Goal: Communication & Community: Ask a question

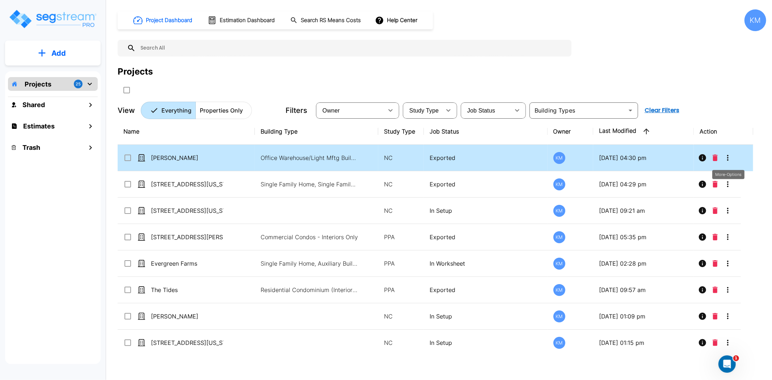
click at [728, 154] on icon "More-Options" at bounding box center [728, 158] width 9 height 9
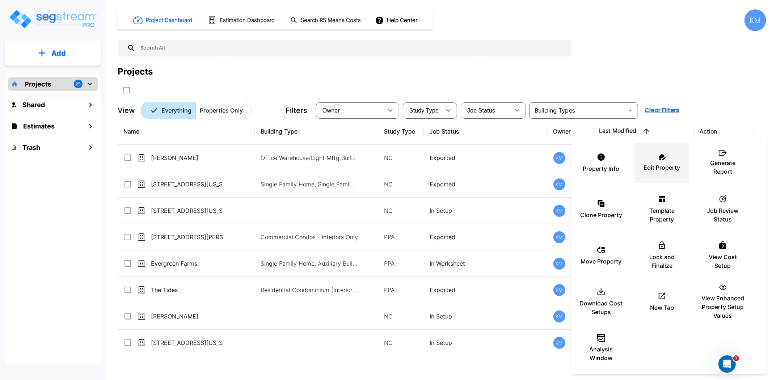
click at [655, 165] on p "Edit Property" at bounding box center [662, 167] width 37 height 9
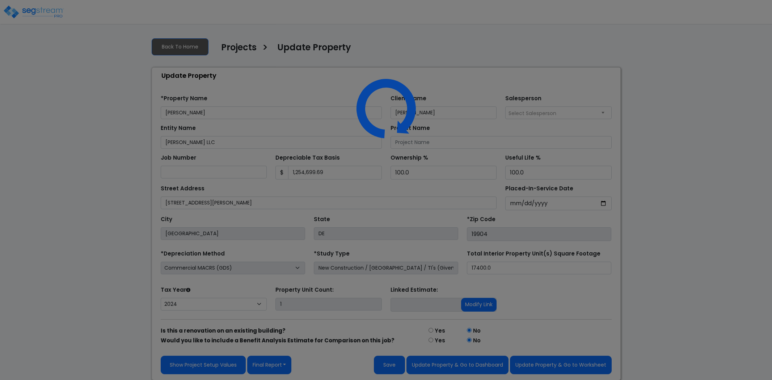
select select "2024"
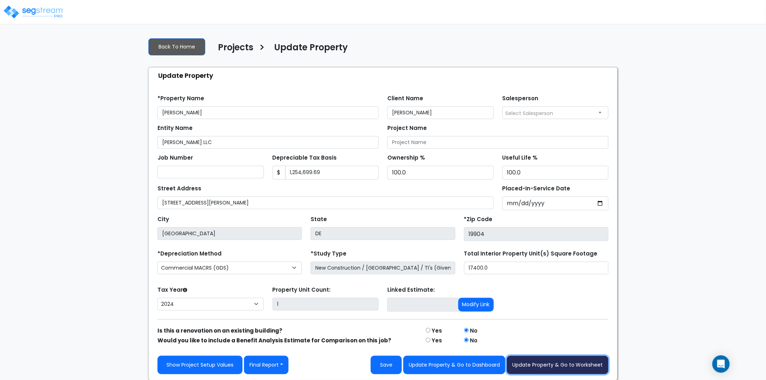
click at [552, 365] on button "Update Property & Go to Worksheet" at bounding box center [558, 365] width 102 height 18
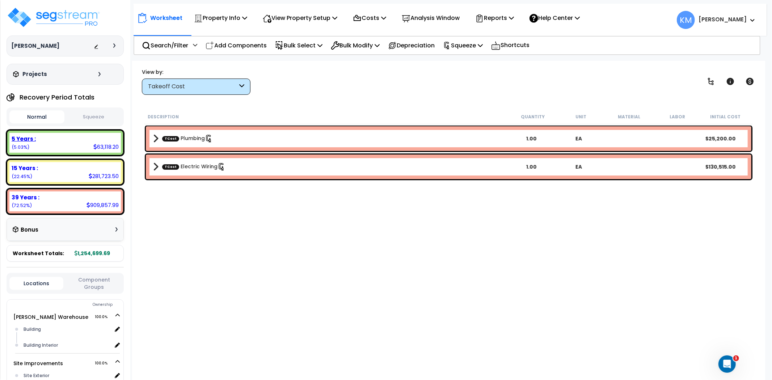
click at [87, 143] on div "5 Years : 63,118.20 (5.03%)" at bounding box center [65, 143] width 112 height 20
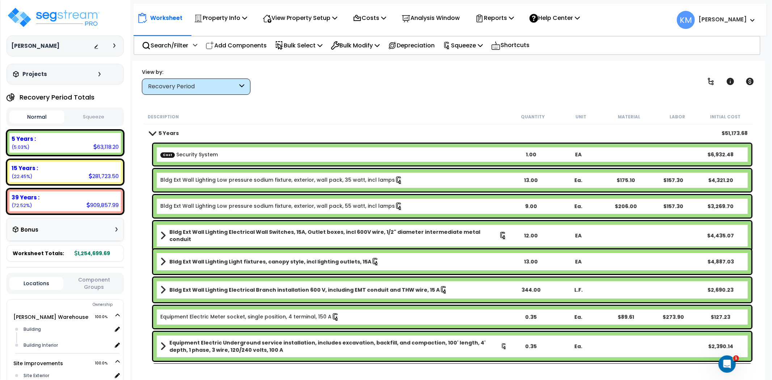
scroll to position [246, 0]
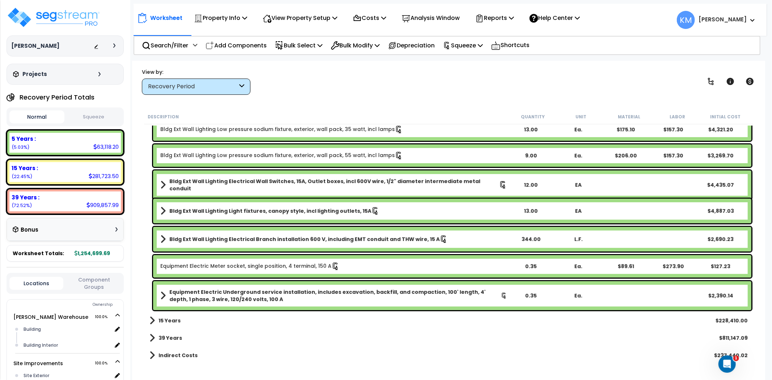
click at [173, 320] on b "15 Years" at bounding box center [170, 320] width 22 height 7
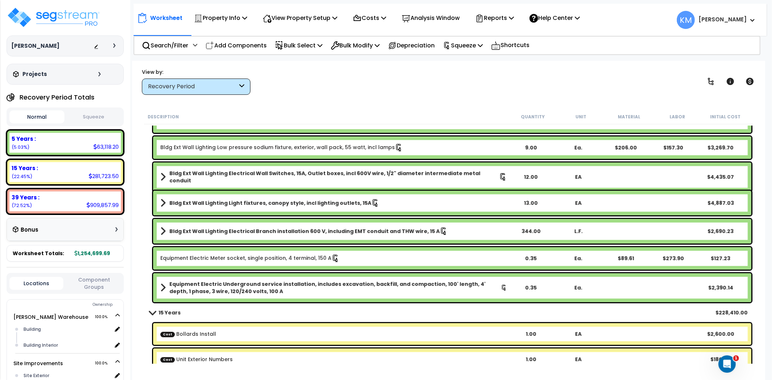
scroll to position [254, 0]
click at [494, 16] on p "Reports" at bounding box center [494, 18] width 39 height 10
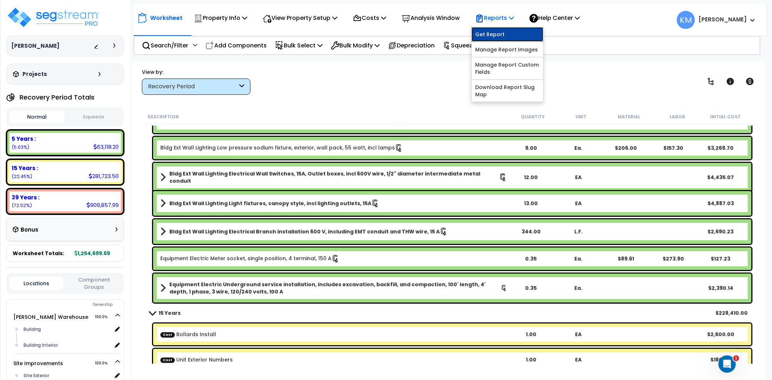
click at [509, 31] on link "Get Report" at bounding box center [508, 34] width 72 height 14
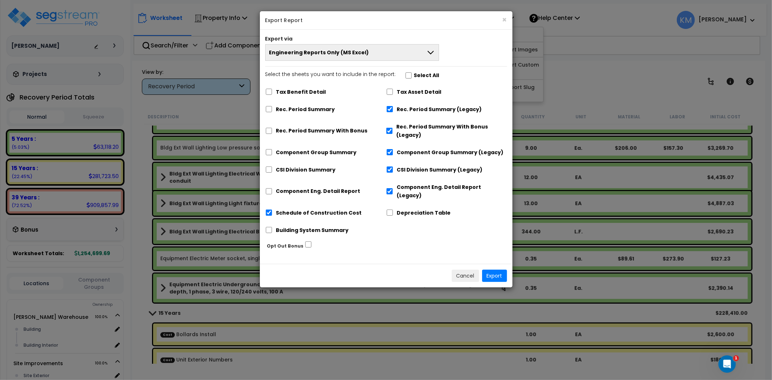
click at [320, 110] on label "Rec. Period Summary" at bounding box center [305, 109] width 59 height 8
click at [273, 110] on input "Rec. Period Summary" at bounding box center [268, 109] width 7 height 6
checkbox input "true"
checkbox input "false"
click at [312, 128] on label "Rec. Period Summary With Bonus" at bounding box center [322, 131] width 92 height 8
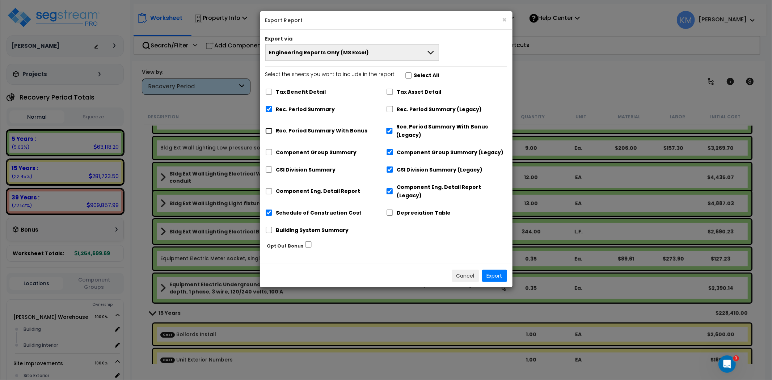
click at [273, 128] on input "Rec. Period Summary With Bonus" at bounding box center [268, 131] width 7 height 6
checkbox input "true"
checkbox input "false"
click at [307, 151] on label "Component Group Summary" at bounding box center [316, 152] width 81 height 8
click at [273, 151] on input "Component Group Summary" at bounding box center [268, 152] width 7 height 6
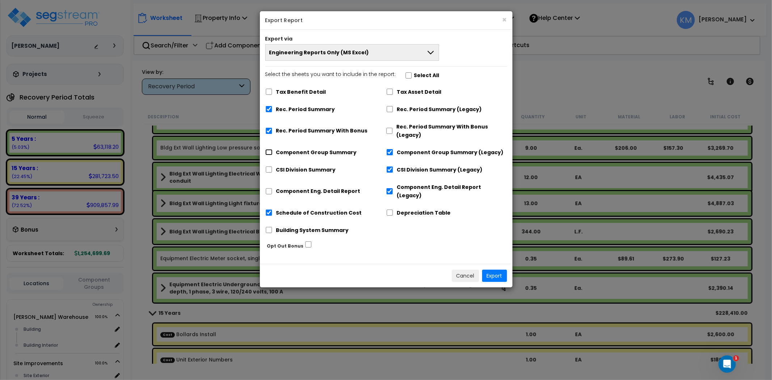
checkbox input "true"
checkbox input "false"
click at [303, 167] on label "CSI Division Summary" at bounding box center [306, 170] width 60 height 8
click at [273, 167] on input "CSI Division Summary" at bounding box center [268, 170] width 7 height 6
checkbox input "true"
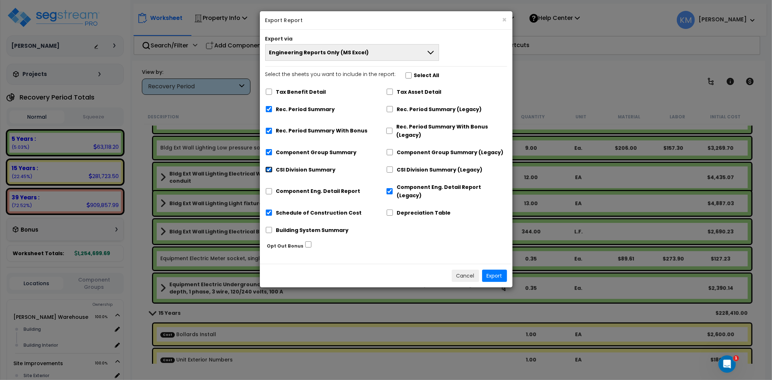
checkbox input "false"
click at [301, 187] on label "Component Eng. Detail Report" at bounding box center [318, 191] width 84 height 8
click at [273, 188] on input "Component Eng. Detail Report" at bounding box center [268, 191] width 7 height 6
checkbox input "true"
checkbox input "false"
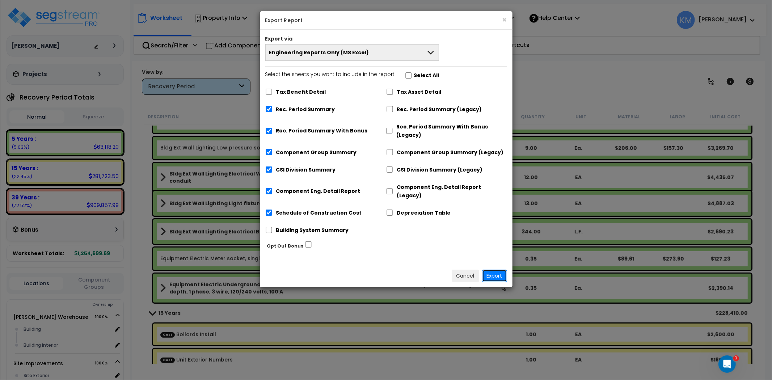
click at [495, 270] on button "Export" at bounding box center [494, 276] width 25 height 12
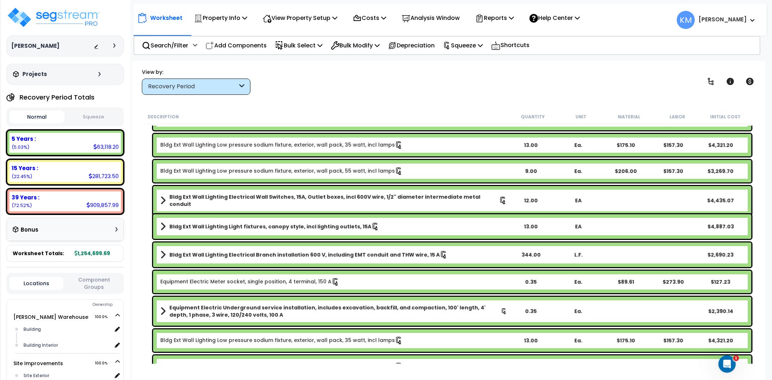
scroll to position [0, 0]
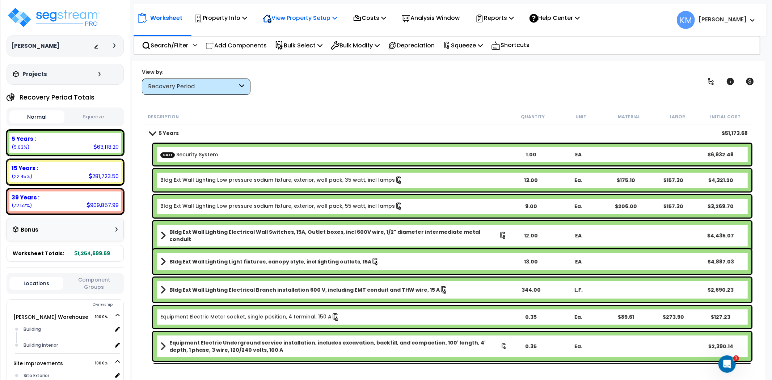
click at [325, 22] on p "View Property Setup" at bounding box center [300, 18] width 75 height 10
click at [219, 22] on p "Property Info" at bounding box center [220, 18] width 53 height 10
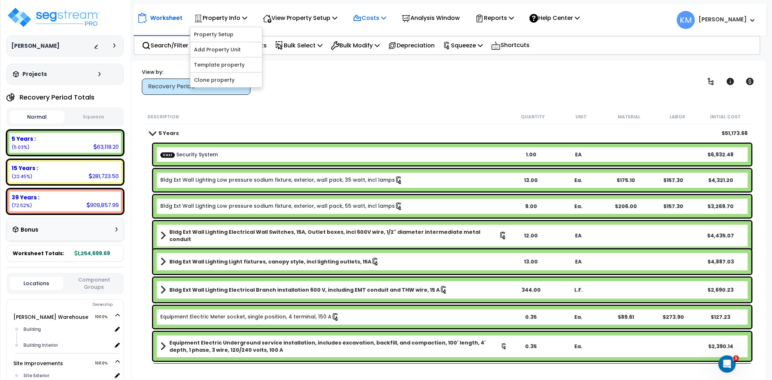
click at [375, 18] on p "Costs" at bounding box center [369, 18] width 33 height 10
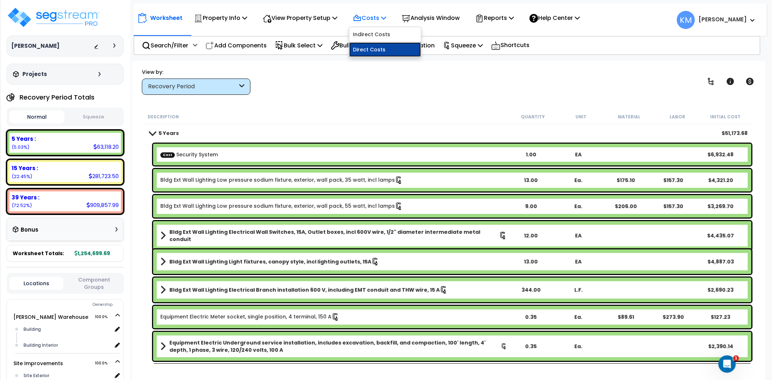
click at [372, 51] on link "Direct Costs" at bounding box center [385, 49] width 72 height 14
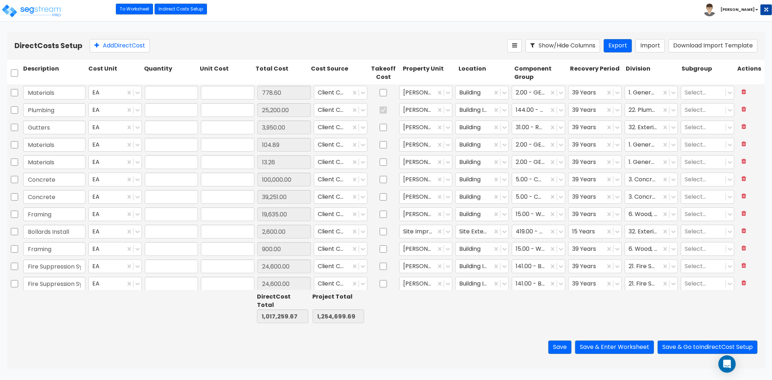
type input "1.00"
type input "778.60"
type input "1.00"
type input "25,200.00"
type input "1.00"
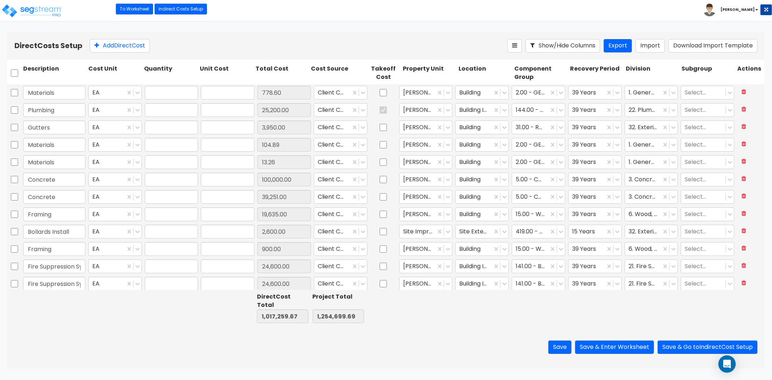
type input "3,950.00"
type input "1.00"
type input "104.89"
type input "1.00"
type input "13.26"
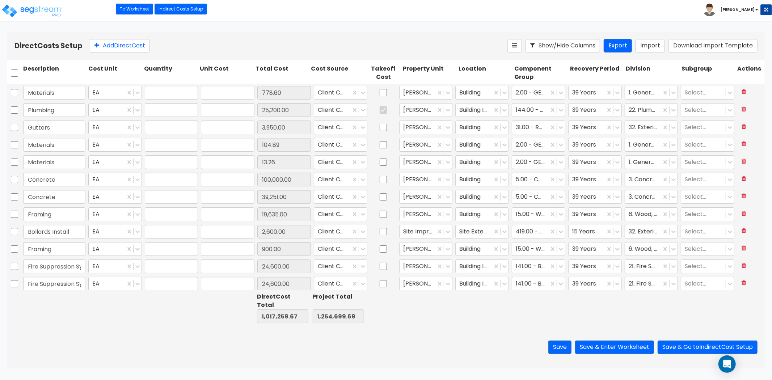
type input "1.00"
type input "100,000.00"
type input "1.00"
type input "39,251.00"
type input "1.00"
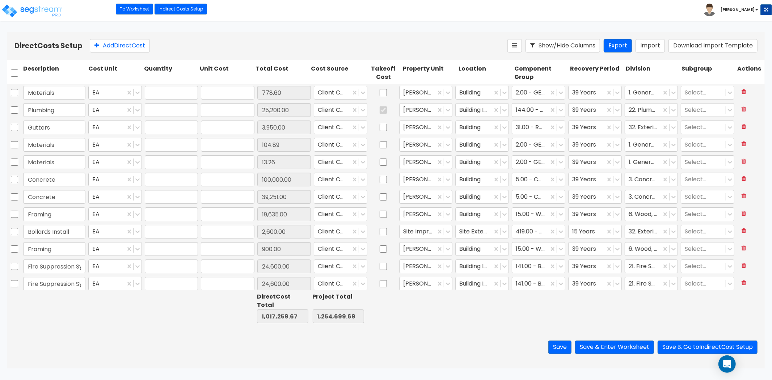
type input "19,635.00"
type input "1.00"
type input "2,600.00"
type input "1.00"
type input "900.00"
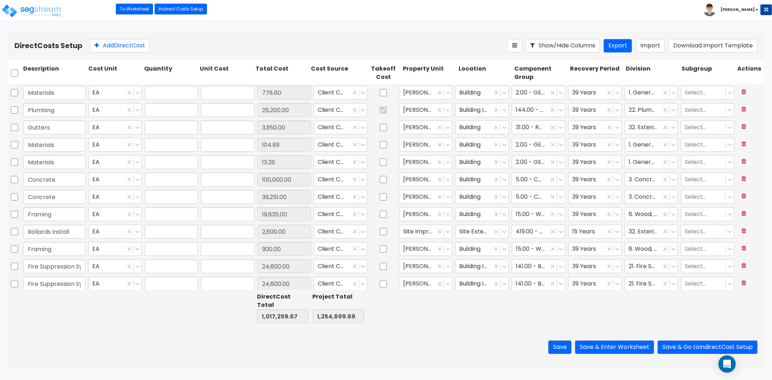
type input "1.00"
type input "24,600.00"
type input "1.00"
type input "24,600.00"
type input "1.00"
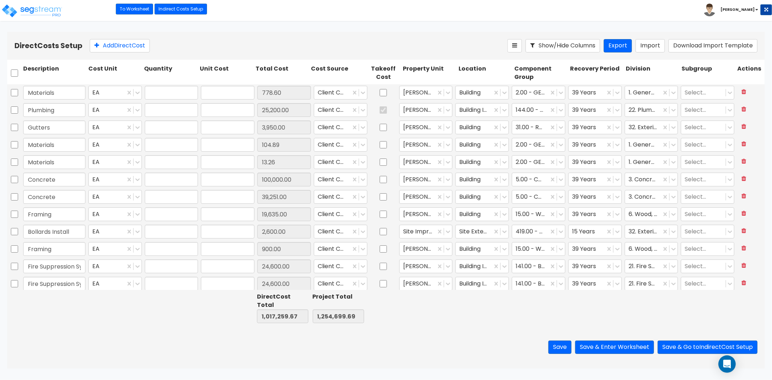
type input "14,676.90"
type input "1.00"
type input "30,949.35"
type input "1.00"
type input "54,650.50"
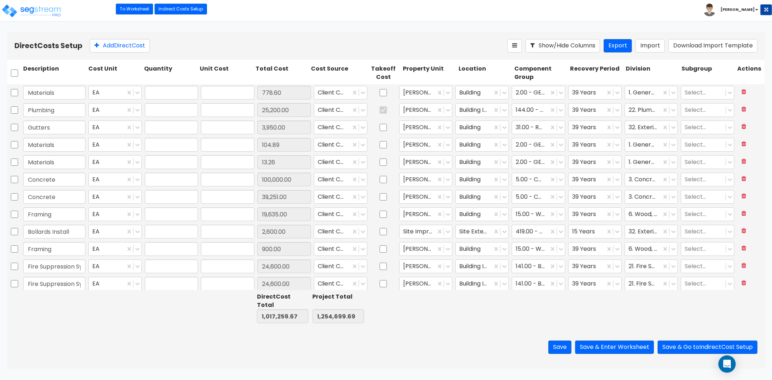
type input "1.00"
type input "100,000.00"
type input "1.00"
type input "16,432.31"
type input "1.00"
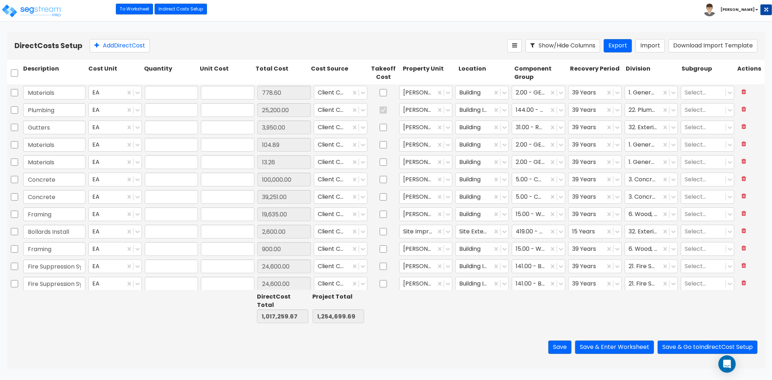
type input "1,437.20"
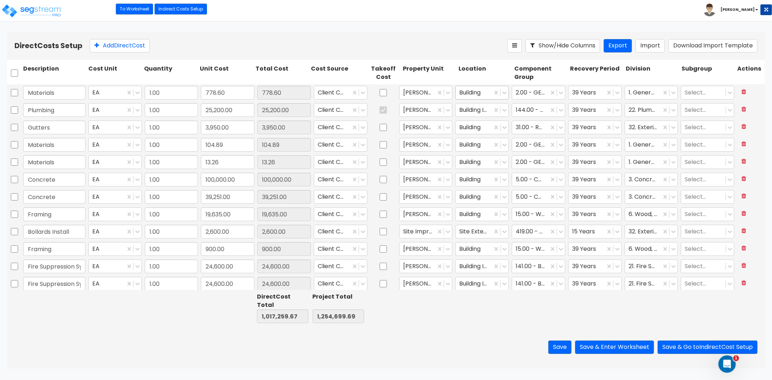
click at [483, 92] on div at bounding box center [474, 93] width 29 height 10
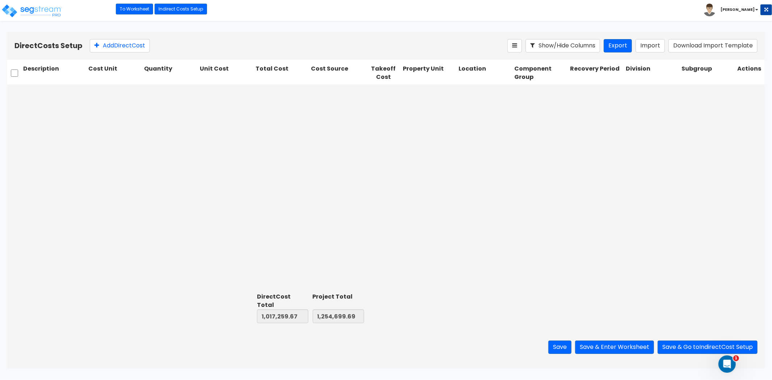
type input "1.00"
type input "65.00"
type input "1.00"
type input "295.00"
type input "1.00"
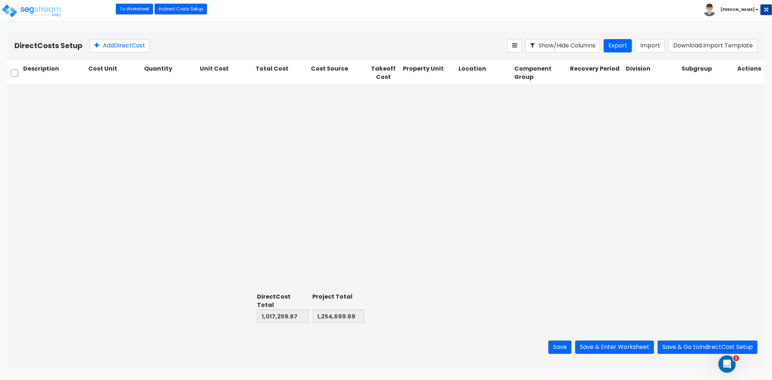
type input "590.00"
type input "1.00"
type input "540.00"
type input "1.00"
type input "620.00"
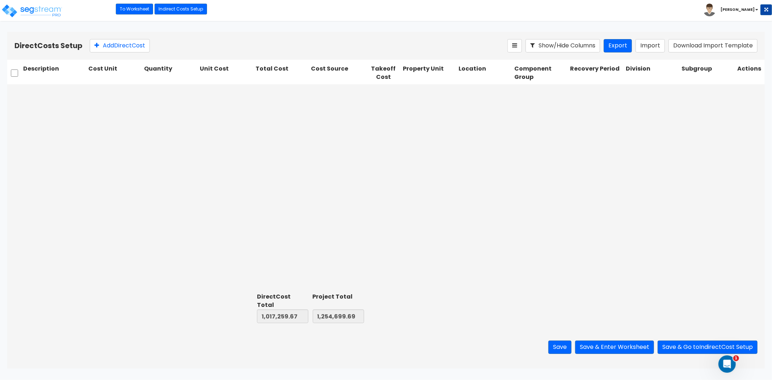
type input "1.00"
type input "4,900.00"
type input "1.00"
type input "5,500.00"
type input "1.00"
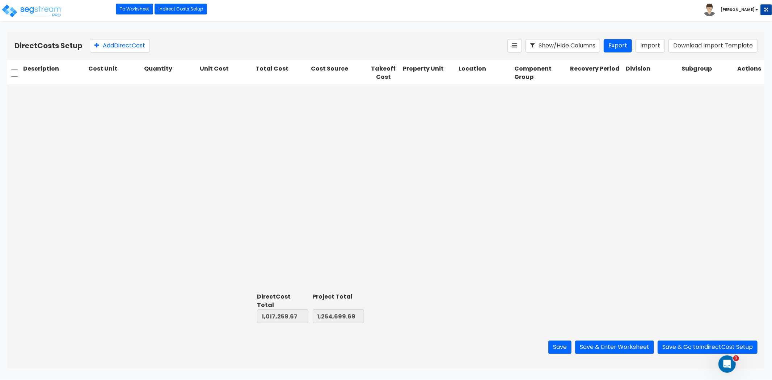
type input "250.00"
type input "1.00"
type input "200.00"
type input "1.00"
type input "3,000.00"
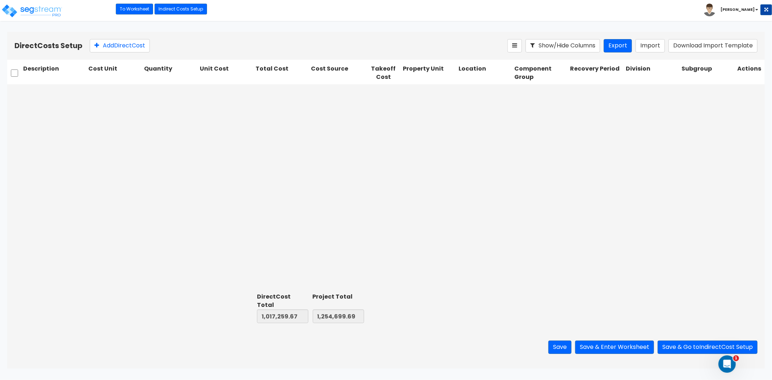
type input "1.00"
type input "209,670.00"
type input "1.00"
type input "75.00"
type input "1.00"
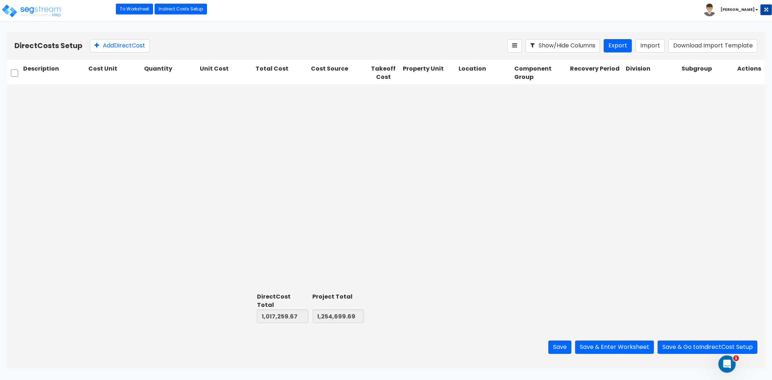
type input "130,515.00"
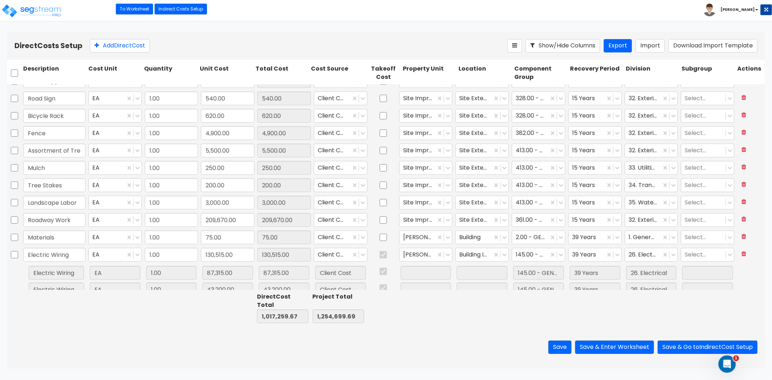
scroll to position [518, 0]
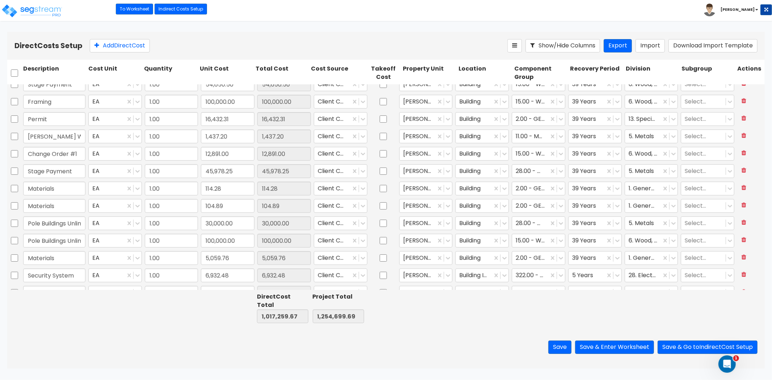
type input "1.00"
type input "900.00"
type input "1.00"
type input "24,600.00"
type input "1.00"
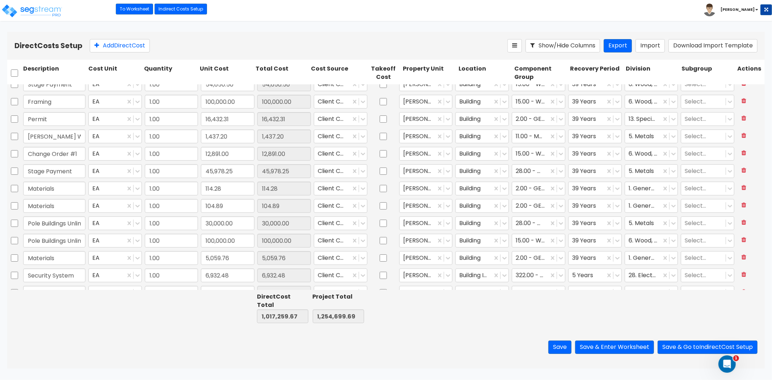
type input "24,600.00"
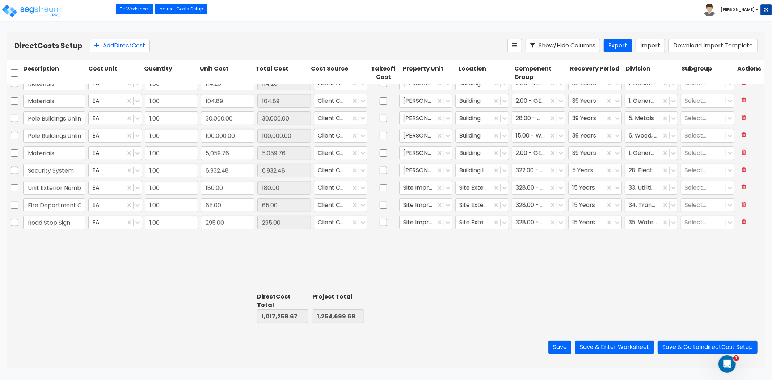
type input "1.00"
type input "24,600.00"
type input "1.00"
type input "24,600.00"
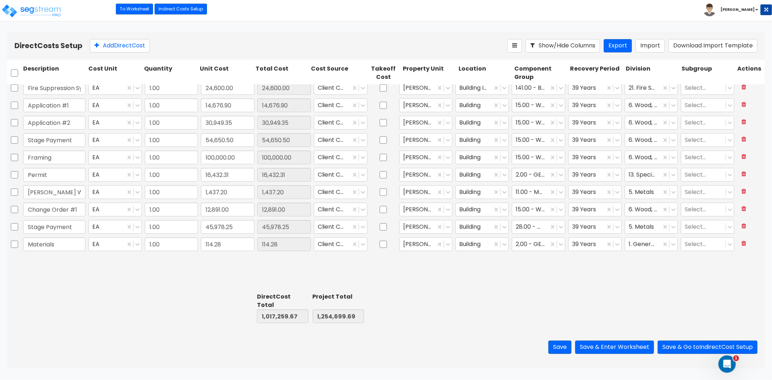
scroll to position [35, 0]
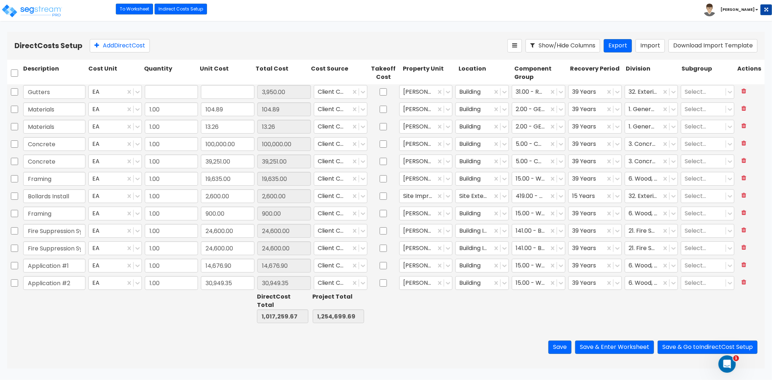
type input "1.00"
type input "25,200.00"
type input "1.00"
type input "3,950.00"
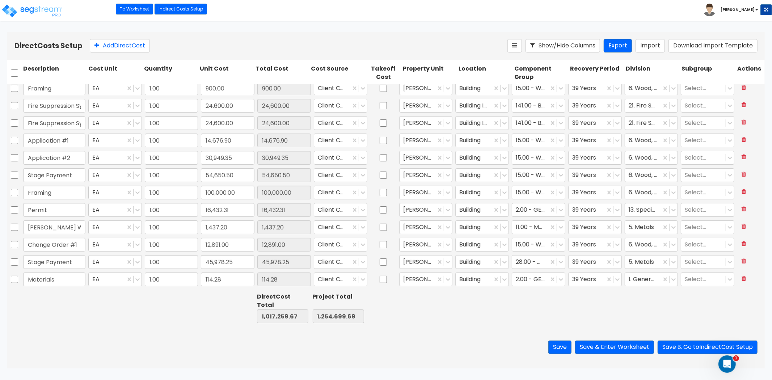
type input "1.00"
type input "25,200.00"
type input "1.00"
type input "3,950.00"
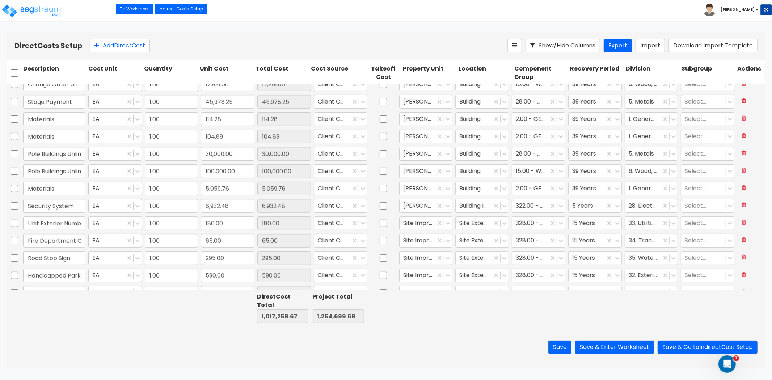
type input "1.00"
type input "250.00"
type input "1.00"
type input "200.00"
type input "1.00"
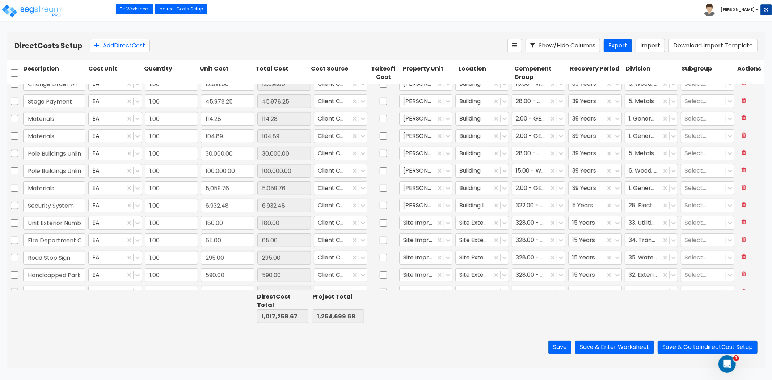
type input "3,000.00"
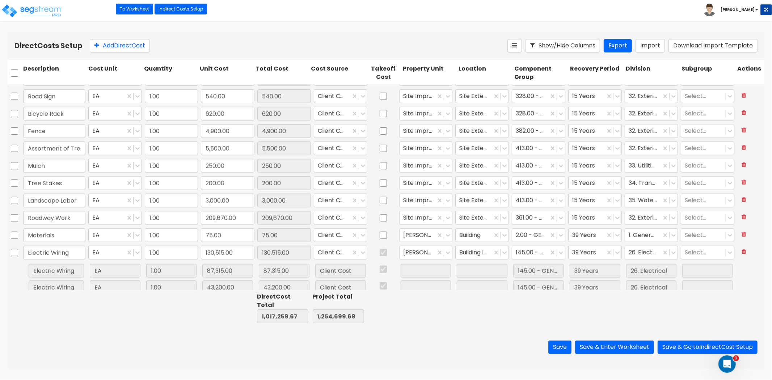
type input "1.00"
type input "5,059.76"
type input "1.00"
type input "6,932.48"
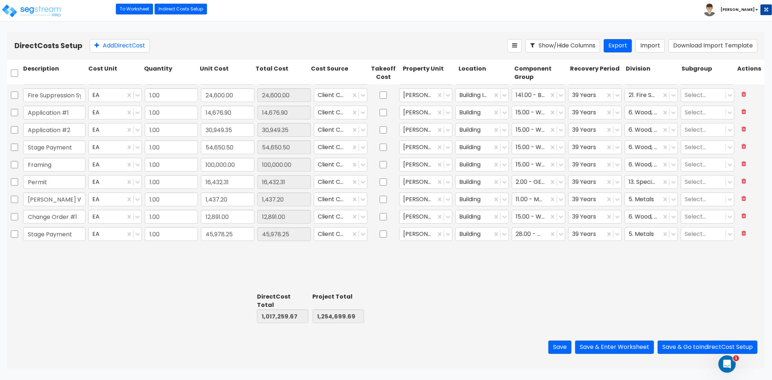
type input "1.00"
type input "25,200.00"
type input "1.00"
type input "3,950.00"
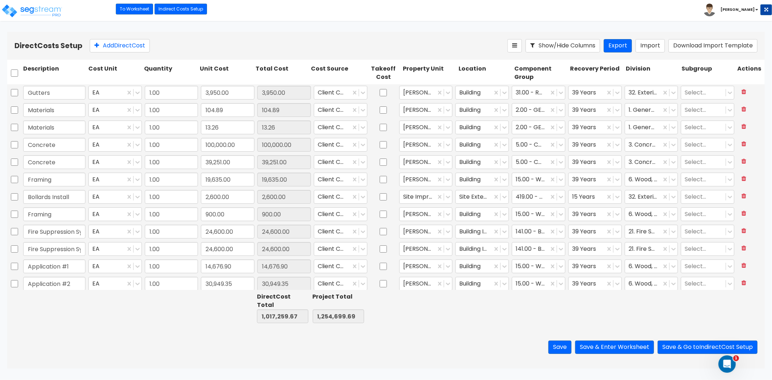
scroll to position [0, 0]
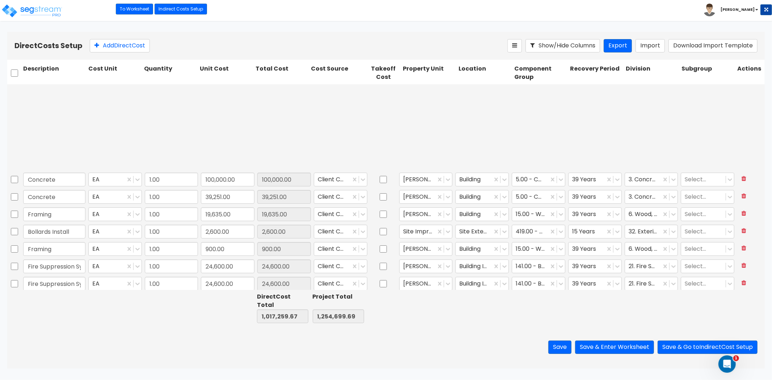
type input "1.00"
type input "30,000.00"
type input "1.00"
type input "100,000.00"
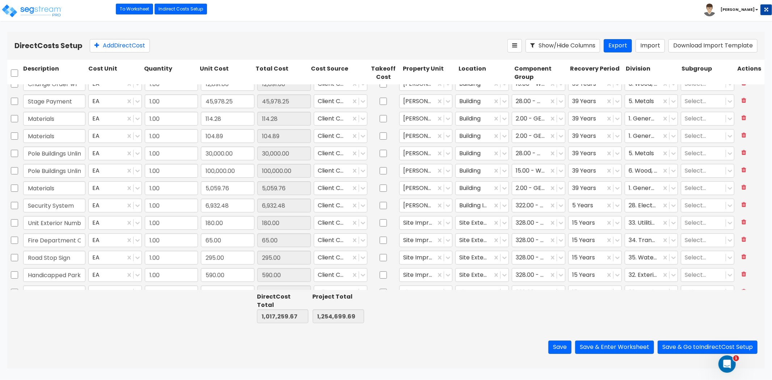
type input "1.00"
type input "5,500.00"
type input "1.00"
type input "250.00"
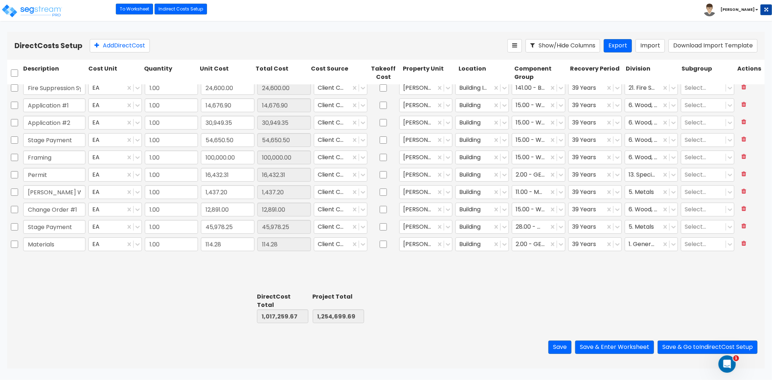
scroll to position [8, 0]
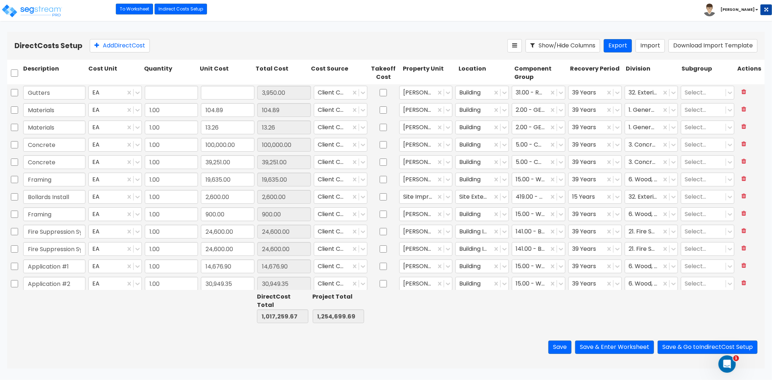
type input "1.00"
type input "25,200.00"
type input "1.00"
type input "3,950.00"
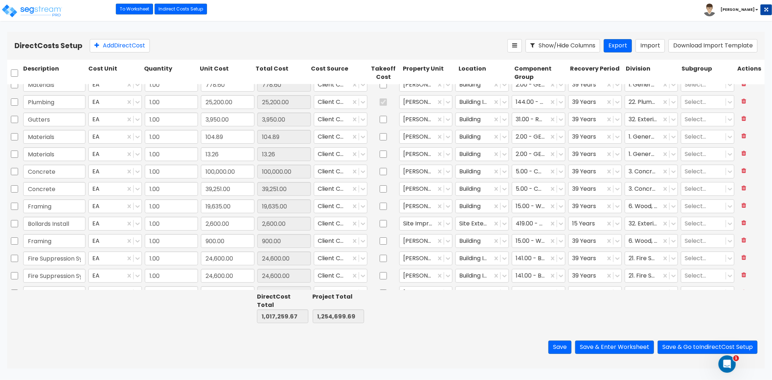
scroll to position [0, 0]
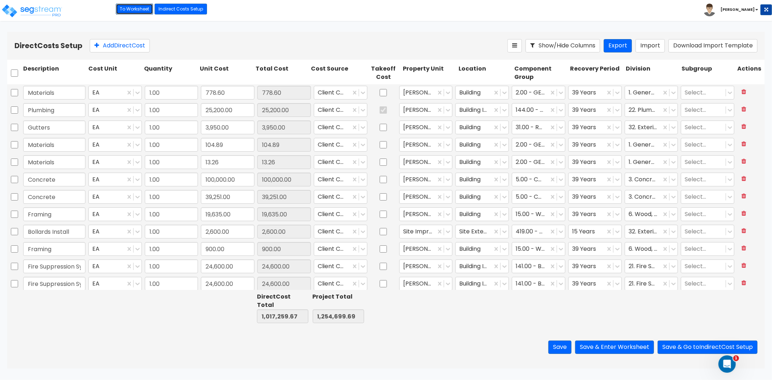
click at [124, 8] on link "To Worksheet" at bounding box center [134, 9] width 37 height 11
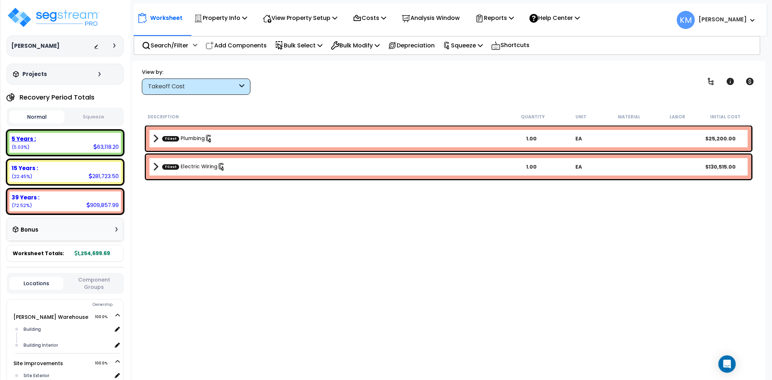
click at [91, 142] on div "5 Years : 63,118.20 (5.03%)" at bounding box center [65, 143] width 112 height 20
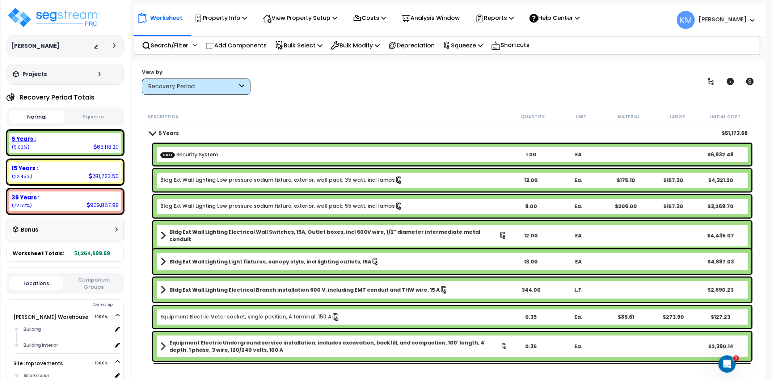
click at [105, 142] on div "5 Years :" at bounding box center [65, 139] width 107 height 8
click at [732, 362] on div "Open Intercom Messenger" at bounding box center [726, 363] width 24 height 24
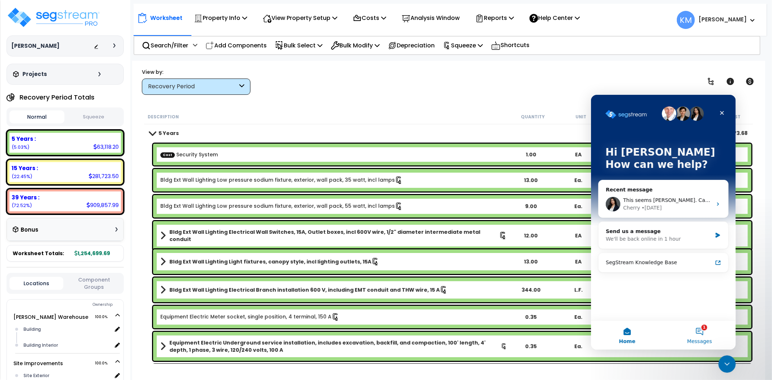
click at [705, 335] on button "1 Messages" at bounding box center [699, 334] width 72 height 29
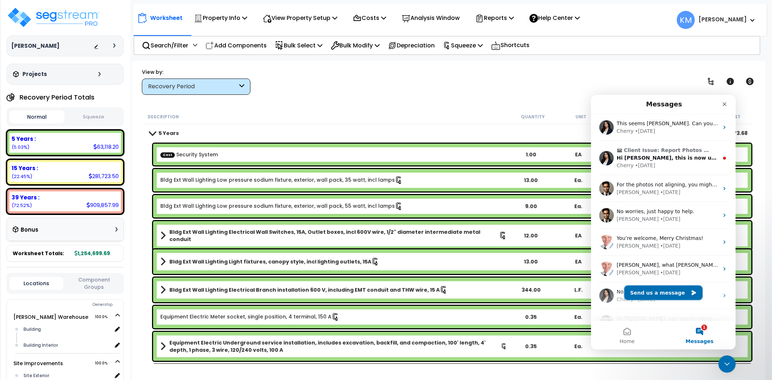
click at [676, 294] on button "Send us a message" at bounding box center [663, 292] width 78 height 14
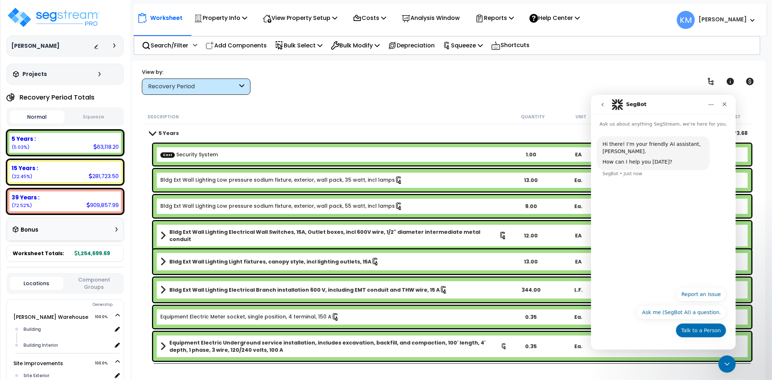
click at [700, 330] on button "Talk to a Person" at bounding box center [701, 330] width 51 height 14
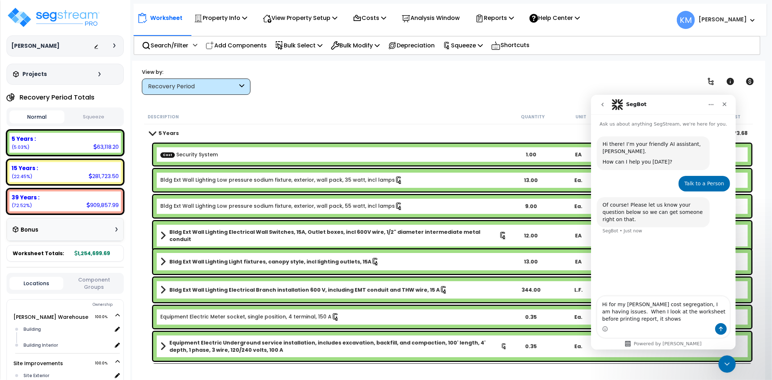
click at [87, 122] on button "Squeeze" at bounding box center [93, 117] width 55 height 13
click at [45, 122] on button "Normal" at bounding box center [36, 117] width 55 height 13
click at [83, 117] on button "Squeeze" at bounding box center [93, 117] width 55 height 13
click at [53, 117] on button "Normal" at bounding box center [36, 117] width 55 height 13
click at [96, 117] on button "Squeeze" at bounding box center [93, 117] width 55 height 13
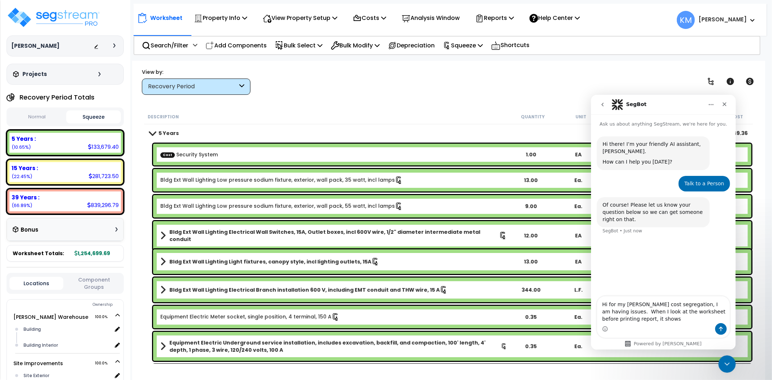
click at [49, 117] on button "Normal" at bounding box center [36, 117] width 55 height 13
click at [75, 117] on button "Squeeze" at bounding box center [93, 117] width 55 height 13
click at [42, 118] on button "Normal" at bounding box center [36, 117] width 55 height 13
click at [643, 314] on textarea "Hi for my lafferty lane cost segregation, I am having issues. When I look at th…" at bounding box center [663, 309] width 133 height 27
click at [645, 318] on textarea "Hi for my lafferty lane cost segregation, I am having issues. When I look at th…" at bounding box center [663, 309] width 133 height 27
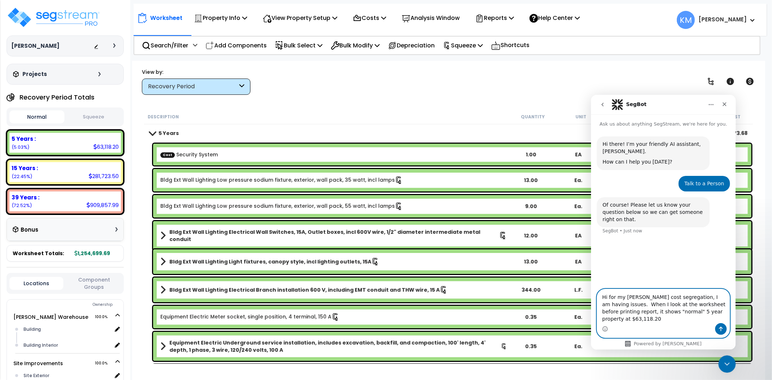
click at [724, 317] on textarea "Hi for my lafferty lane cost segregation, I am having issues. When I look at th…" at bounding box center [663, 306] width 133 height 34
click at [53, 142] on div "5 Years :" at bounding box center [65, 139] width 107 height 8
drag, startPoint x: 85, startPoint y: 142, endPoint x: 91, endPoint y: 143, distance: 6.3
click at [85, 142] on div "5 Years :" at bounding box center [65, 139] width 107 height 8
click at [87, 124] on div "Normal Squeeze" at bounding box center [65, 117] width 117 height 19
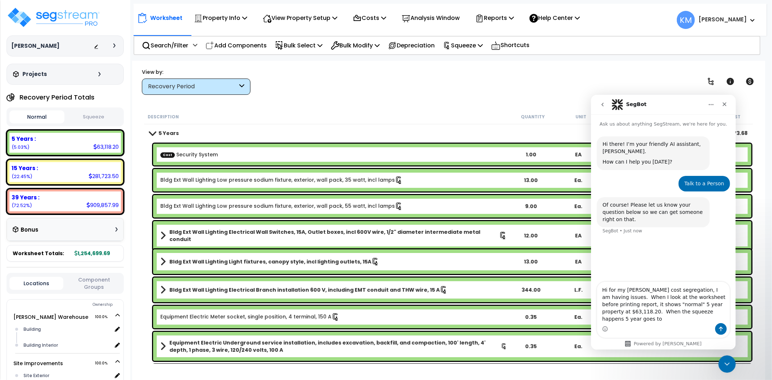
click at [91, 122] on button "Squeeze" at bounding box center [93, 117] width 55 height 13
click at [704, 318] on textarea "Hi for my lafferty lane cost segregation, I am having issues. When I look at th…" at bounding box center [663, 302] width 133 height 41
click at [43, 112] on button "Normal" at bounding box center [36, 117] width 55 height 13
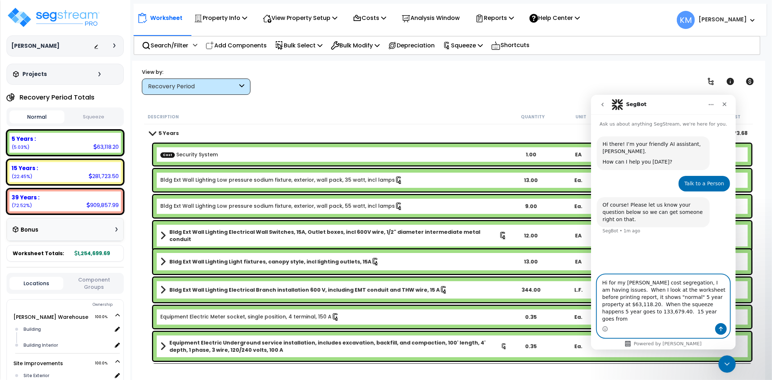
click at [660, 320] on textarea "Hi for my lafferty lane cost segregation, I am having issues. When I look at th…" at bounding box center [663, 298] width 133 height 49
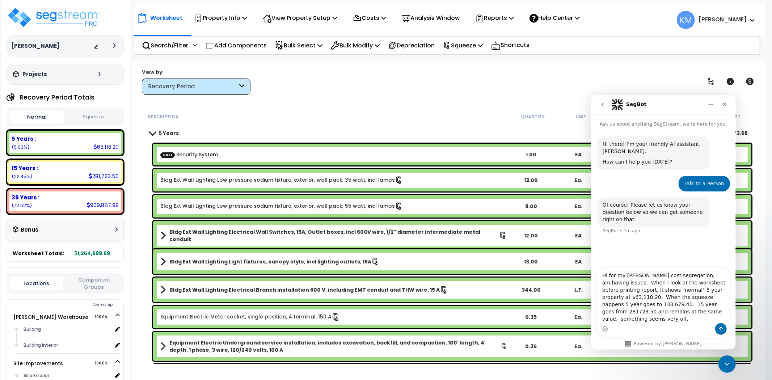
click at [82, 117] on button "Squeeze" at bounding box center [93, 117] width 55 height 13
click at [49, 116] on button "Normal" at bounding box center [36, 117] width 55 height 13
click at [85, 112] on button "Squeeze" at bounding box center [93, 117] width 55 height 13
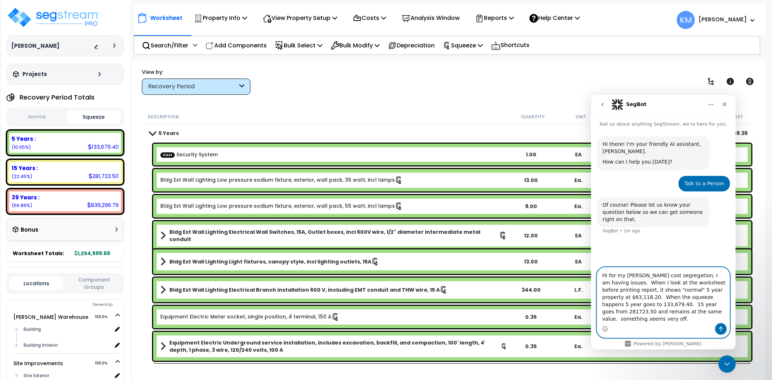
click at [691, 320] on textarea "Hi for my lafferty lane cost segregation, I am having issues. When I look at th…" at bounding box center [663, 295] width 133 height 56
type textarea "Hi for my lafferty lane cost segregation, I am having issues. When I look at th…"
click at [718, 329] on icon "Send a message…" at bounding box center [721, 329] width 6 height 6
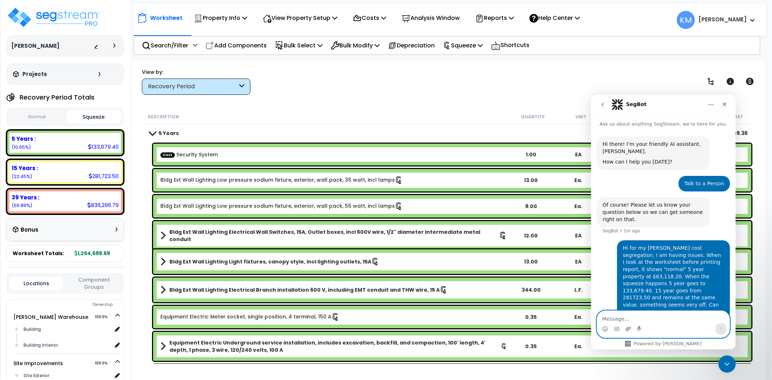
click at [628, 330] on icon "Upload attachment" at bounding box center [628, 329] width 5 height 4
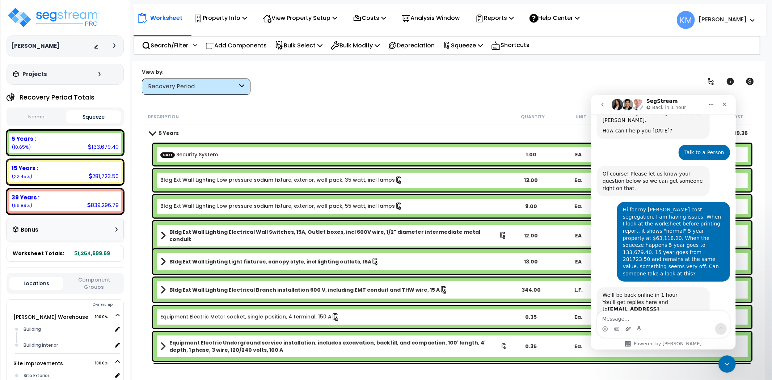
scroll to position [51, 0]
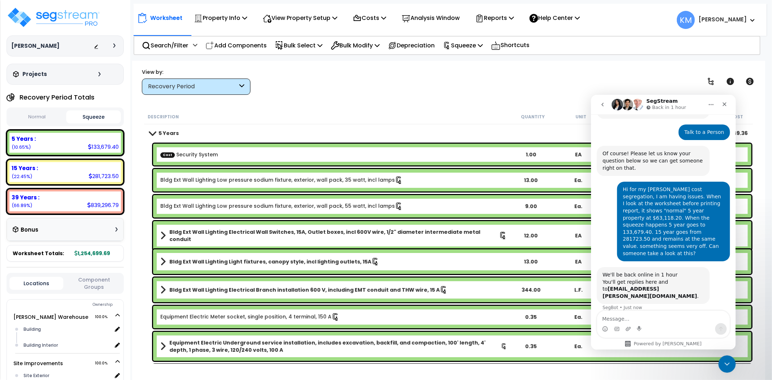
click at [46, 111] on button "Normal" at bounding box center [36, 117] width 55 height 13
click at [87, 118] on button "Squeeze" at bounding box center [93, 117] width 55 height 13
click at [51, 118] on button "Normal" at bounding box center [36, 117] width 55 height 13
click at [105, 113] on button "Squeeze" at bounding box center [93, 117] width 55 height 13
click at [47, 114] on button "Normal" at bounding box center [36, 117] width 55 height 13
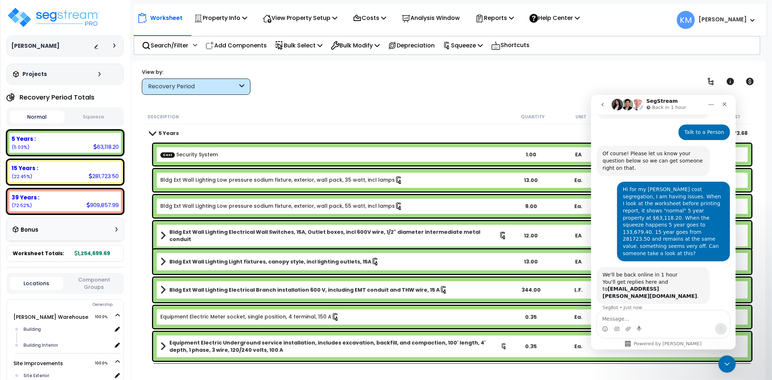
click at [82, 114] on button "Squeeze" at bounding box center [93, 117] width 55 height 13
click at [40, 118] on button "Normal" at bounding box center [36, 117] width 55 height 13
click at [81, 116] on button "Squeeze" at bounding box center [93, 117] width 55 height 13
click at [38, 114] on button "Normal" at bounding box center [36, 117] width 55 height 13
click at [71, 19] on img at bounding box center [54, 18] width 94 height 22
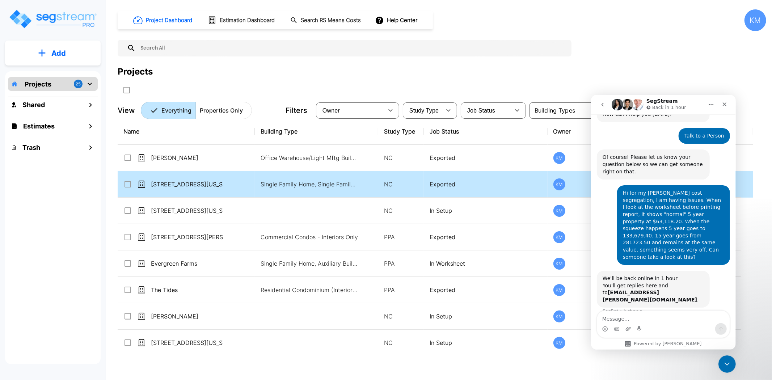
scroll to position [51, 0]
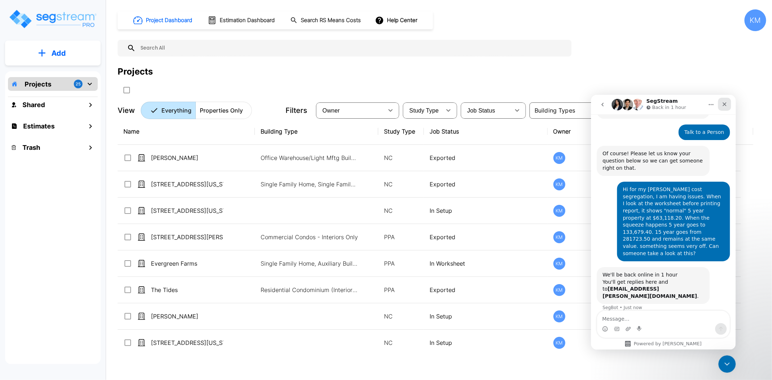
click at [721, 105] on div "Close" at bounding box center [724, 103] width 13 height 13
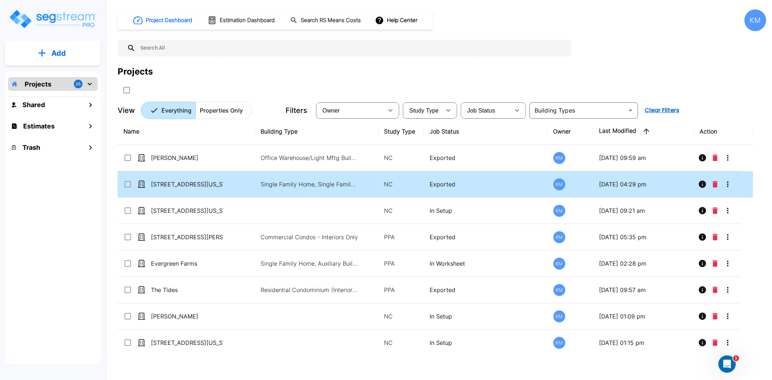
click at [736, 184] on td at bounding box center [717, 184] width 47 height 26
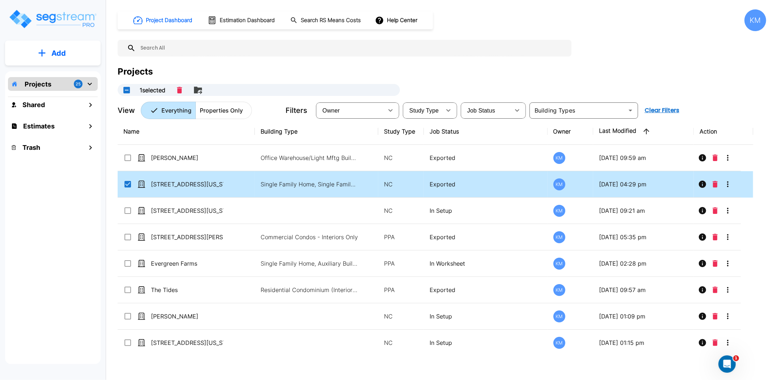
checkbox input "true"
click at [728, 179] on button "More-Options" at bounding box center [728, 184] width 14 height 14
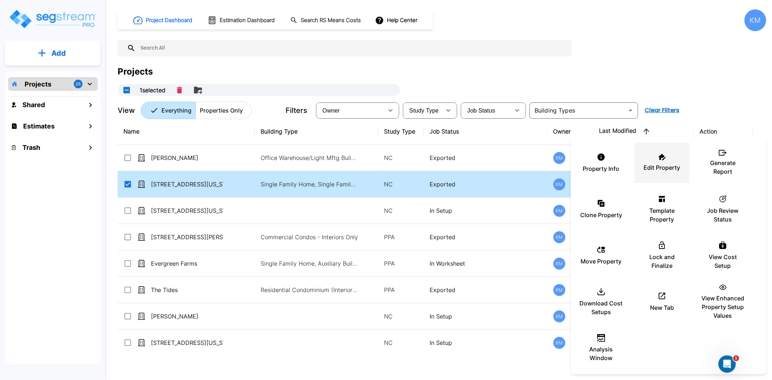
click at [663, 156] on icon at bounding box center [663, 157] width 8 height 7
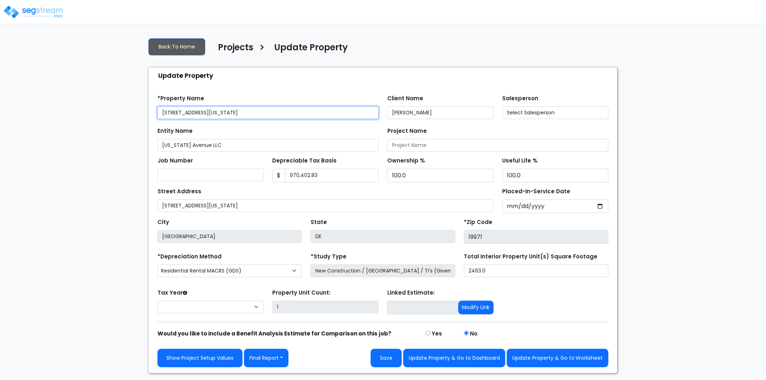
select select "2024"
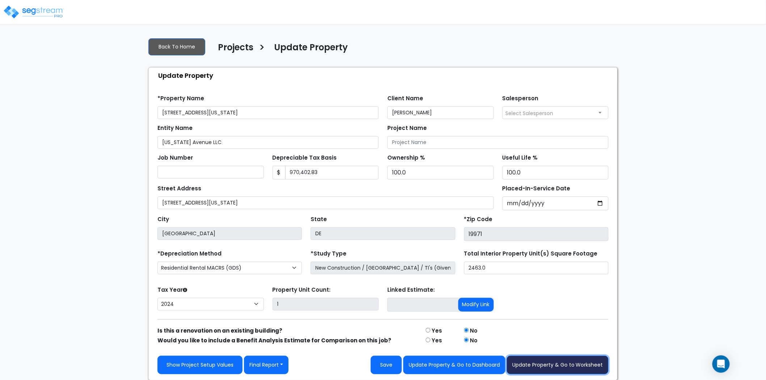
click at [557, 365] on button "Update Property & Go to Worksheet" at bounding box center [558, 365] width 102 height 18
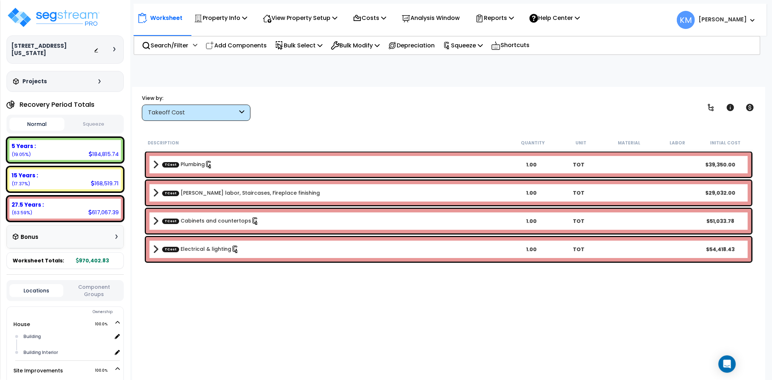
click at [84, 118] on button "Squeeze" at bounding box center [93, 124] width 55 height 13
click at [34, 118] on button "Normal" at bounding box center [36, 124] width 55 height 13
click at [91, 118] on button "Squeeze" at bounding box center [93, 124] width 55 height 13
click at [48, 118] on button "Normal" at bounding box center [36, 124] width 55 height 13
click at [97, 118] on button "Squeeze" at bounding box center [93, 124] width 55 height 13
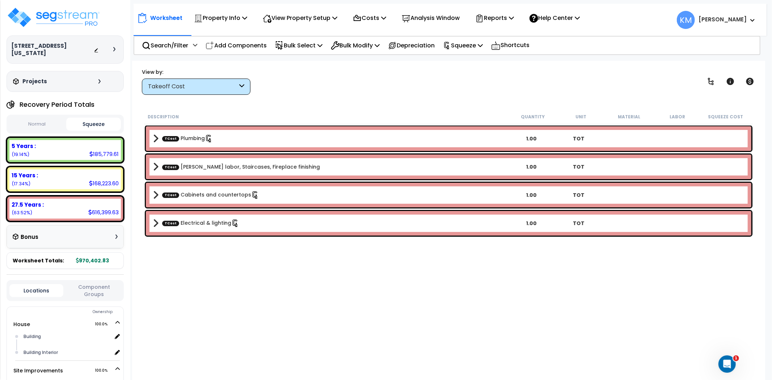
click at [47, 118] on button "Normal" at bounding box center [36, 124] width 55 height 13
click at [93, 118] on button "Squeeze" at bounding box center [93, 124] width 55 height 13
click at [42, 118] on button "Normal" at bounding box center [36, 124] width 55 height 13
click at [98, 142] on div "5 Years :" at bounding box center [65, 146] width 107 height 8
click at [83, 17] on img at bounding box center [54, 18] width 94 height 22
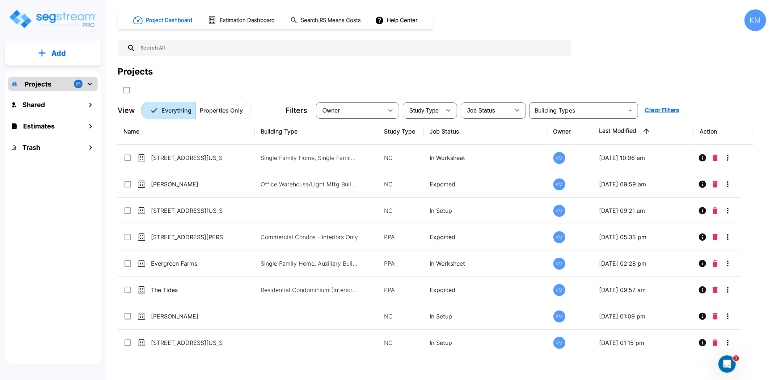
click at [71, 14] on img "mailbox folders" at bounding box center [52, 19] width 89 height 21
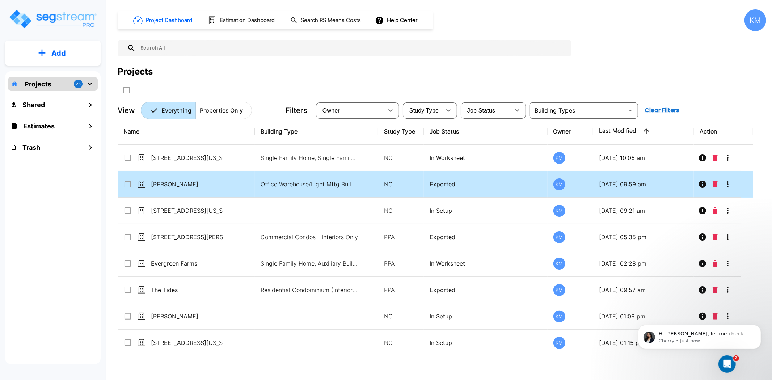
click at [725, 185] on icon "More-Options" at bounding box center [728, 184] width 9 height 9
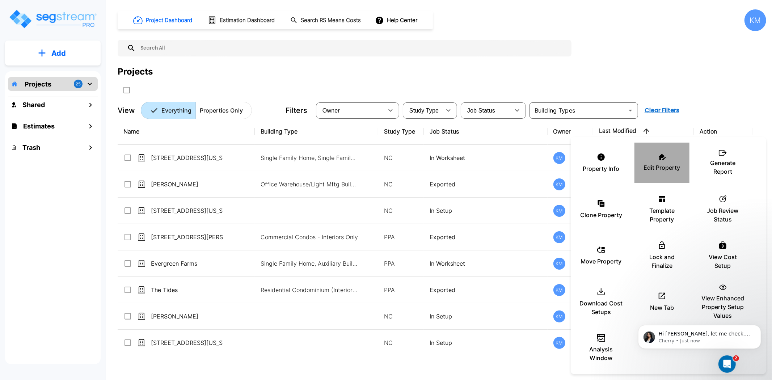
click at [664, 155] on icon at bounding box center [663, 157] width 8 height 7
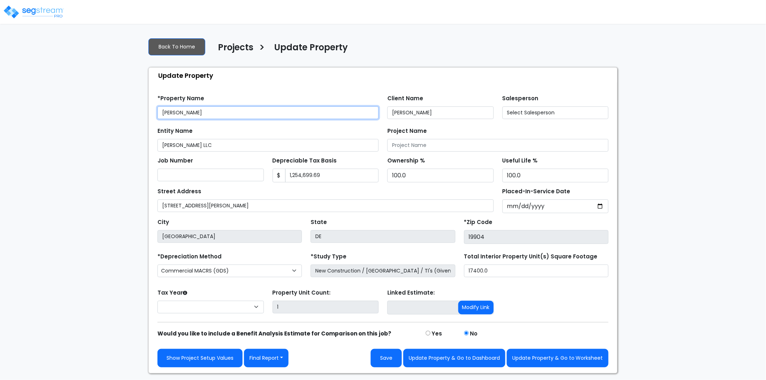
select select "2024"
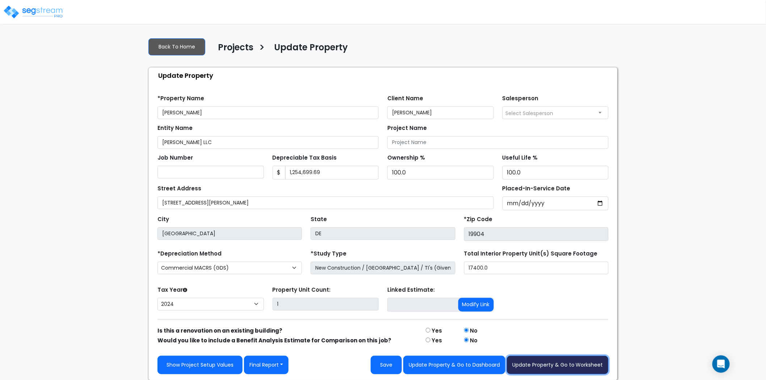
click at [571, 359] on button "Update Property & Go to Worksheet" at bounding box center [558, 365] width 102 height 18
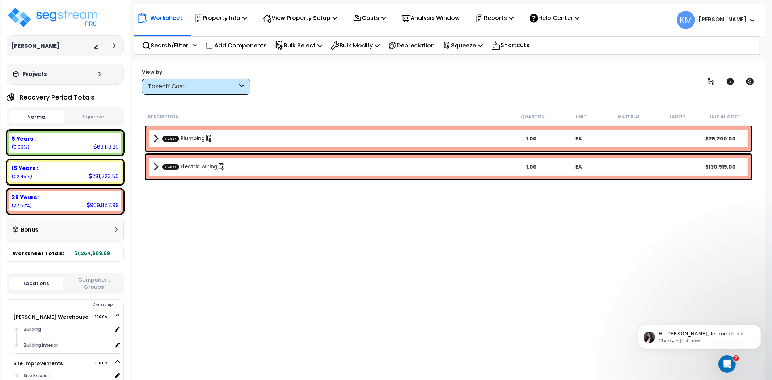
click at [97, 120] on button "Squeeze" at bounding box center [93, 117] width 55 height 13
click at [44, 113] on button "Normal" at bounding box center [36, 117] width 55 height 13
click at [88, 112] on button "Squeeze" at bounding box center [93, 117] width 55 height 13
click at [61, 106] on div "Recovery Period Totals Normal Squeeze 5 Years : 63,118.20 (5.03%) 7 Years : 0.0…" at bounding box center [65, 176] width 117 height 172
click at [43, 115] on button "Normal" at bounding box center [36, 117] width 55 height 13
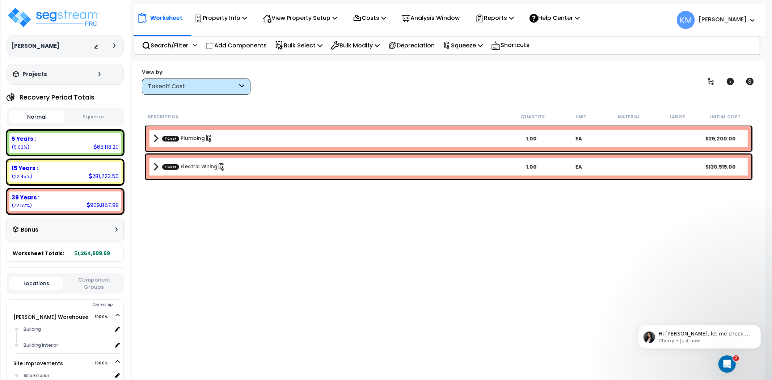
click at [99, 113] on button "Squeeze" at bounding box center [93, 117] width 55 height 13
click at [51, 113] on button "Normal" at bounding box center [36, 117] width 55 height 13
click at [80, 112] on button "Squeeze" at bounding box center [93, 117] width 55 height 13
click at [47, 113] on button "Normal" at bounding box center [36, 117] width 55 height 13
click at [93, 115] on button "Squeeze" at bounding box center [93, 117] width 55 height 13
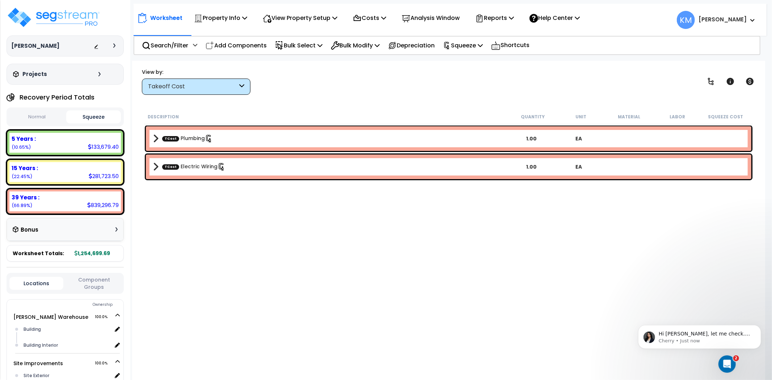
click at [33, 120] on button "Normal" at bounding box center [36, 117] width 55 height 13
click at [381, 22] on p "Costs" at bounding box center [369, 18] width 33 height 10
click at [380, 18] on p "Costs" at bounding box center [369, 18] width 33 height 10
click at [713, 327] on div "Hi Kevin, let me check. Can you forward the URL? Cherry • Just now" at bounding box center [699, 337] width 123 height 24
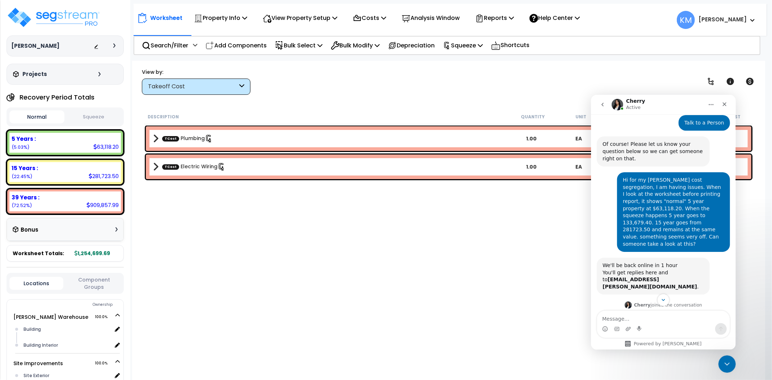
scroll to position [76, 0]
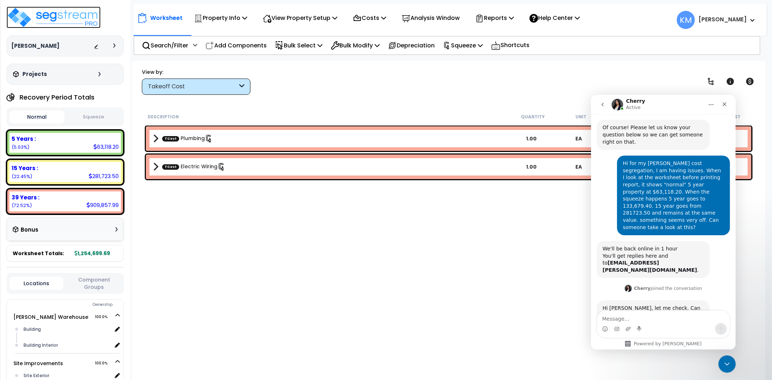
click at [79, 14] on img at bounding box center [54, 18] width 94 height 22
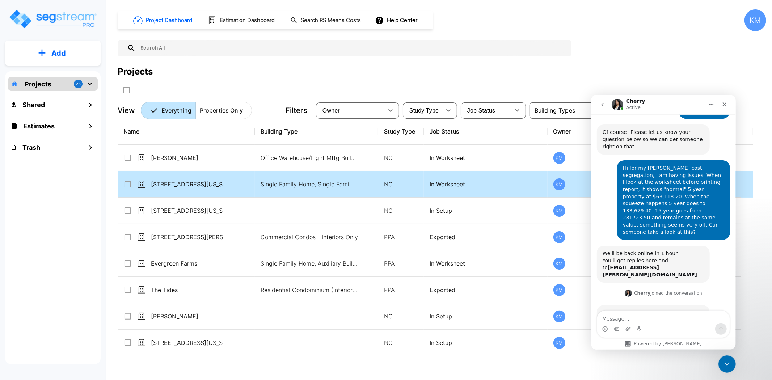
scroll to position [77, 0]
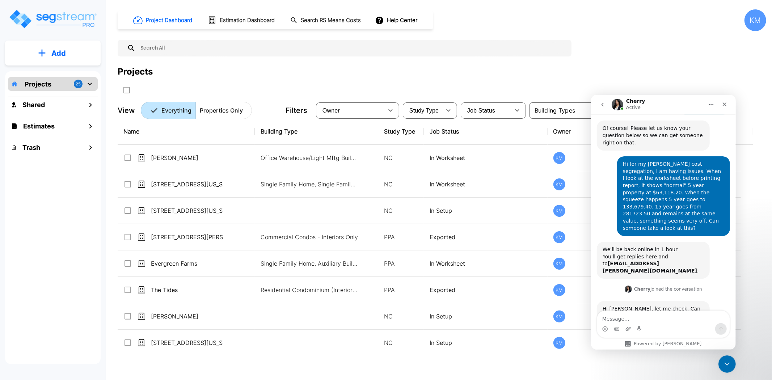
click at [699, 66] on div "Projects" at bounding box center [442, 71] width 649 height 13
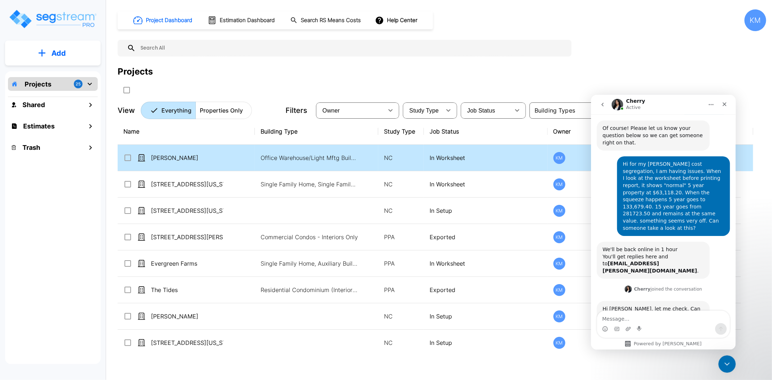
drag, startPoint x: 471, startPoint y: 158, endPoint x: 478, endPoint y: 156, distance: 7.1
click at [471, 158] on p "In Worksheet" at bounding box center [486, 158] width 112 height 9
checkbox input "true"
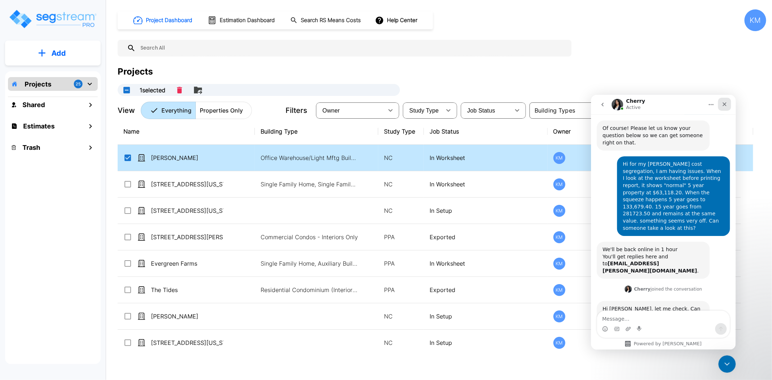
click at [723, 102] on icon "Close" at bounding box center [725, 104] width 6 height 6
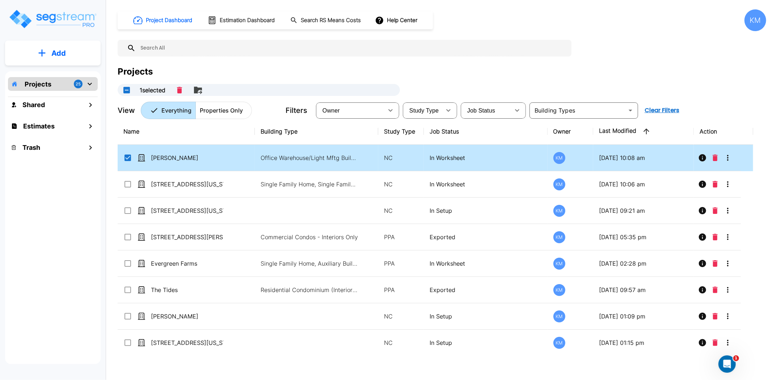
scroll to position [76, 0]
click at [728, 155] on icon "More-Options" at bounding box center [727, 158] width 1 height 6
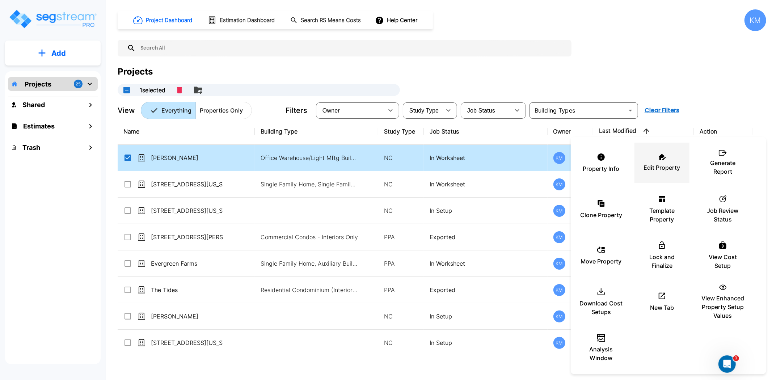
click at [656, 160] on div "Edit Property" at bounding box center [662, 163] width 43 height 36
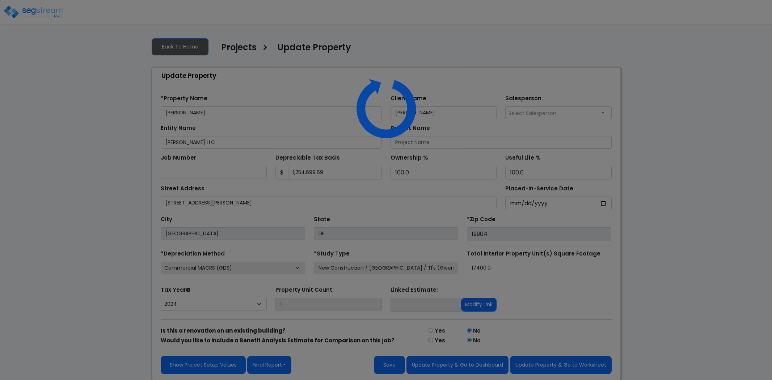
select select "2024"
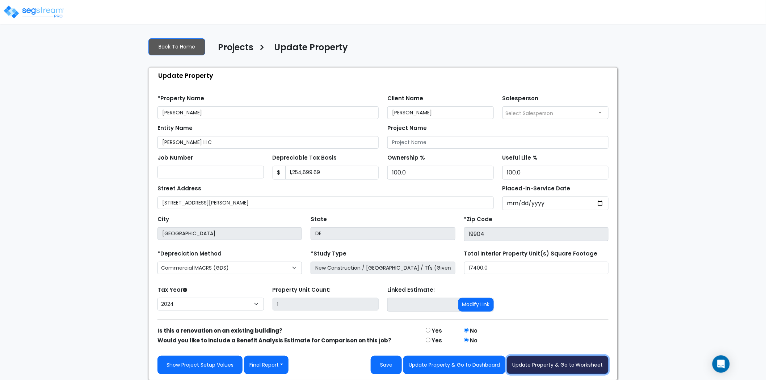
click at [533, 358] on button "Update Property & Go to Worksheet" at bounding box center [558, 365] width 102 height 18
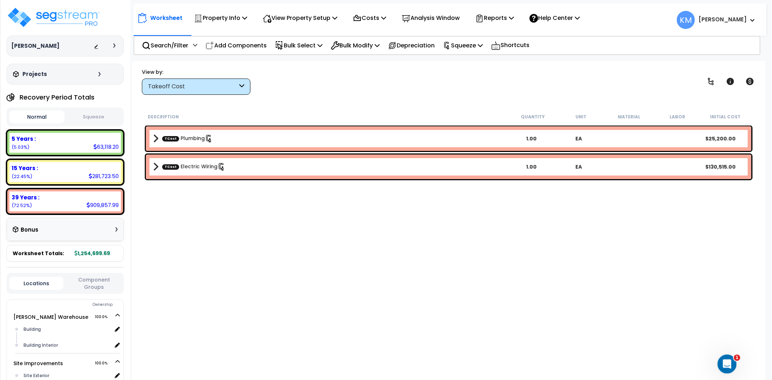
click at [733, 366] on div "Open Intercom Messenger" at bounding box center [726, 363] width 24 height 24
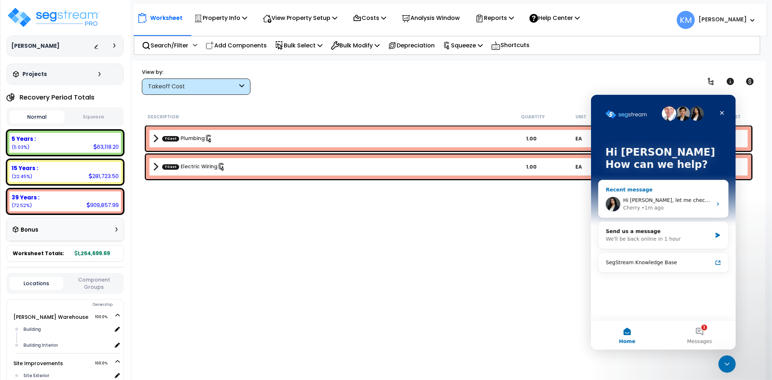
click at [650, 205] on div "• 1m ago" at bounding box center [653, 208] width 22 height 8
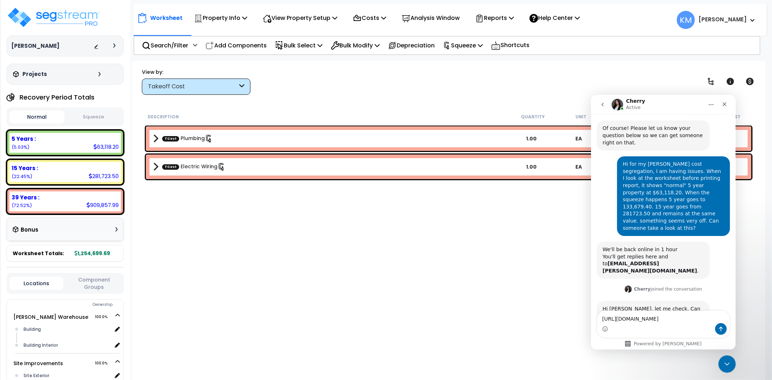
scroll to position [84, 0]
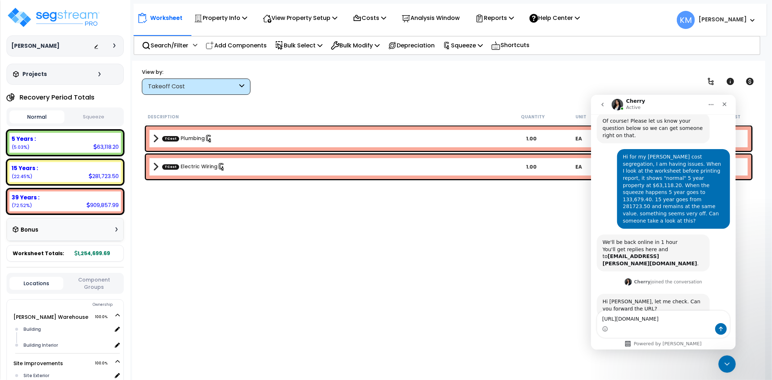
type textarea "[URL][DOMAIN_NAME]"
click at [719, 332] on button "Send a message…" at bounding box center [721, 329] width 12 height 12
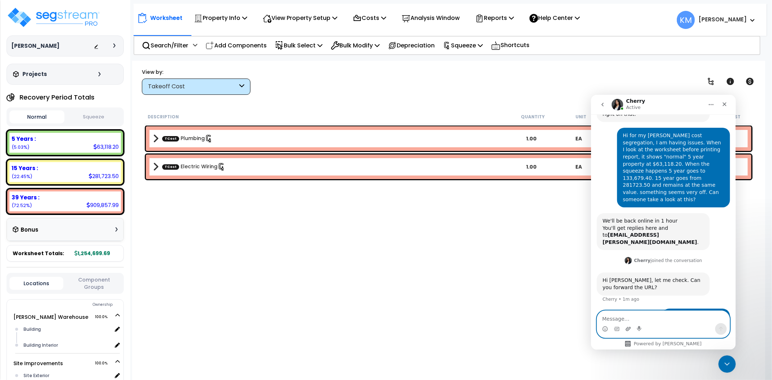
click at [629, 331] on icon "Upload attachment" at bounding box center [628, 329] width 6 height 6
click at [91, 146] on div "5 Years : 63,118.20 (5.03%)" at bounding box center [65, 143] width 112 height 20
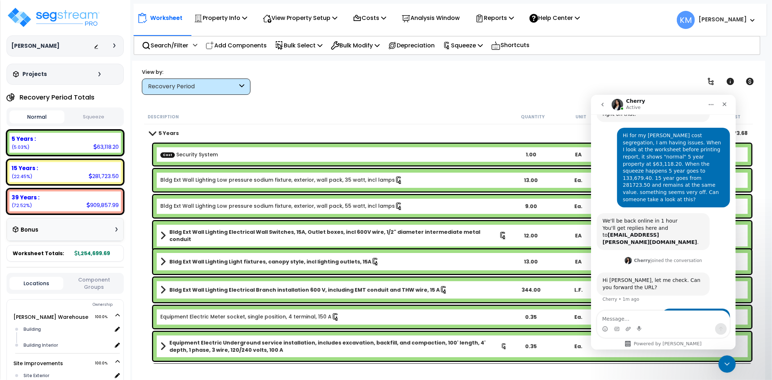
click at [500, 92] on div "View by: Recovery Period Takeoff Cost" at bounding box center [448, 81] width 619 height 27
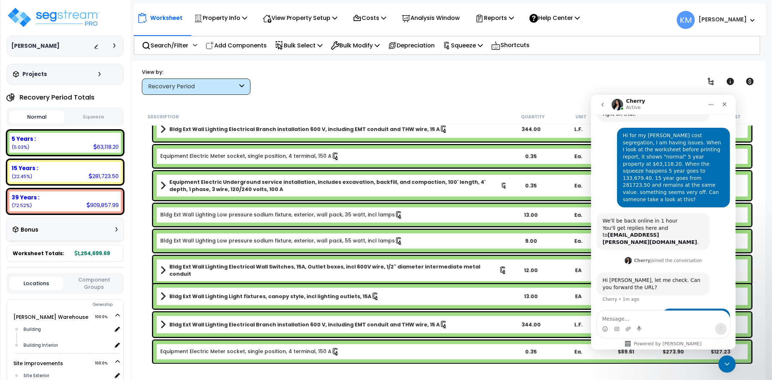
scroll to position [0, 0]
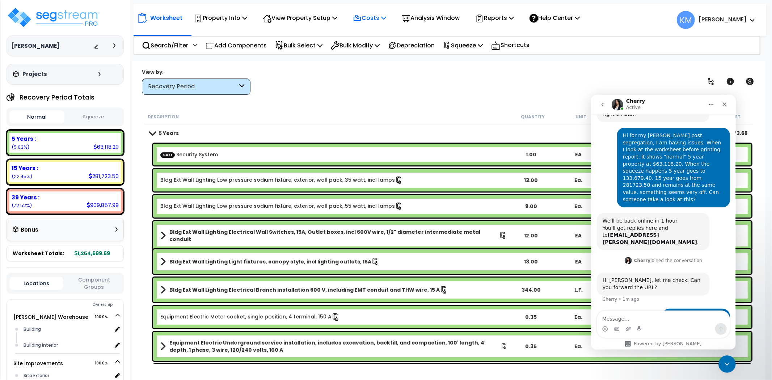
click at [382, 21] on p "Costs" at bounding box center [369, 18] width 33 height 10
click at [377, 44] on link "Direct Costs" at bounding box center [385, 49] width 72 height 14
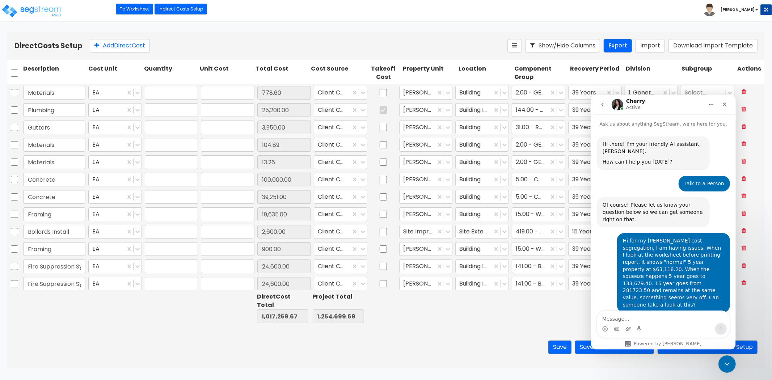
type input "1.00"
type input "778.60"
type input "1.00"
type input "25,200.00"
type input "1.00"
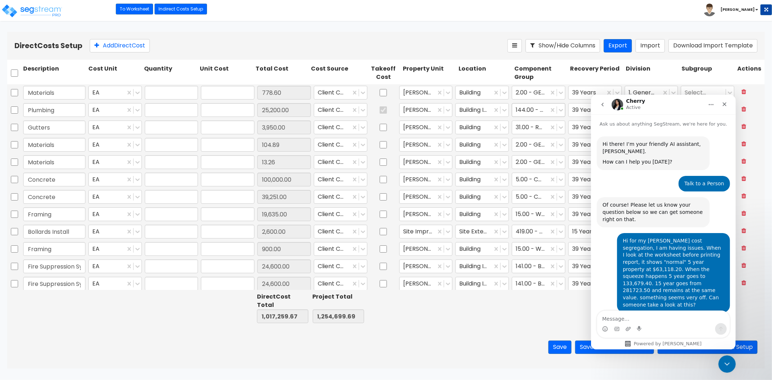
type input "3,950.00"
type input "1.00"
type input "104.89"
type input "1.00"
type input "13.26"
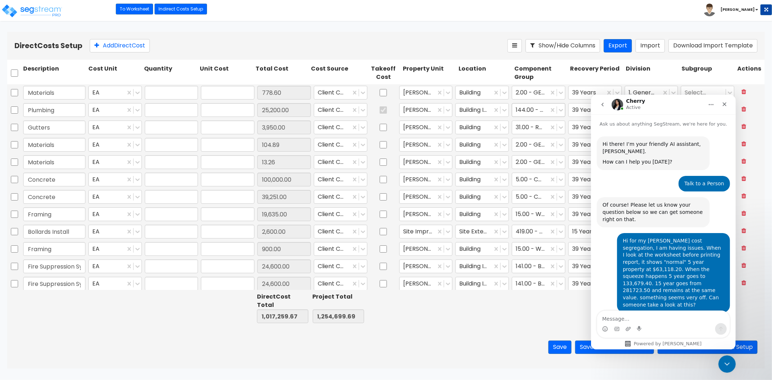
type input "1.00"
type input "100,000.00"
type input "1.00"
type input "39,251.00"
type input "1.00"
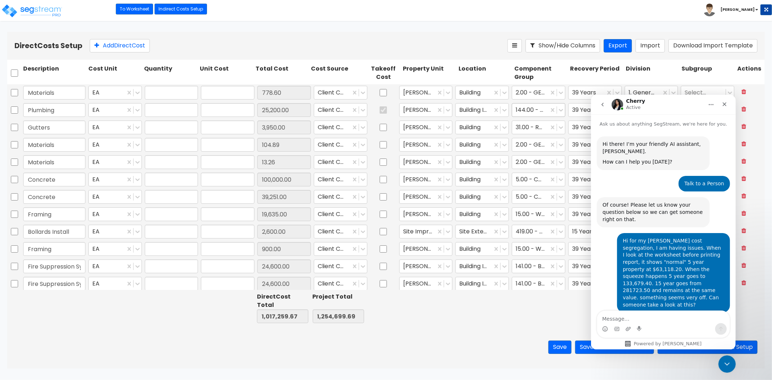
type input "19,635.00"
type input "1.00"
type input "2,600.00"
type input "1.00"
type input "900.00"
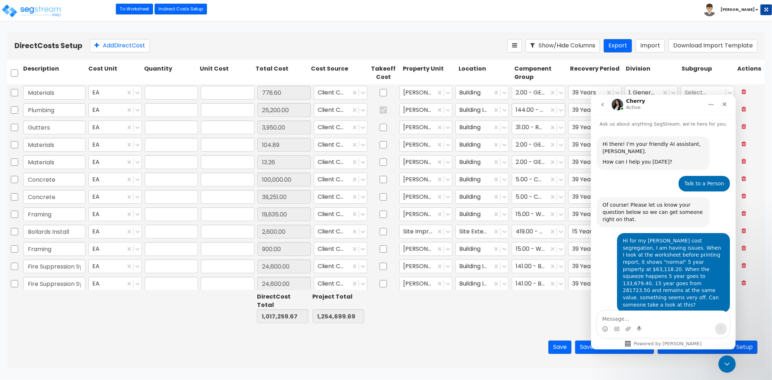
type input "1.00"
type input "24,600.00"
type input "1.00"
type input "24,600.00"
type input "1.00"
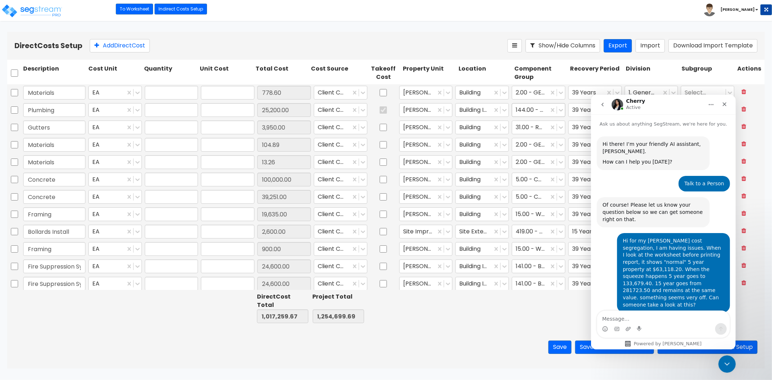
type input "14,676.90"
type input "1.00"
type input "30,949.35"
type input "1.00"
type input "54,650.50"
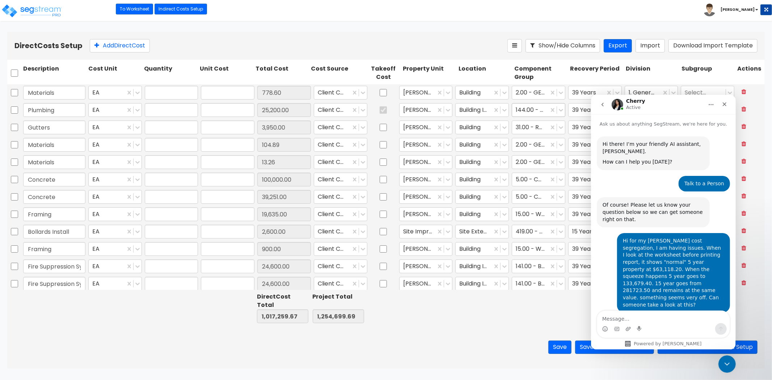
type input "1.00"
type input "100,000.00"
type input "1.00"
type input "16,432.31"
type input "1.00"
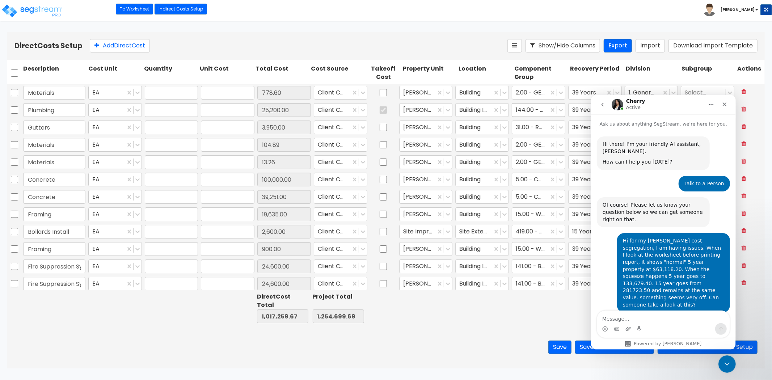
type input "1,437.20"
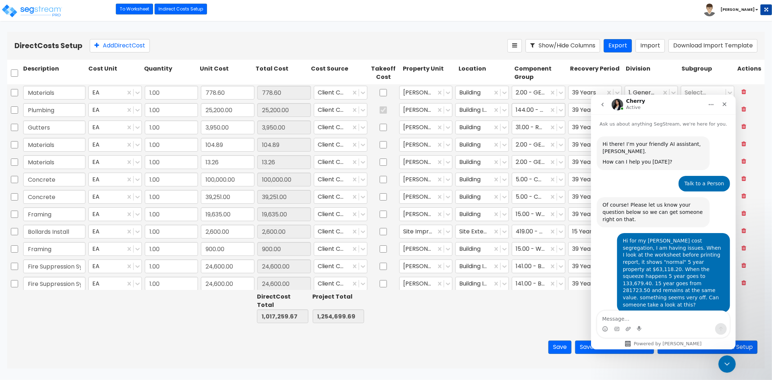
scroll to position [105, 0]
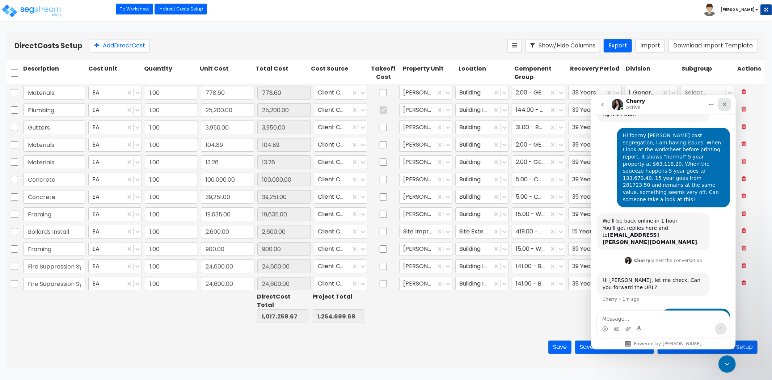
click at [724, 100] on div "Close" at bounding box center [724, 103] width 13 height 13
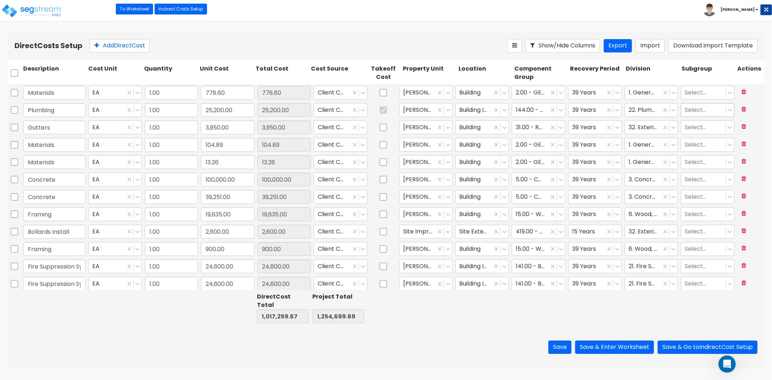
scroll to position [105, 0]
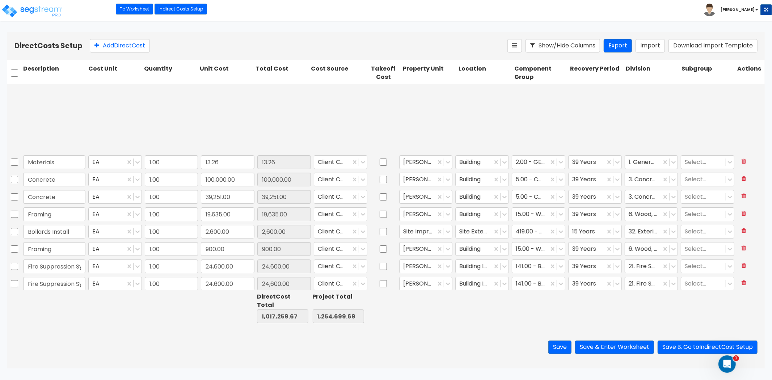
type input "1.00"
type input "104.89"
type input "1.00"
type input "30,000.00"
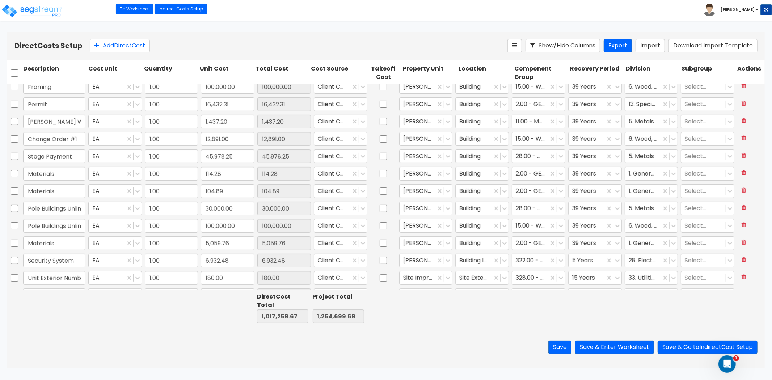
type input "1.00"
type input "65.00"
type input "1.00"
type input "295.00"
type input "1.00"
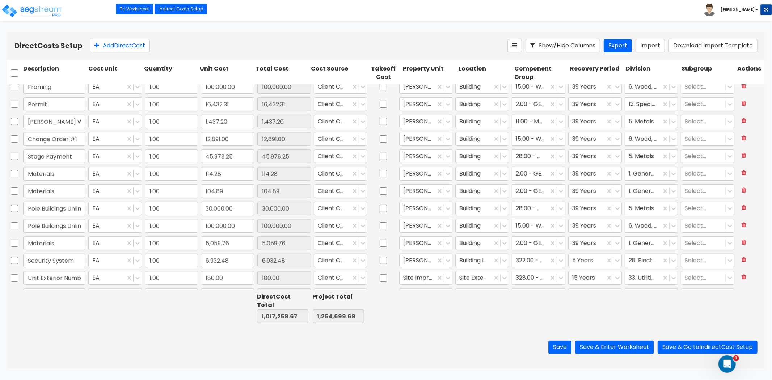
type input "590.00"
type input "1.00"
type input "540.00"
type input "1.00"
type input "620.00"
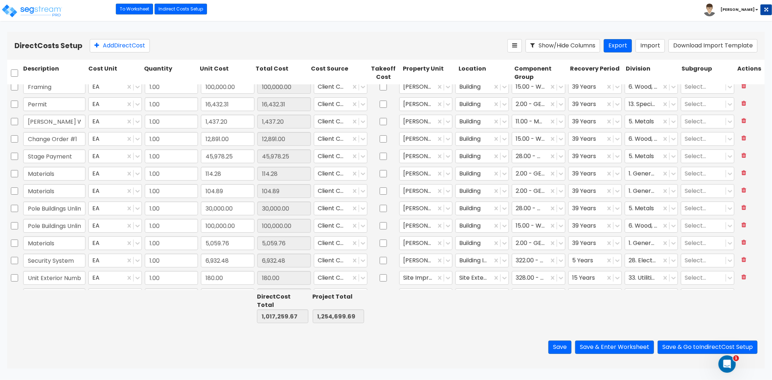
type input "1.00"
type input "4,900.00"
type input "1.00"
type input "200.00"
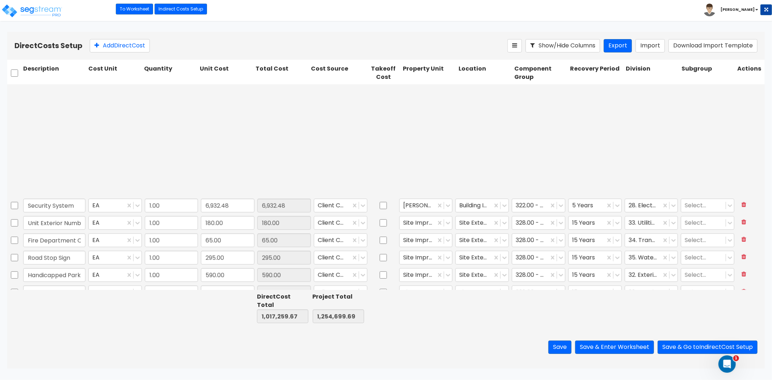
type input "1.00"
type input "75.00"
type input "1.00"
type input "130,515.00"
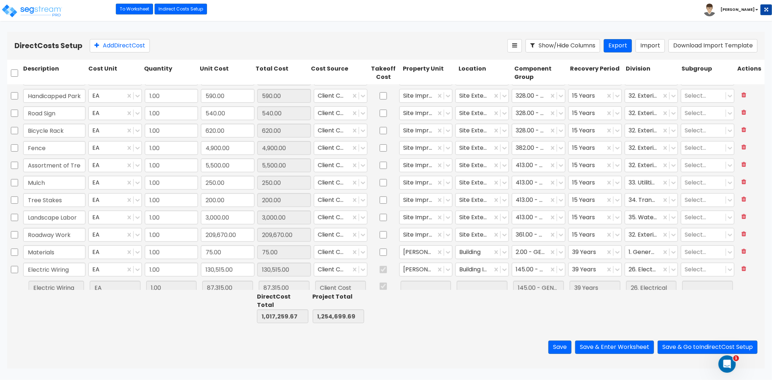
scroll to position [518, 0]
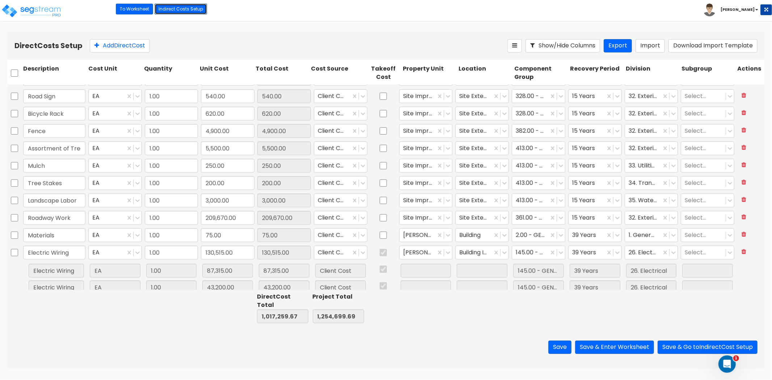
click at [197, 8] on link "Indirect Costs Setup" at bounding box center [181, 9] width 53 height 11
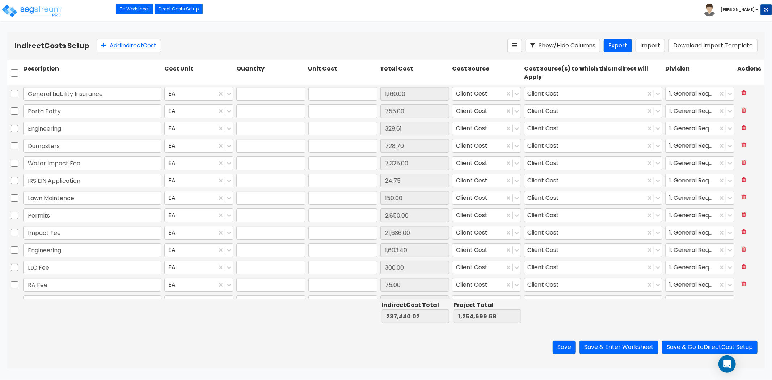
type input "1.00"
type input "1,160.00"
type input "1.00"
type input "755.00"
type input "1.00"
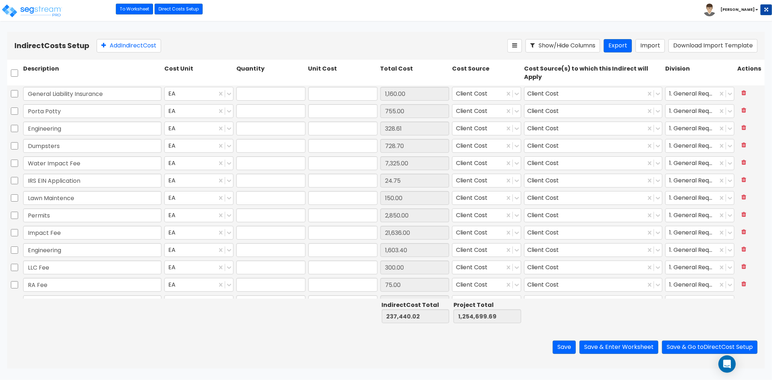
type input "328.61"
type input "1.00"
type input "728.70"
type input "1.00"
type input "7,325.00"
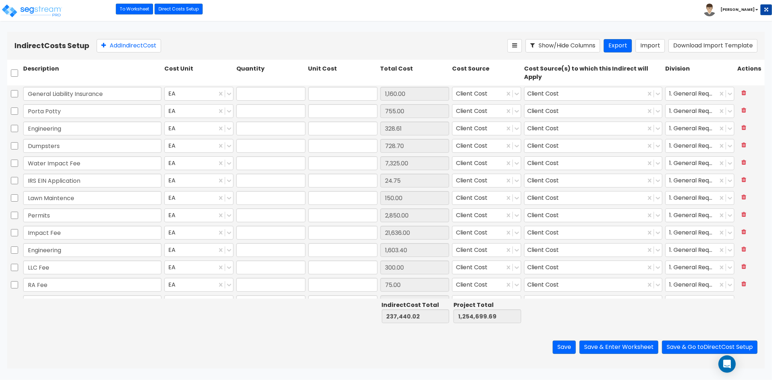
type input "1.00"
type input "24.75"
type input "1.00"
type input "150.00"
type input "1.00"
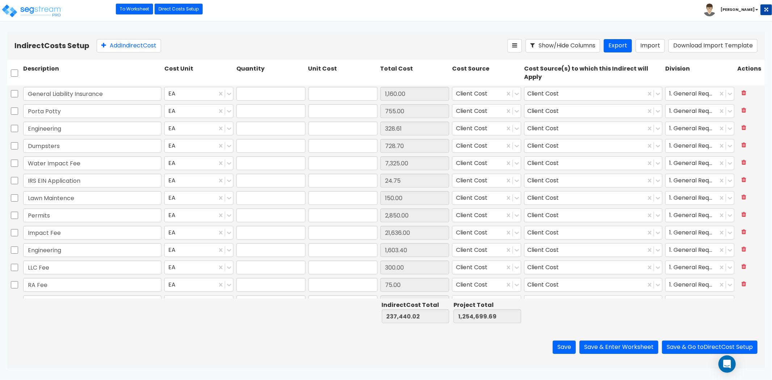
type input "2,850.00"
type input "1.00"
type input "21,636.00"
type input "1.00"
type input "1,603.40"
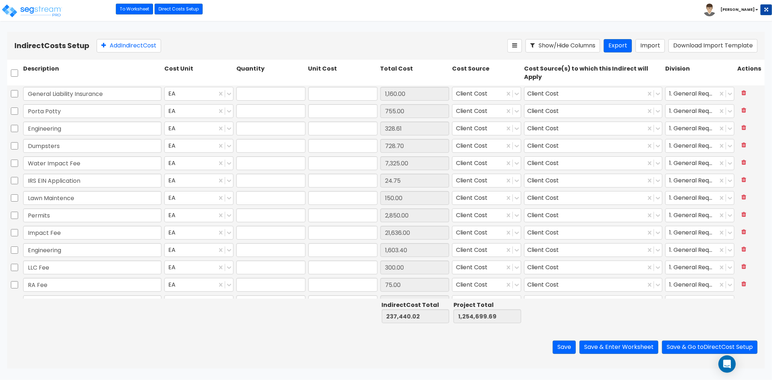
type input "1.00"
type input "300.00"
type input "1.00"
type input "75.00"
type input "1.00"
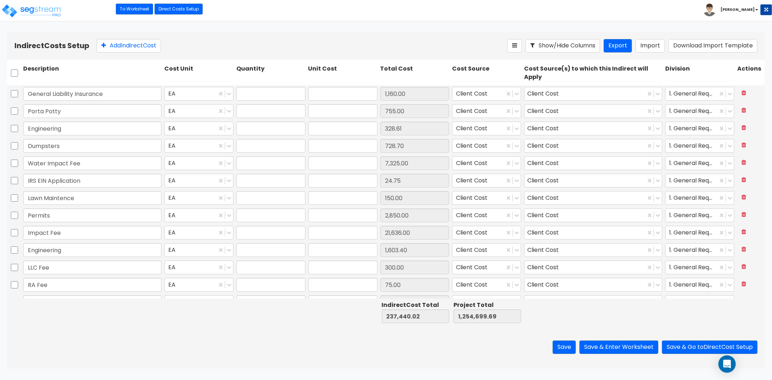
type input "3,488.00"
type input "1.00"
type input "2,950.00"
type input "1.00"
type input "78.44"
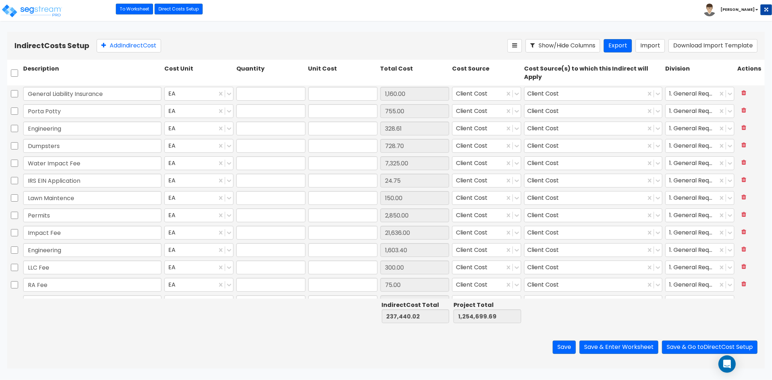
type input "1.00"
type input "6,200.00"
type input "1.00"
type input "73,129.43"
type input "1.00"
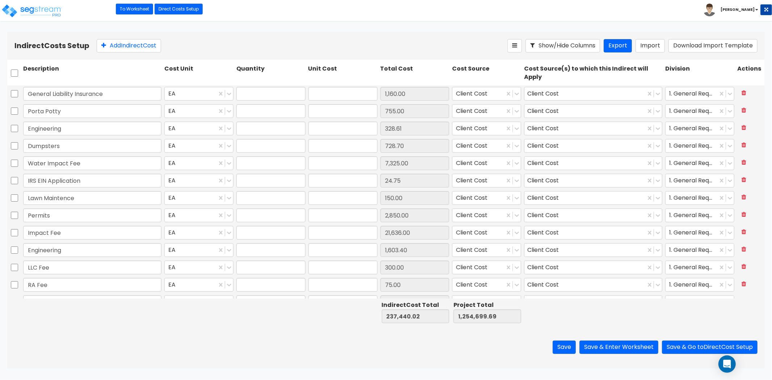
type input "1,300.00"
click at [705, 93] on div at bounding box center [692, 94] width 45 height 10
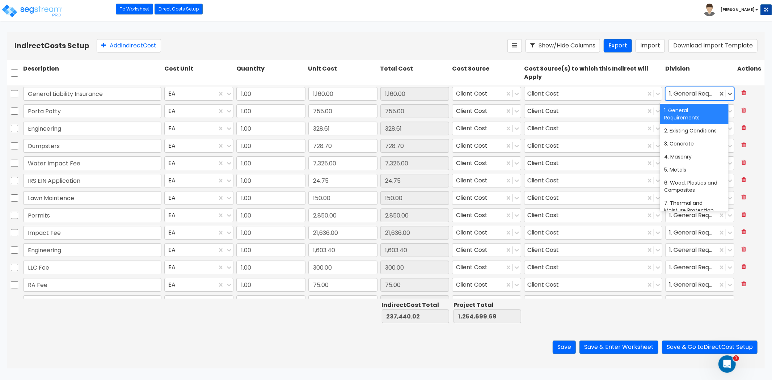
click at [705, 93] on div at bounding box center [692, 94] width 45 height 10
click at [689, 92] on div at bounding box center [692, 94] width 45 height 10
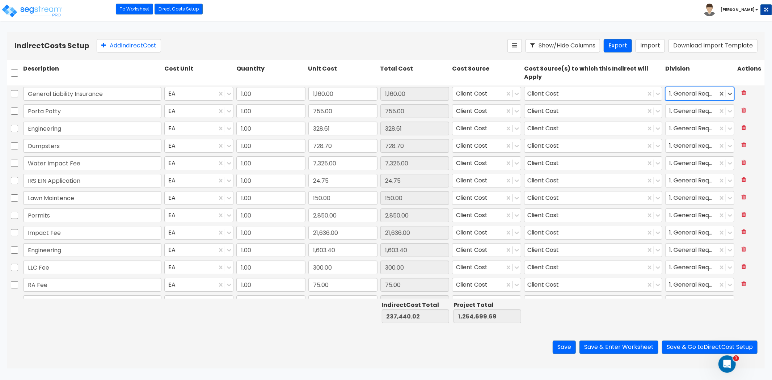
click at [689, 92] on div at bounding box center [692, 94] width 45 height 10
click at [128, 9] on link "To Worksheet" at bounding box center [134, 9] width 37 height 11
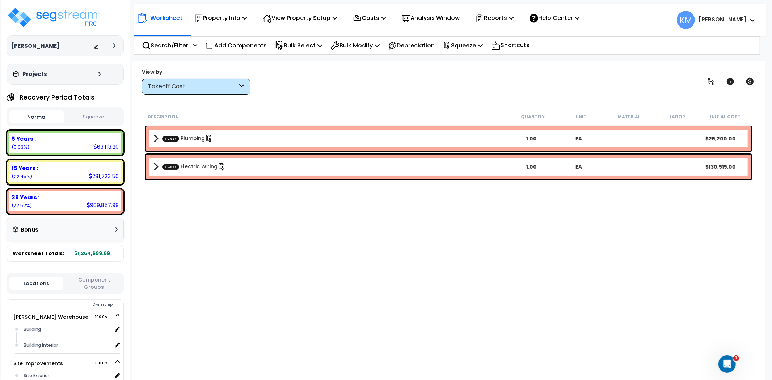
click at [100, 119] on button "Squeeze" at bounding box center [93, 117] width 55 height 13
click at [33, 117] on button "Normal" at bounding box center [36, 117] width 55 height 13
click at [86, 111] on button "Squeeze" at bounding box center [93, 117] width 55 height 13
click at [40, 112] on button "Normal" at bounding box center [36, 117] width 55 height 13
click at [74, 109] on div "Normal Squeeze" at bounding box center [65, 117] width 117 height 19
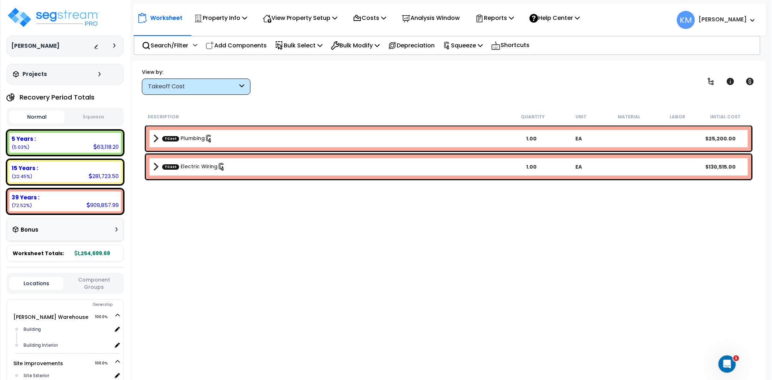
click at [80, 117] on button "Squeeze" at bounding box center [93, 117] width 55 height 13
click at [42, 116] on button "Normal" at bounding box center [36, 117] width 55 height 13
click at [88, 116] on button "Squeeze" at bounding box center [93, 117] width 55 height 13
click at [55, 116] on button "Normal" at bounding box center [36, 117] width 55 height 13
click at [64, 18] on img at bounding box center [54, 18] width 94 height 22
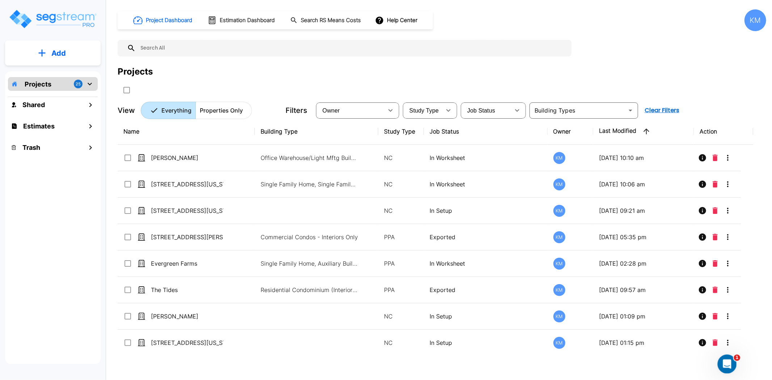
click at [731, 365] on div "Open Intercom Messenger" at bounding box center [726, 363] width 24 height 24
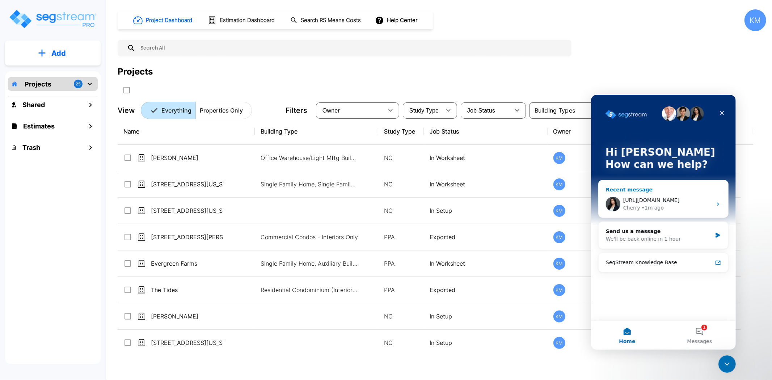
click at [673, 203] on span "[URL][DOMAIN_NAME]" at bounding box center [651, 200] width 56 height 6
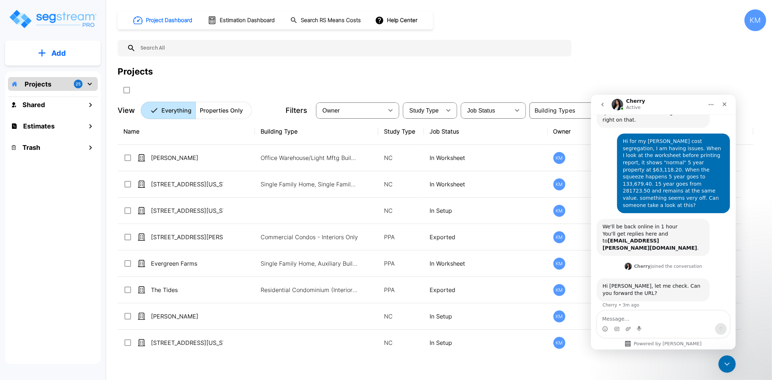
scroll to position [105, 0]
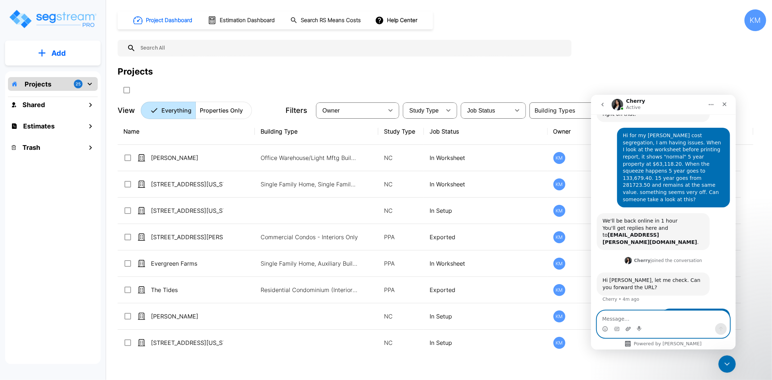
click at [626, 328] on icon "Upload attachment" at bounding box center [628, 329] width 5 height 4
click at [639, 318] on textarea "Message…" at bounding box center [663, 317] width 133 height 12
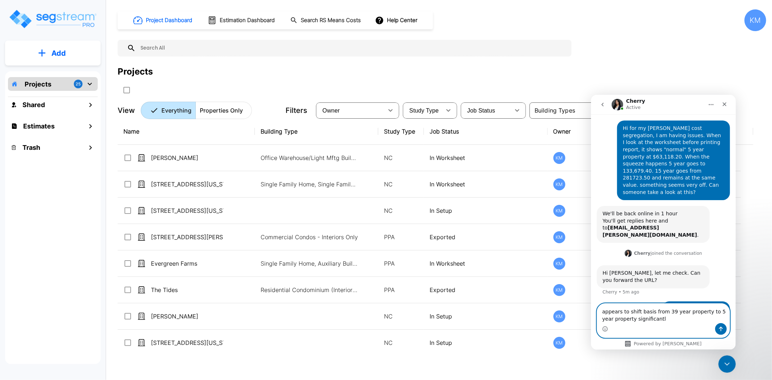
type textarea "appears to shift basis from 39 year property to 5 year property significantly"
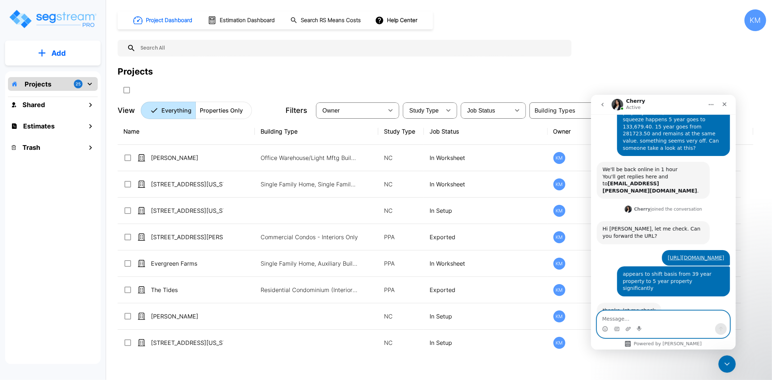
scroll to position [150, 0]
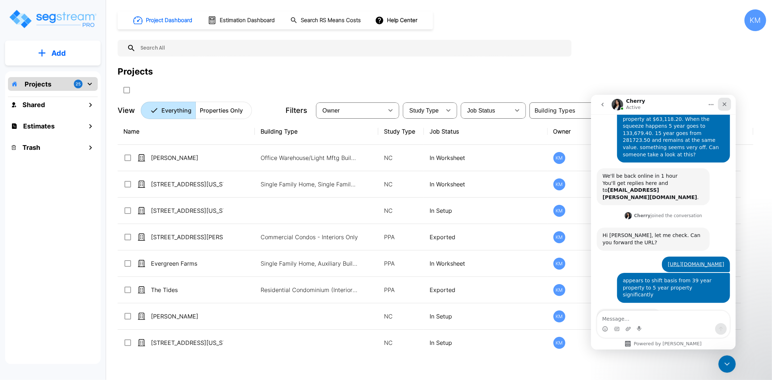
click at [722, 104] on icon "Close" at bounding box center [725, 104] width 6 height 6
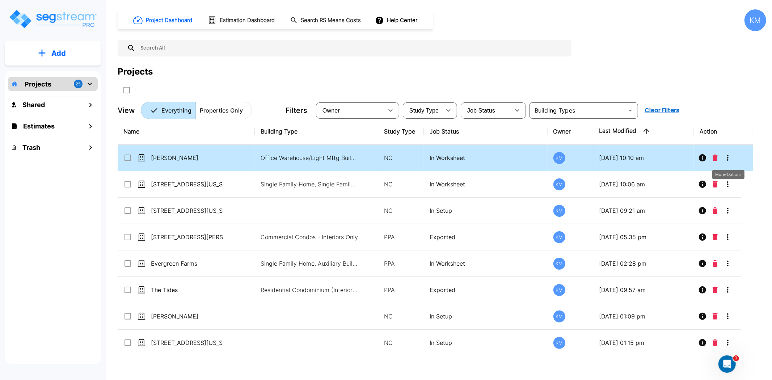
click at [726, 154] on icon "More-Options" at bounding box center [728, 158] width 9 height 9
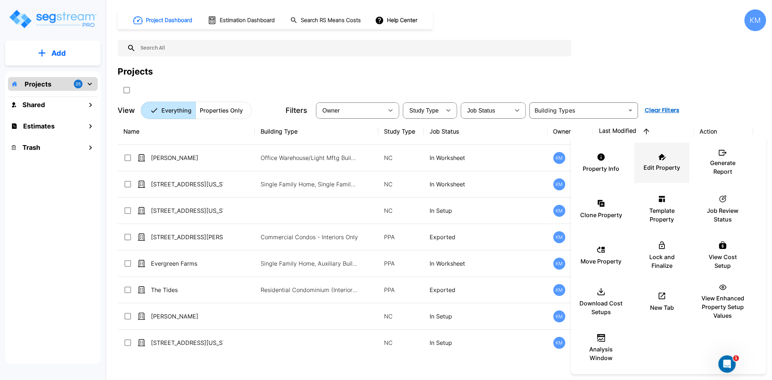
click at [666, 160] on div "Edit Property" at bounding box center [662, 163] width 43 height 36
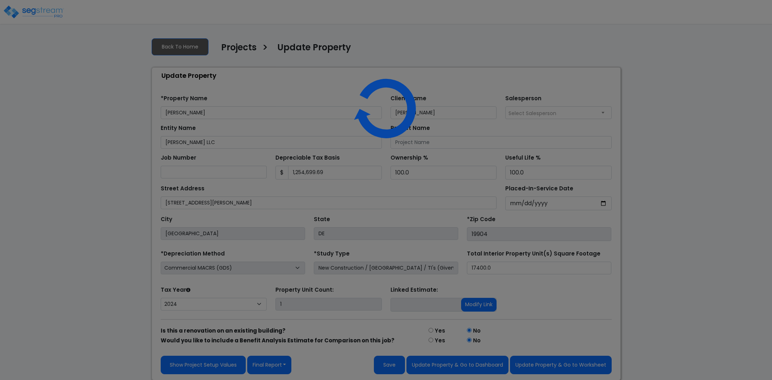
select select "2024"
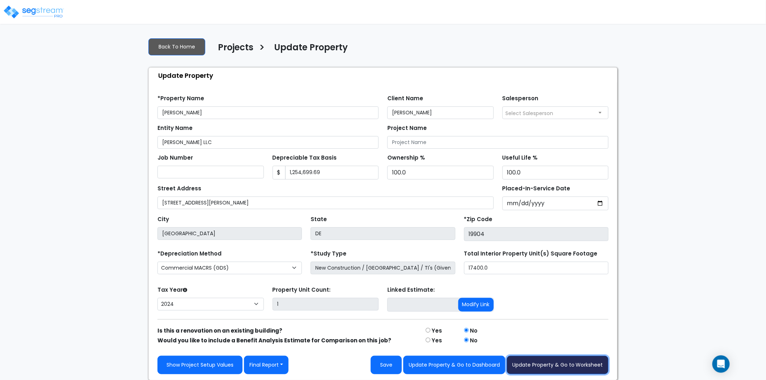
click at [548, 360] on button "Update Property & Go to Worksheet" at bounding box center [558, 365] width 102 height 18
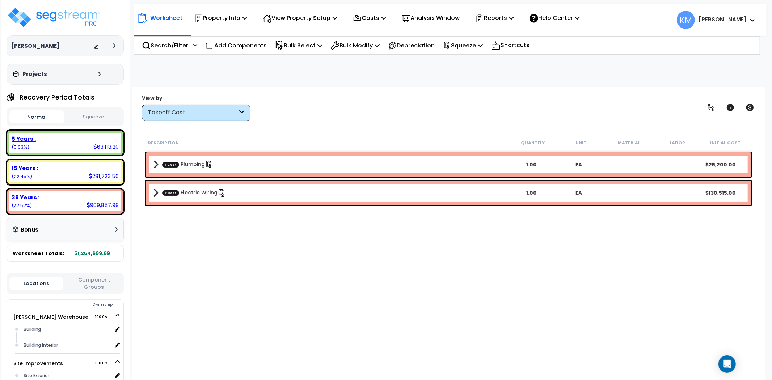
click at [94, 143] on div "63,118.20" at bounding box center [105, 147] width 25 height 8
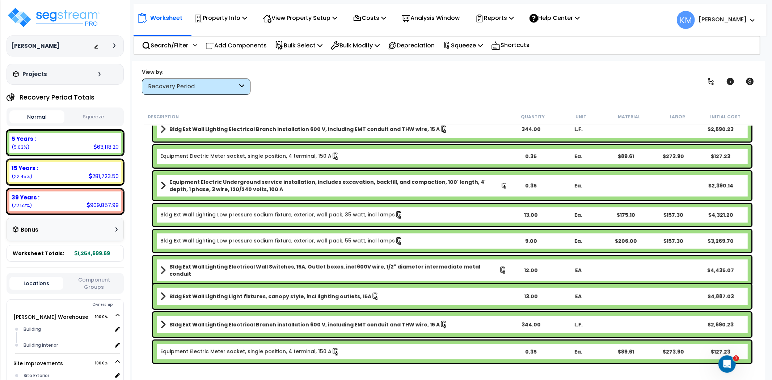
scroll to position [246, 0]
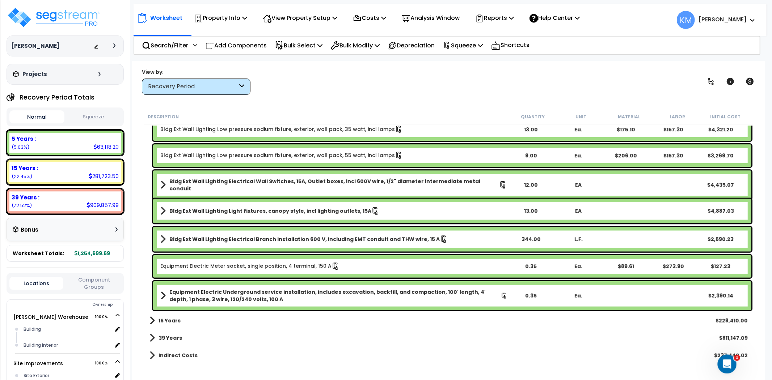
click at [720, 362] on div "Open Intercom Messenger" at bounding box center [726, 363] width 24 height 24
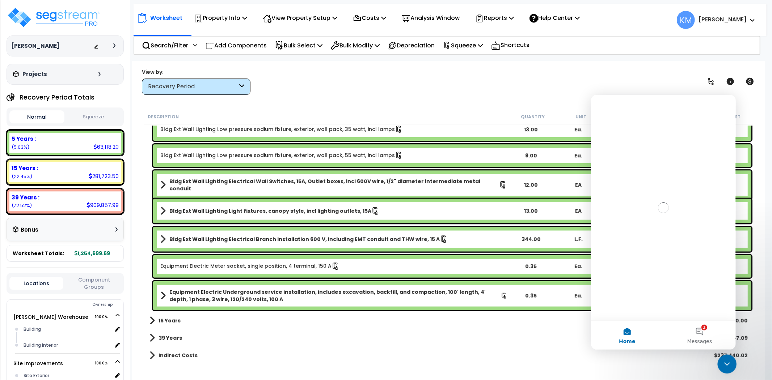
scroll to position [0, 0]
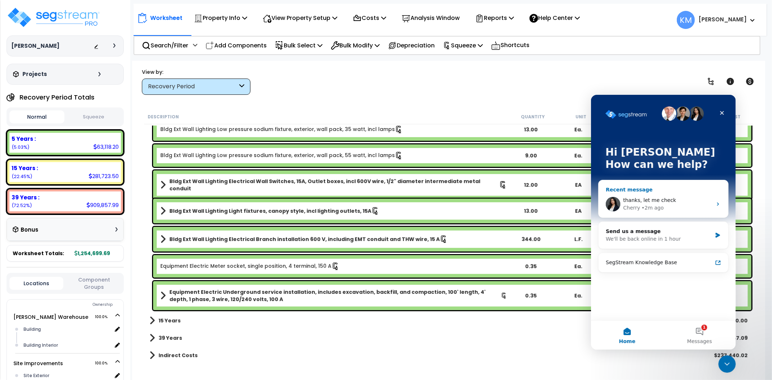
click at [664, 200] on span "thanks, let me check" at bounding box center [649, 200] width 53 height 6
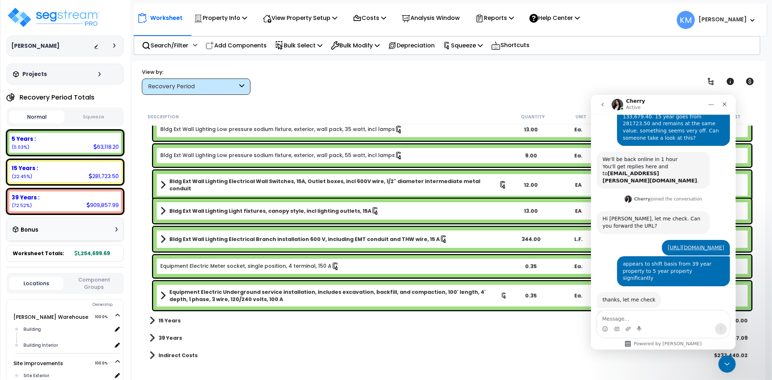
scroll to position [167, 0]
click at [483, 43] on p "Squeeze" at bounding box center [463, 46] width 40 height 10
click at [482, 76] on link "Reset Squeeze" at bounding box center [476, 77] width 72 height 14
click at [84, 120] on button "Squeeze" at bounding box center [93, 117] width 55 height 13
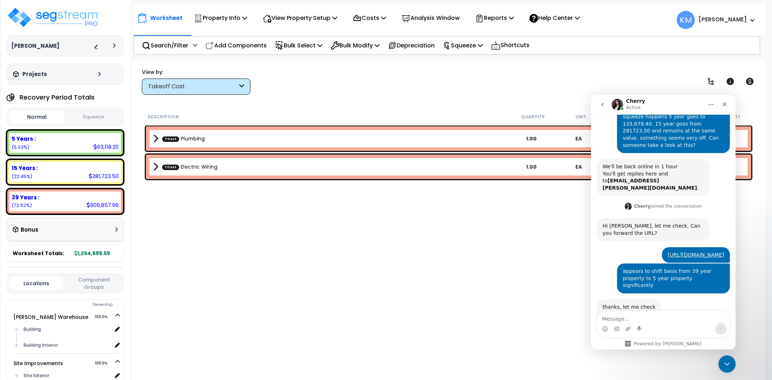
scroll to position [167, 0]
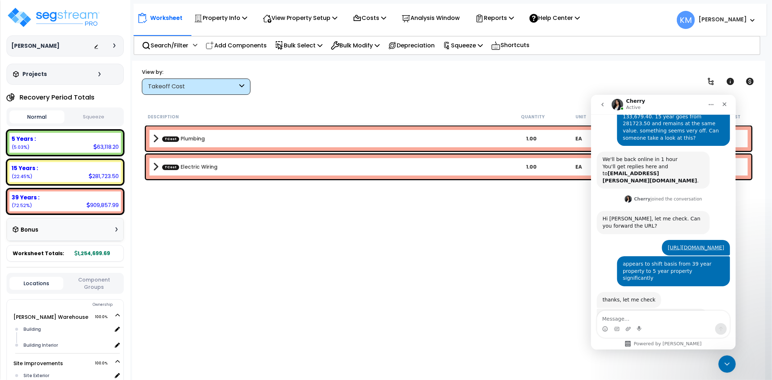
click at [102, 115] on button "Squeeze" at bounding box center [93, 117] width 55 height 13
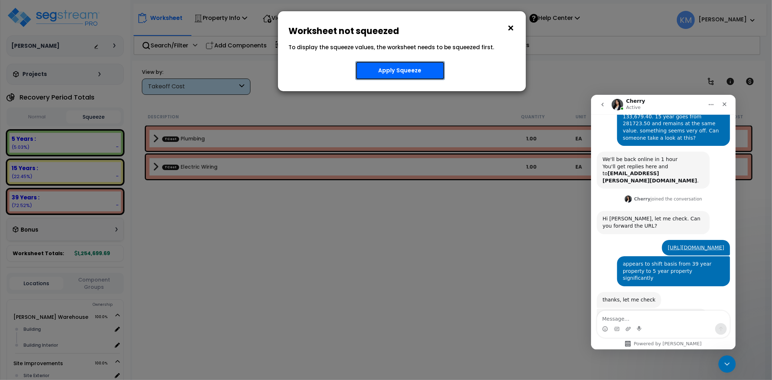
click at [413, 68] on button "Apply Squeeze" at bounding box center [400, 70] width 89 height 19
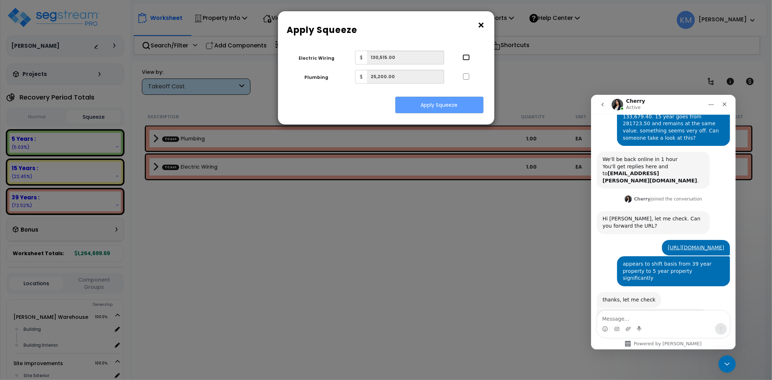
click at [465, 58] on input "..." at bounding box center [466, 57] width 7 height 6
checkbox input "true"
click at [465, 72] on div at bounding box center [466, 76] width 33 height 12
click at [465, 78] on input "..." at bounding box center [466, 77] width 7 height 6
checkbox input "true"
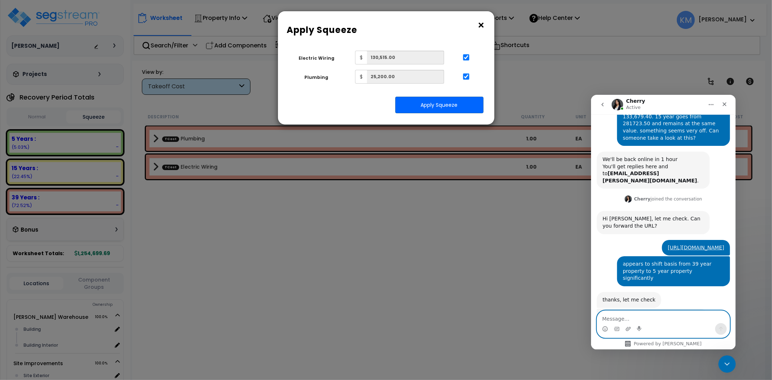
click at [631, 320] on textarea "Message…" at bounding box center [663, 317] width 133 height 12
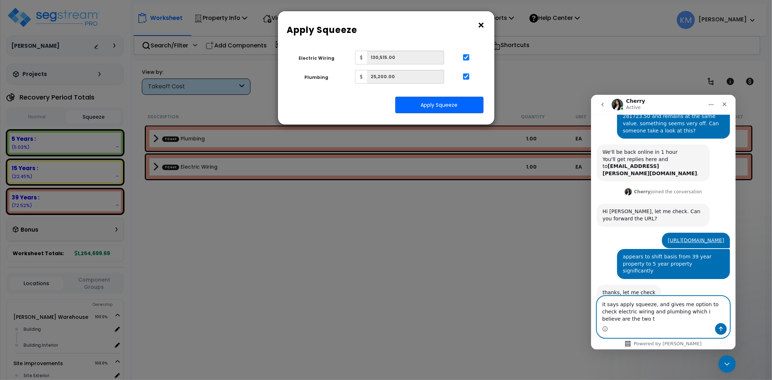
scroll to position [181, 0]
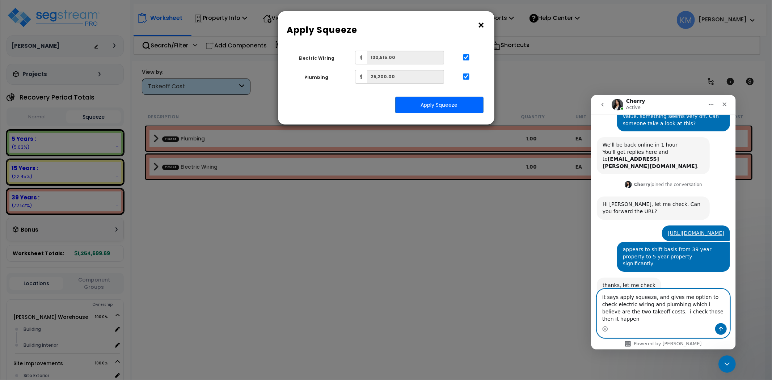
type textarea "it says apply squeeze, and gives me option to check electric wiring and plumbin…"
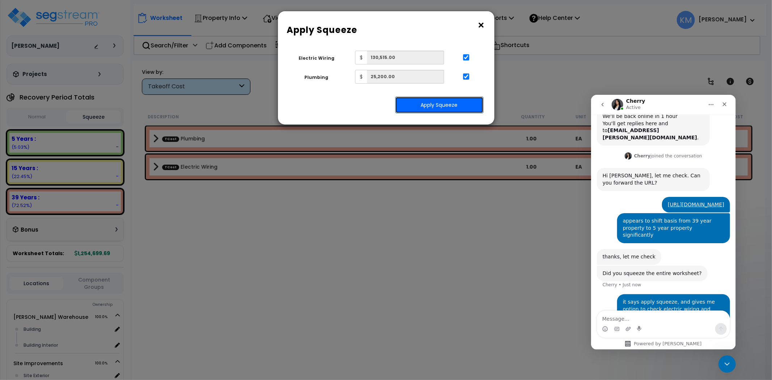
click at [456, 104] on button "Apply Squeeze" at bounding box center [439, 105] width 88 height 17
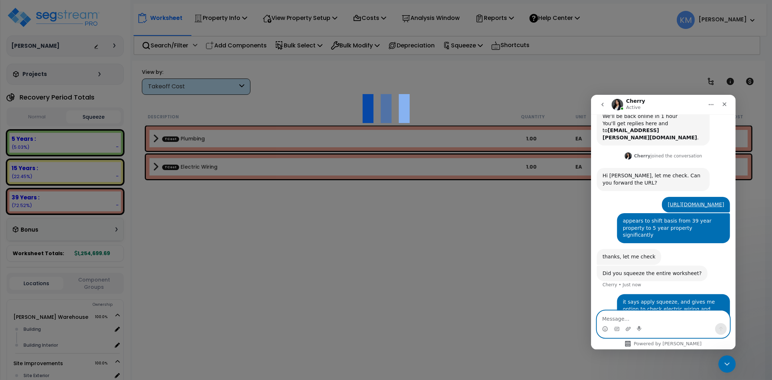
click at [666, 313] on textarea "Message…" at bounding box center [663, 317] width 133 height 12
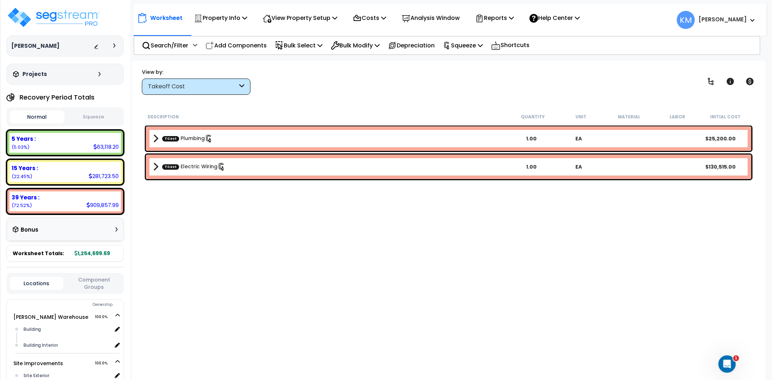
click at [93, 120] on button "Squeeze" at bounding box center [93, 117] width 55 height 13
click at [732, 369] on div "Open Intercom Messenger" at bounding box center [726, 363] width 24 height 24
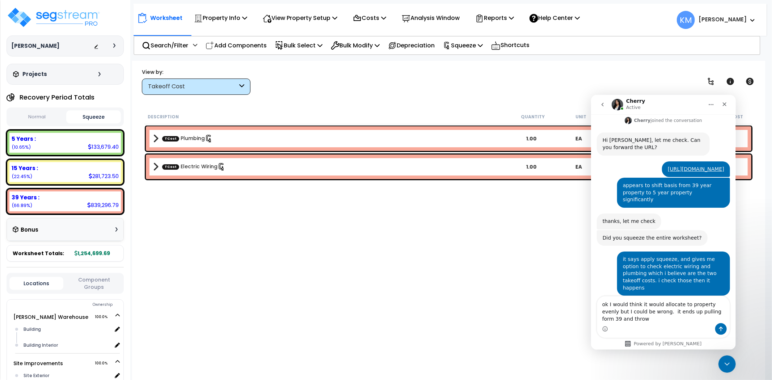
scroll to position [253, 0]
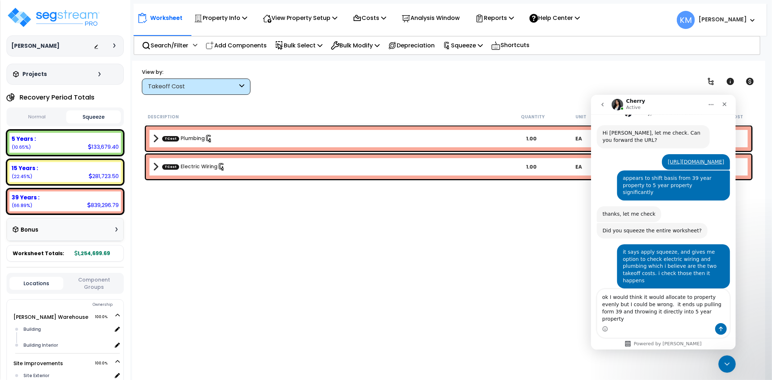
type textarea "ok I would think it would allocate to property evenly but I could be wrong. it …"
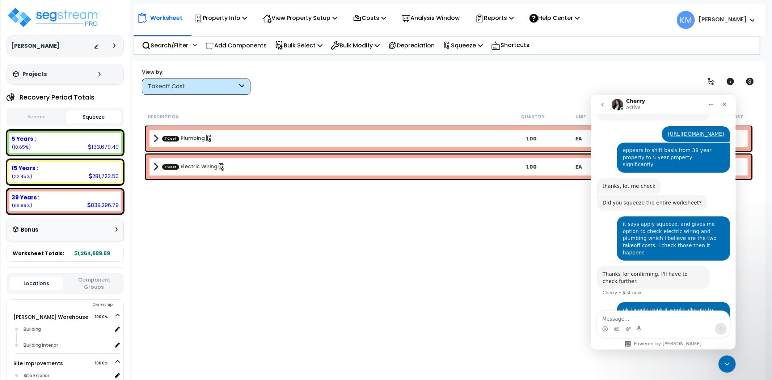
scroll to position [281, 0]
click at [374, 18] on p "Costs" at bounding box center [369, 18] width 33 height 10
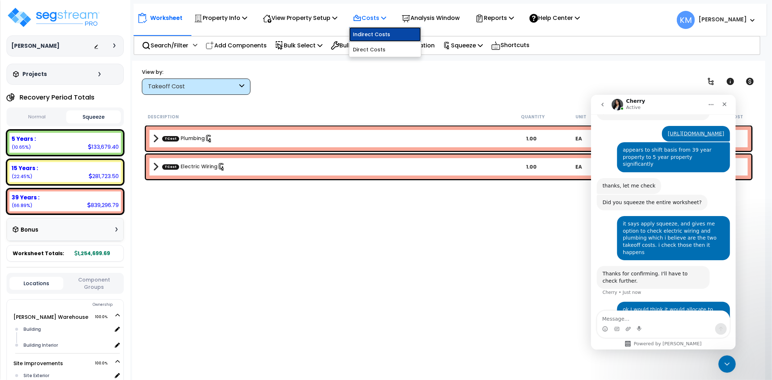
click at [366, 37] on link "Indirect Costs" at bounding box center [385, 34] width 72 height 14
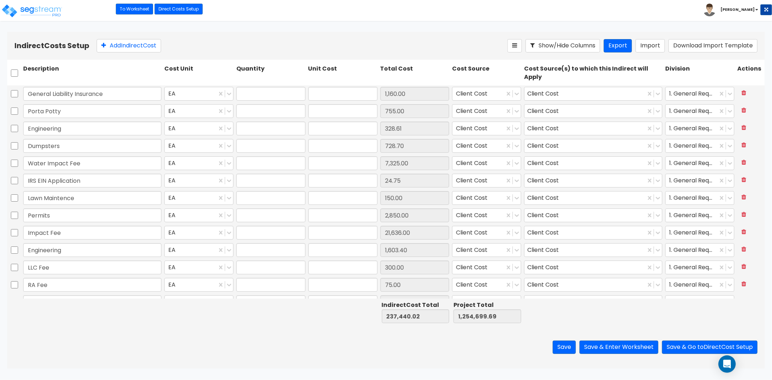
type input "1.00"
type input "1,160.00"
type input "1.00"
type input "755.00"
type input "1.00"
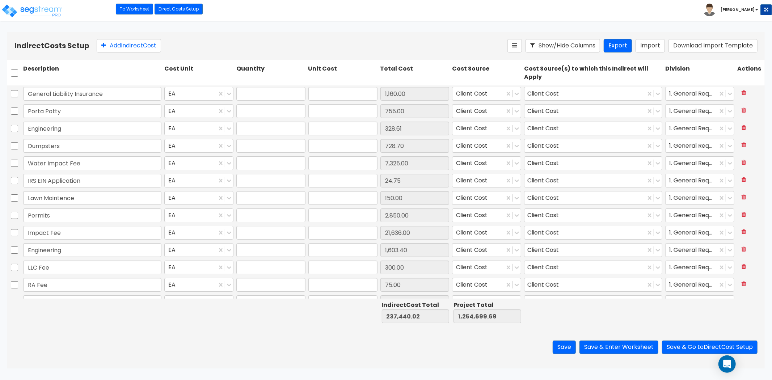
type input "328.61"
type input "1.00"
type input "728.70"
type input "1.00"
type input "7,325.00"
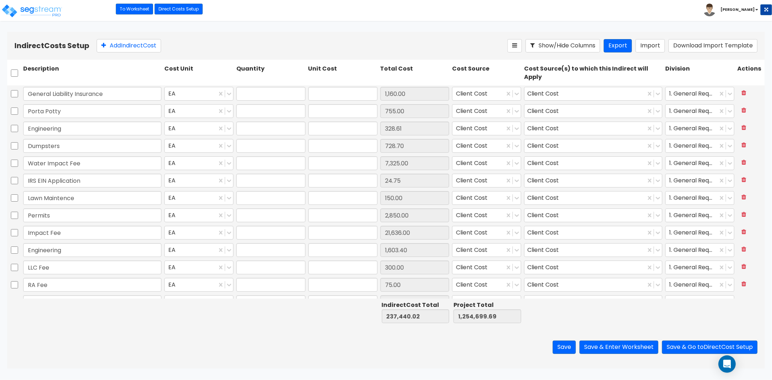
type input "1.00"
type input "24.75"
type input "1.00"
type input "150.00"
type input "1.00"
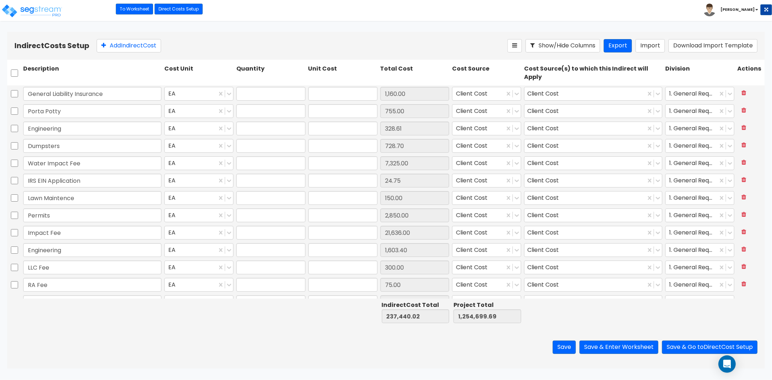
type input "2,850.00"
type input "1.00"
type input "21,636.00"
type input "1.00"
type input "1,603.40"
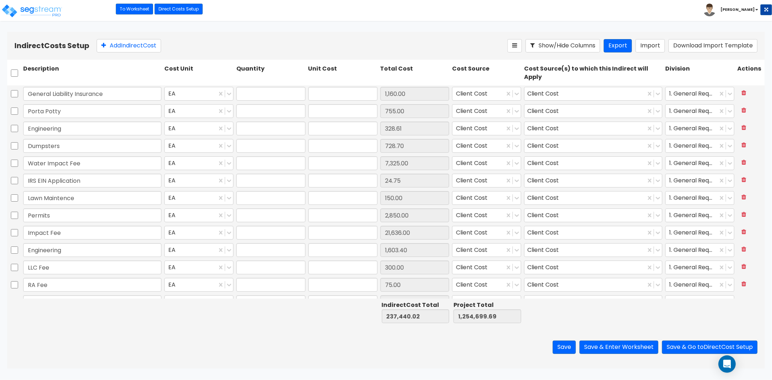
type input "1.00"
type input "300.00"
type input "1.00"
type input "75.00"
type input "1.00"
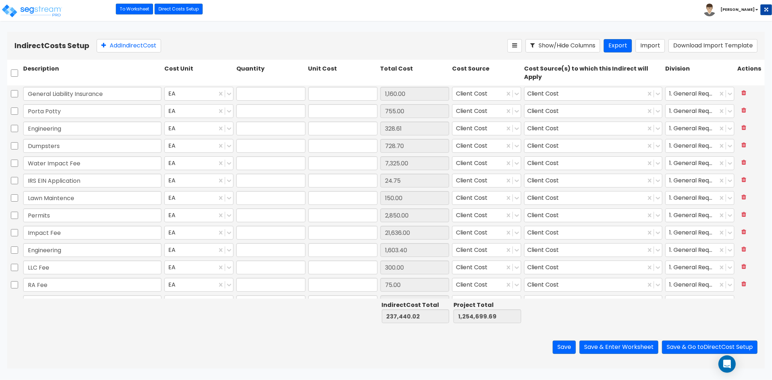
type input "3,488.00"
type input "1.00"
type input "2,950.00"
type input "1.00"
type input "78.44"
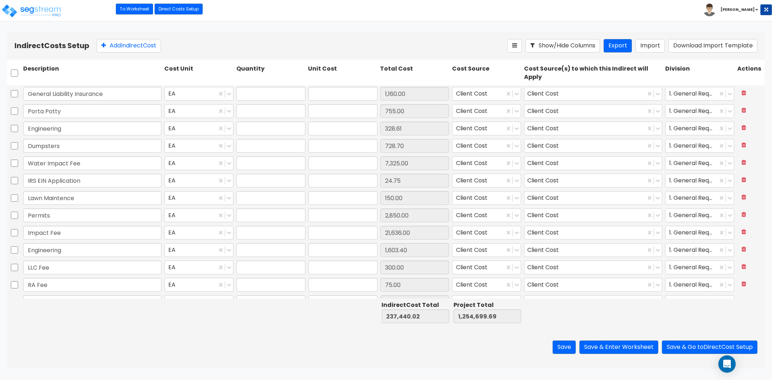
type input "1.00"
type input "6,200.00"
type input "1.00"
type input "73,129.43"
type input "1.00"
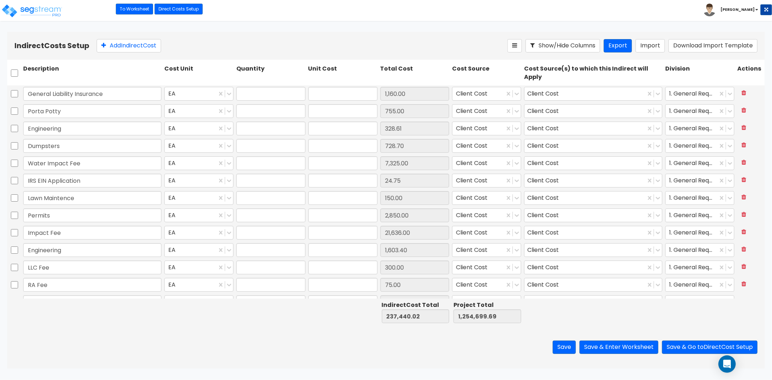
type input "1,300.00"
type input "1.00"
type input "6,650.00"
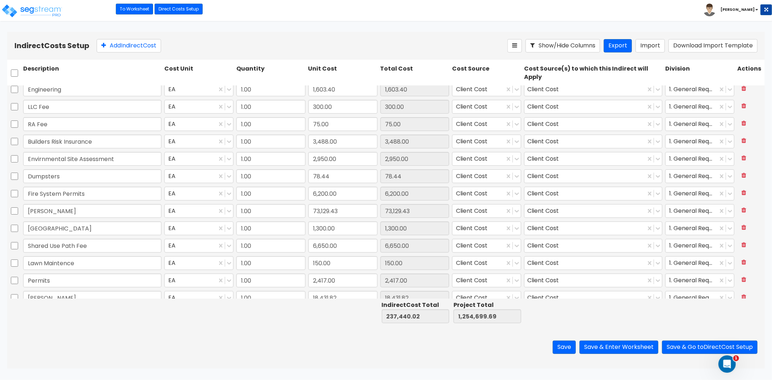
type input "1.00"
type input "1,600.00"
type input "1.00"
type input "1,854.06"
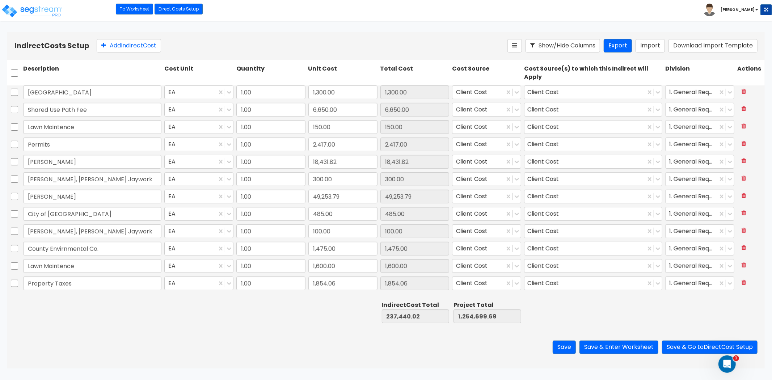
scroll to position [324, 0]
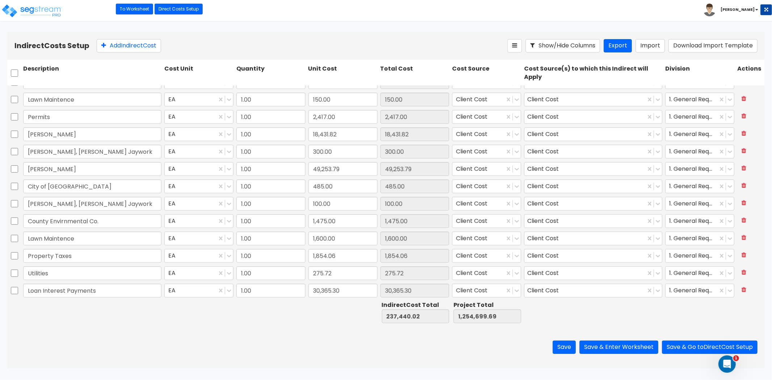
type input "1.00"
type input "3,488.00"
type input "1.00"
type input "2,950.00"
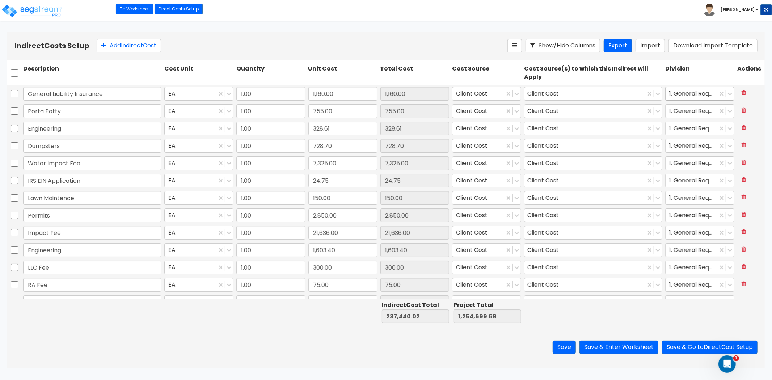
click at [705, 96] on div at bounding box center [692, 94] width 45 height 10
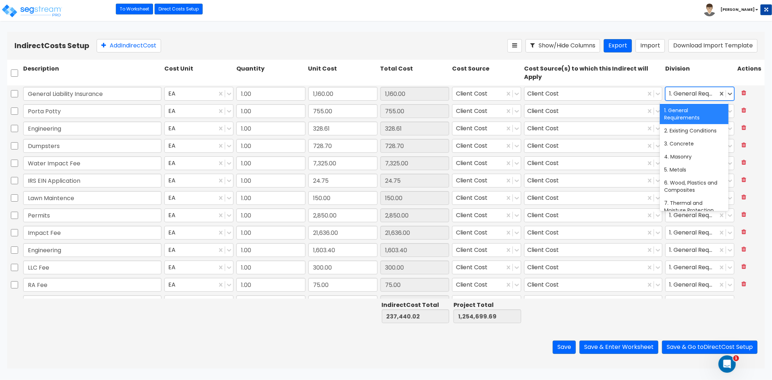
click at [705, 96] on div at bounding box center [692, 94] width 45 height 10
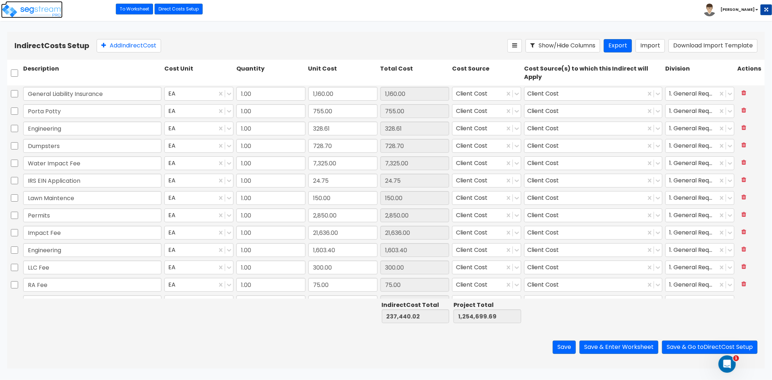
click at [42, 4] on img at bounding box center [32, 11] width 62 height 14
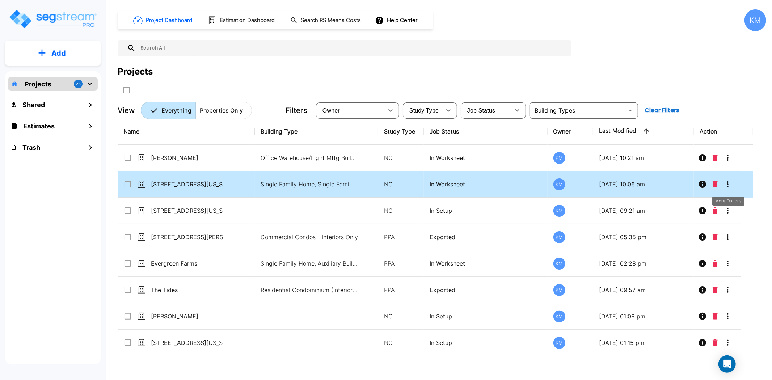
click at [732, 185] on button "More-Options" at bounding box center [728, 184] width 14 height 14
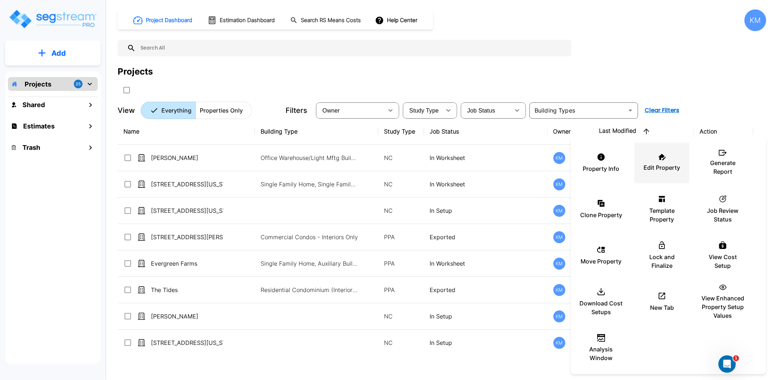
click at [669, 161] on div "Edit Property" at bounding box center [662, 163] width 43 height 36
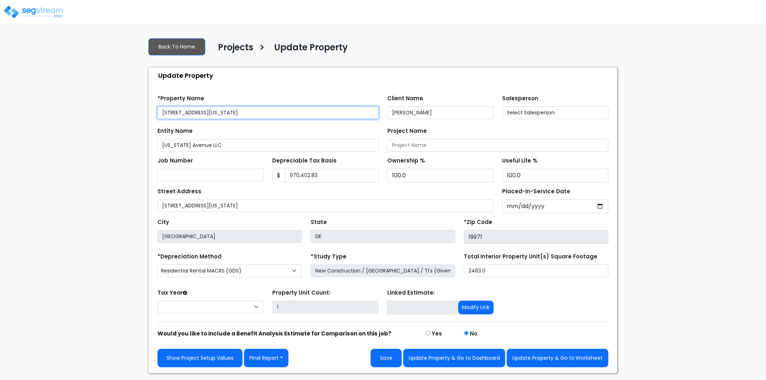
select select "2024"
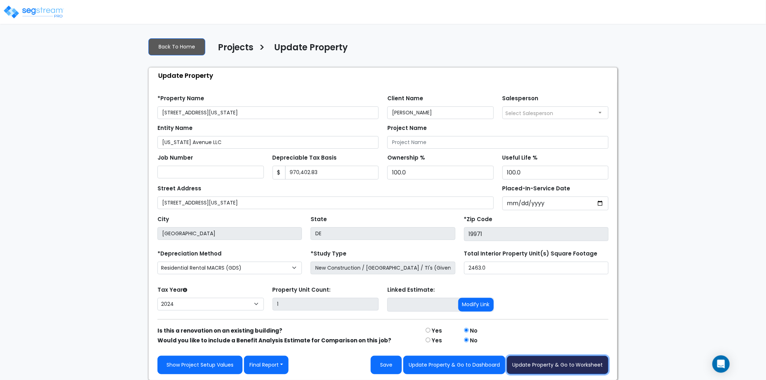
click at [576, 367] on button "Update Property & Go to Worksheet" at bounding box center [558, 365] width 102 height 18
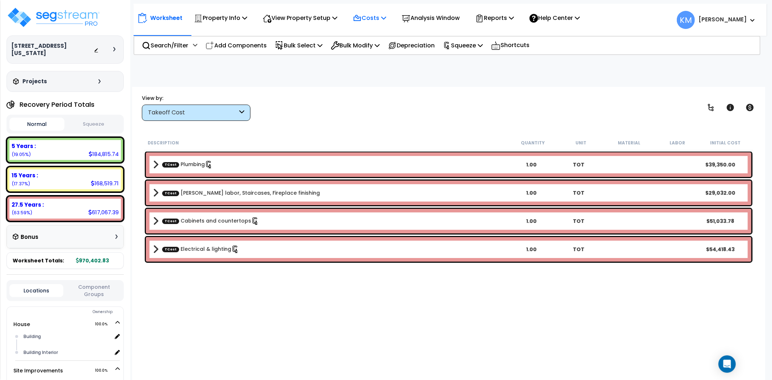
click at [386, 16] on icon at bounding box center [383, 18] width 5 height 6
click at [381, 37] on link "Indirect Costs" at bounding box center [385, 34] width 72 height 14
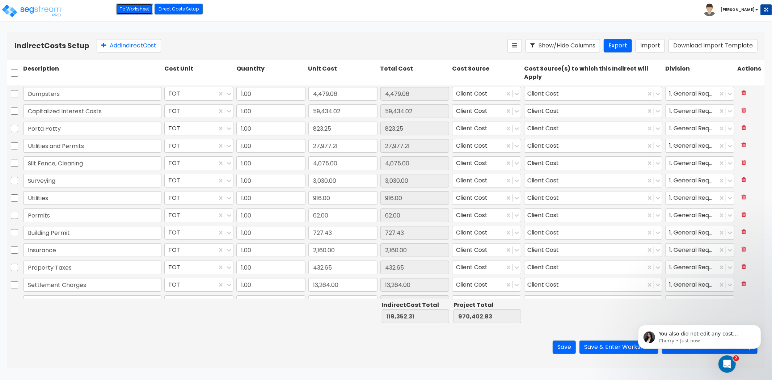
click at [141, 12] on link "To Worksheet" at bounding box center [134, 9] width 37 height 11
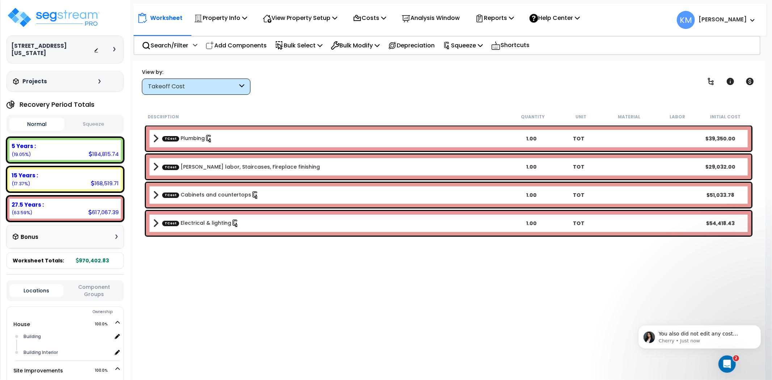
click at [77, 119] on button "Squeeze" at bounding box center [93, 124] width 55 height 13
click at [86, 118] on button "Squeeze" at bounding box center [93, 124] width 55 height 13
click at [48, 118] on button "Normal" at bounding box center [36, 124] width 55 height 13
click at [104, 118] on button "Squeeze" at bounding box center [93, 124] width 55 height 13
click at [45, 118] on button "Normal" at bounding box center [36, 124] width 55 height 13
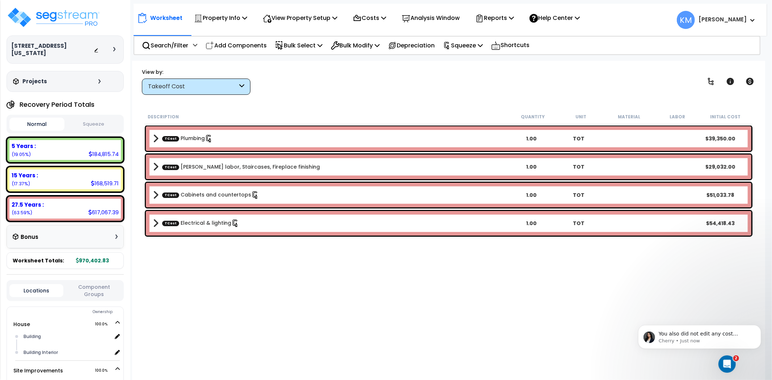
click at [85, 118] on button "Squeeze" at bounding box center [93, 124] width 55 height 13
click at [723, 337] on p "You also did not edit any cost factors?" at bounding box center [705, 333] width 93 height 7
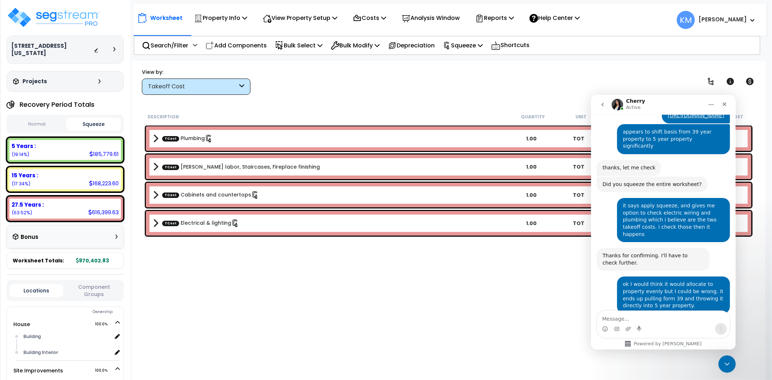
scroll to position [302, 0]
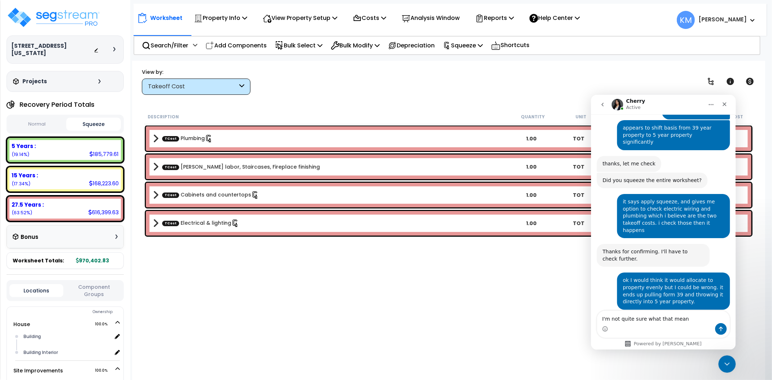
type textarea "I'm not quite sure what that means"
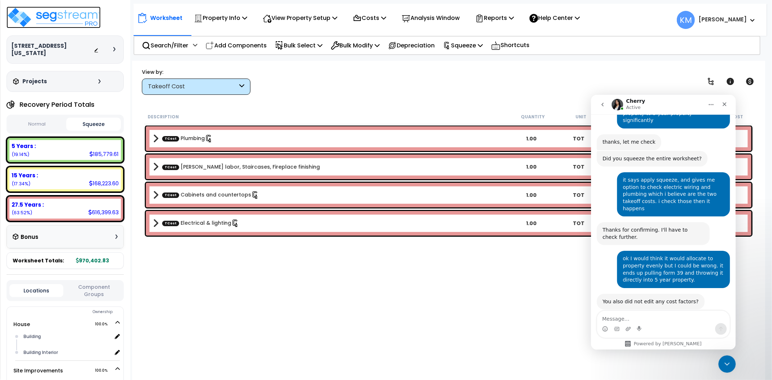
click at [76, 12] on img at bounding box center [54, 18] width 94 height 22
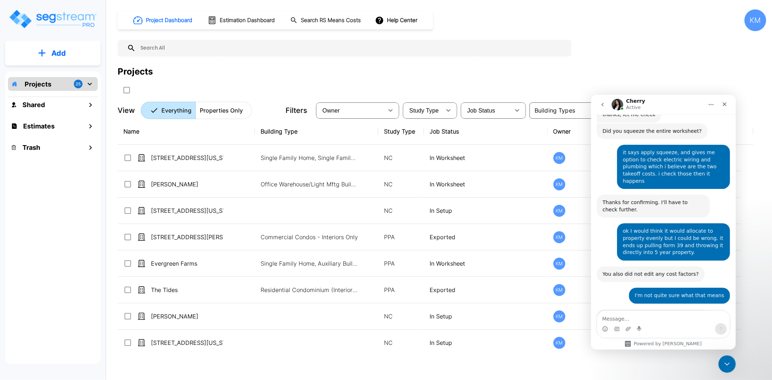
scroll to position [353, 0]
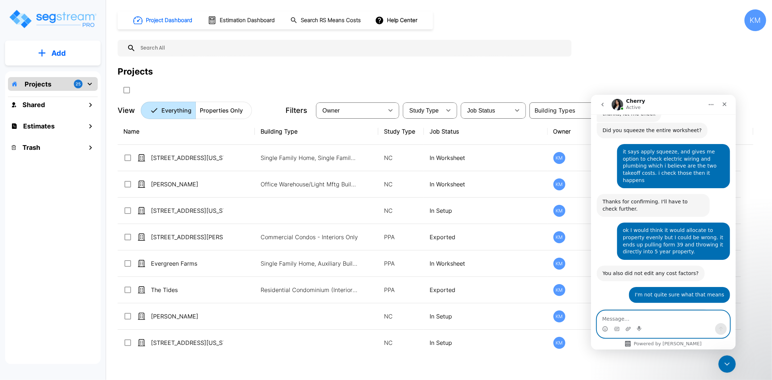
click at [621, 316] on textarea "Message…" at bounding box center [663, 317] width 133 height 12
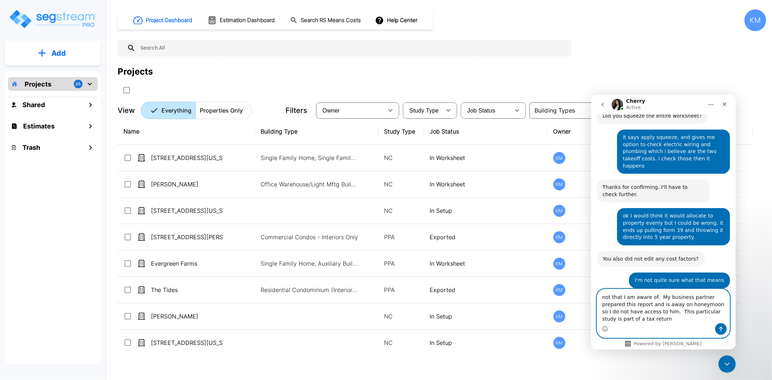
scroll to position [375, 0]
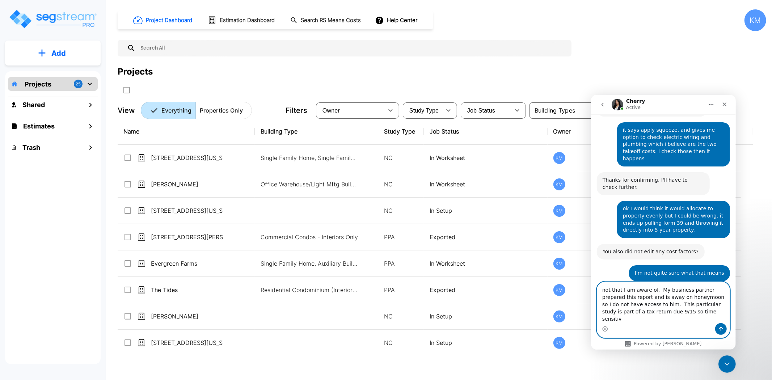
type textarea "not that I am aware of. My business partner prepared this report and is away on…"
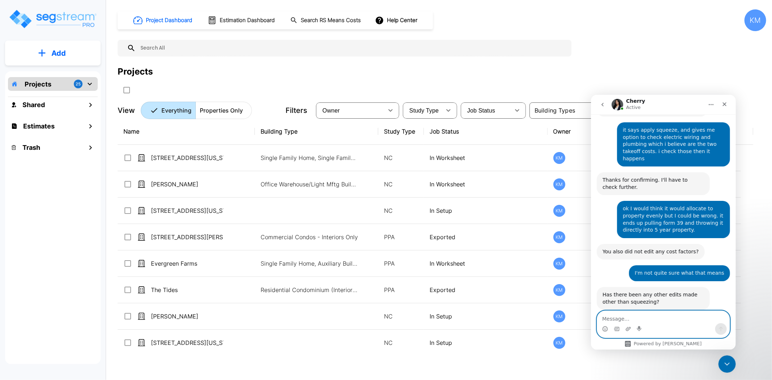
scroll to position [403, 0]
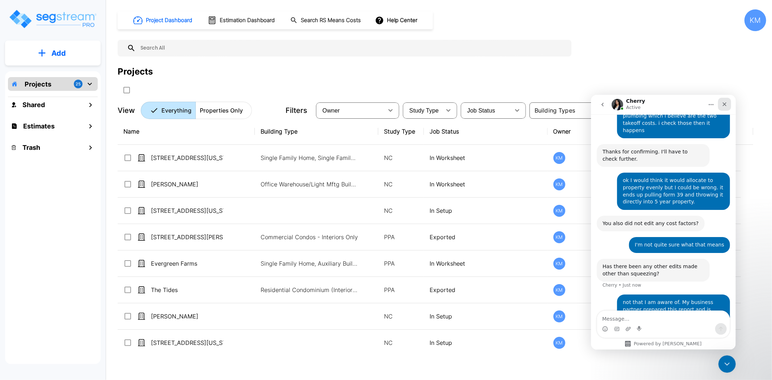
click at [725, 104] on icon "Close" at bounding box center [725, 104] width 4 height 4
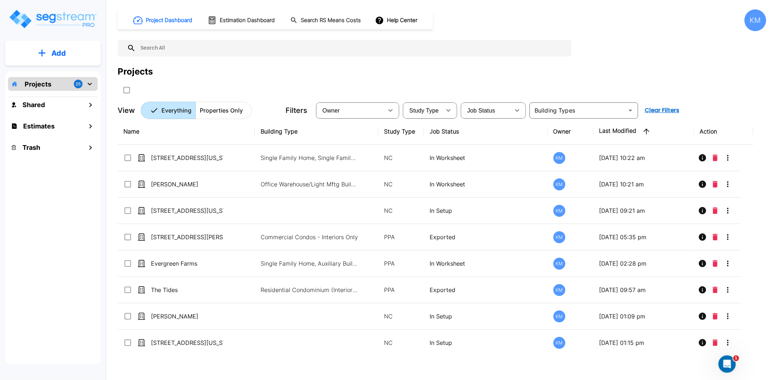
scroll to position [403, 0]
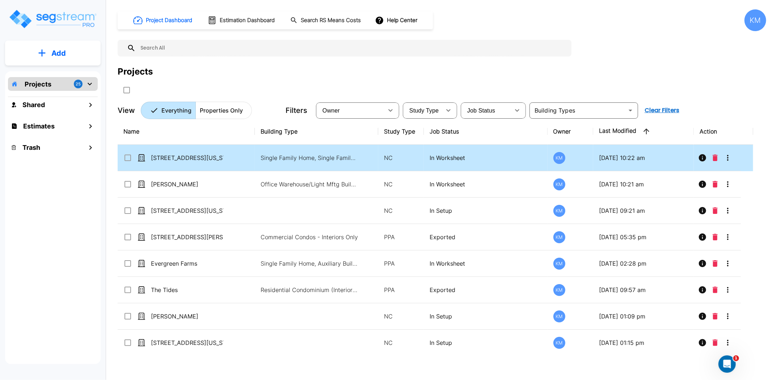
click at [729, 157] on icon "More-Options" at bounding box center [728, 158] width 9 height 9
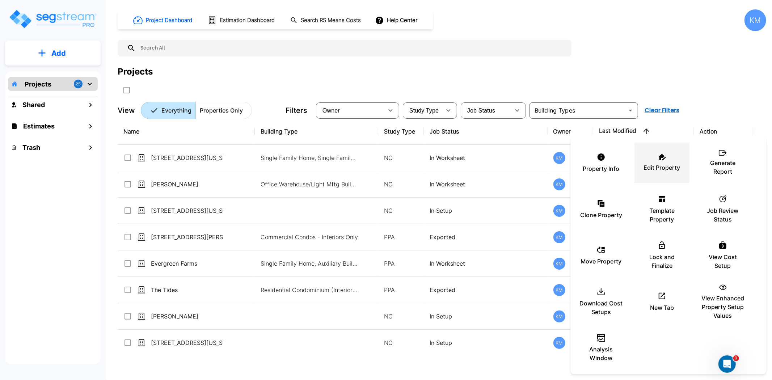
click at [663, 161] on div "Edit Property" at bounding box center [662, 163] width 43 height 36
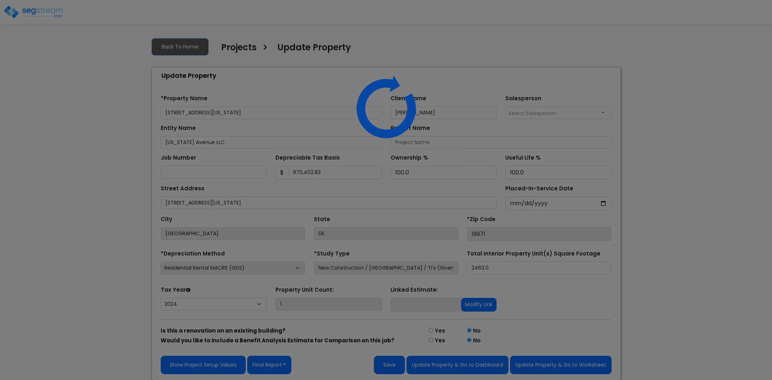
select select "2024"
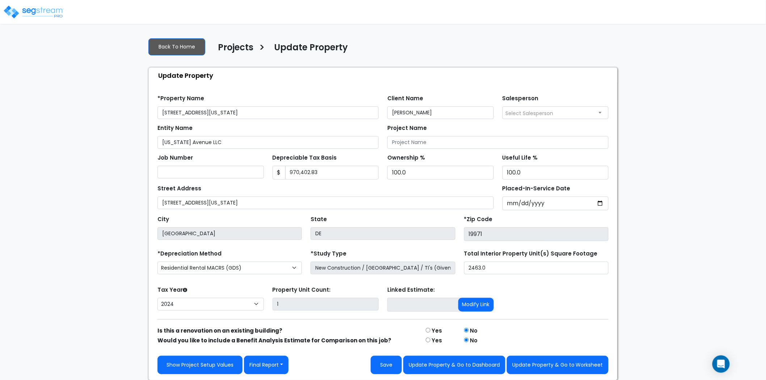
click at [29, 9] on img at bounding box center [34, 12] width 62 height 14
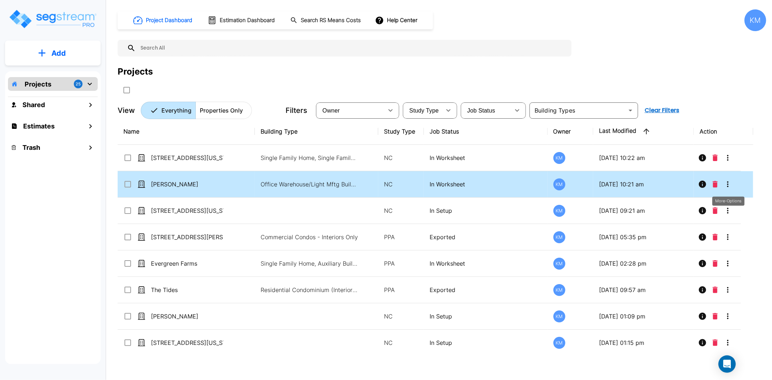
click at [727, 187] on icon "More-Options" at bounding box center [728, 184] width 9 height 9
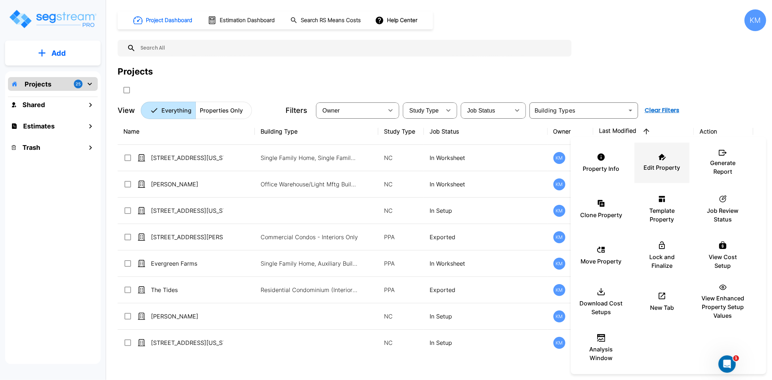
click at [644, 161] on div "Edit Property" at bounding box center [662, 163] width 43 height 36
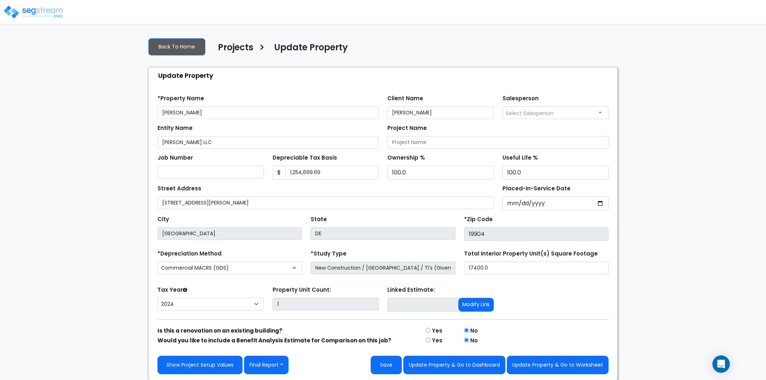
select select "2024"
click at [576, 366] on button "Update Property & Go to Worksheet" at bounding box center [558, 365] width 102 height 18
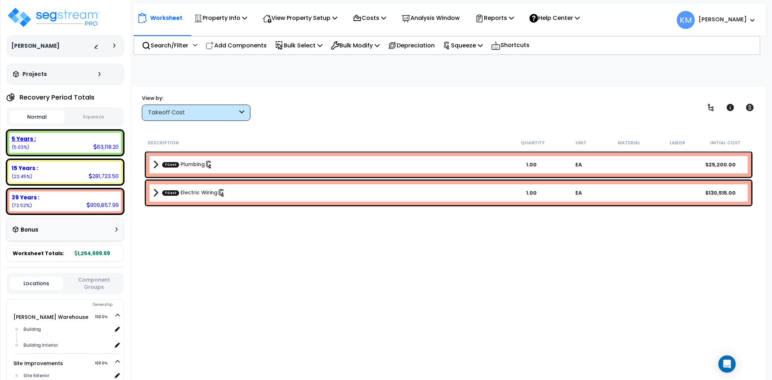
click at [73, 145] on div "5 Years : 63,118.20 (5.03%)" at bounding box center [65, 143] width 112 height 20
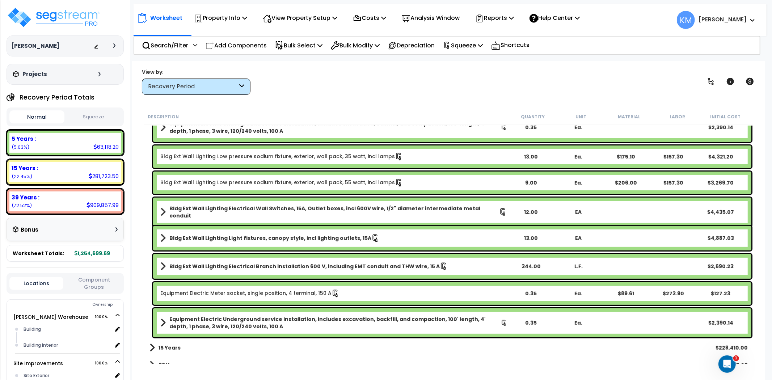
scroll to position [246, 0]
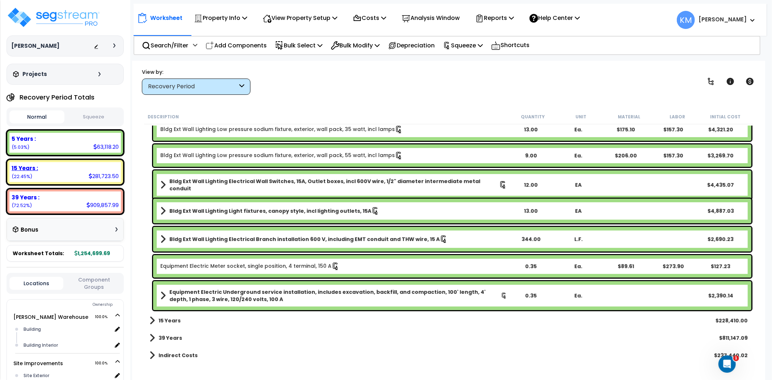
click at [71, 164] on div "15 Years :" at bounding box center [65, 168] width 107 height 8
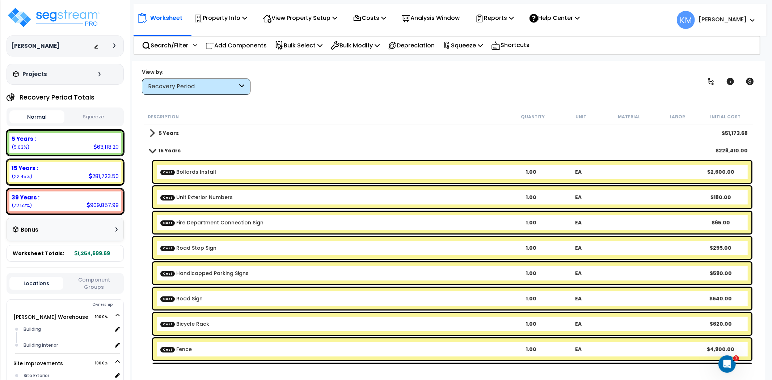
scroll to position [159, 0]
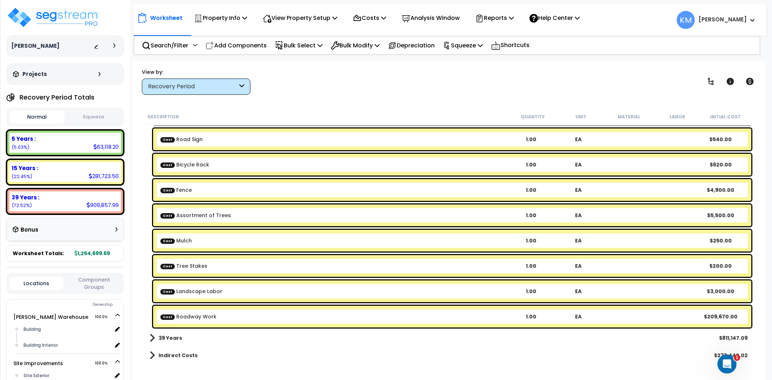
click at [730, 360] on icon "Open Intercom Messenger" at bounding box center [727, 363] width 12 height 12
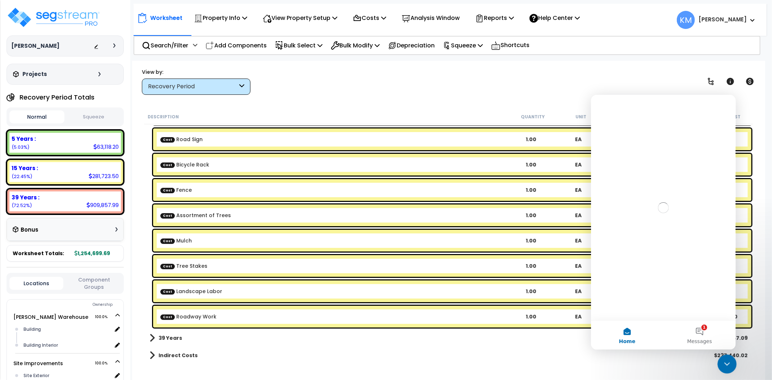
scroll to position [0, 0]
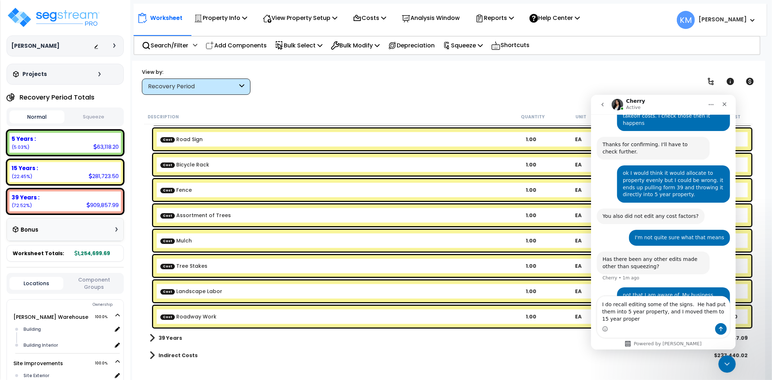
scroll to position [418, 0]
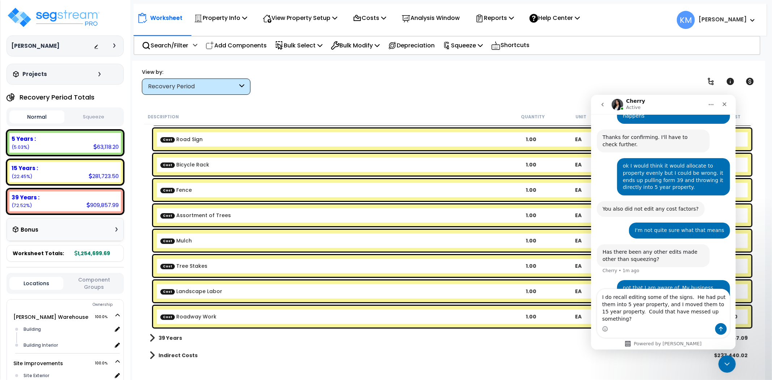
type textarea "I do recall editing some of the signs. He had put them into 5 year property, an…"
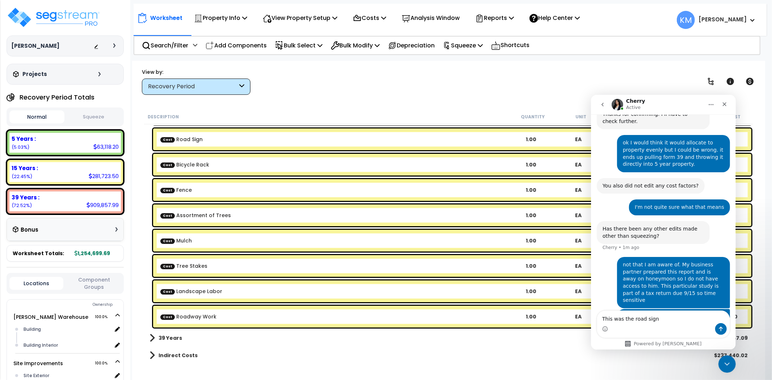
scroll to position [0, 0]
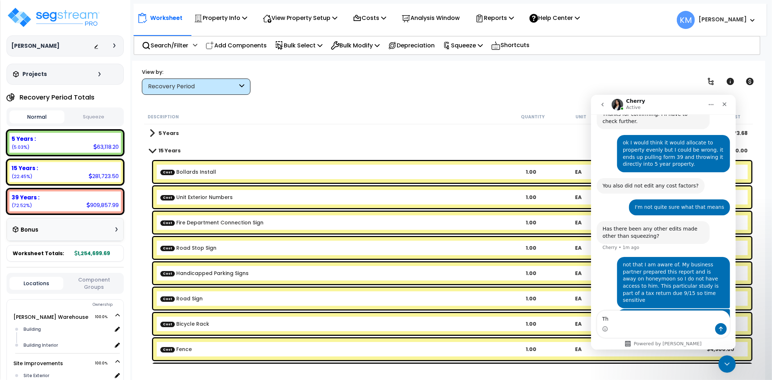
type textarea "T"
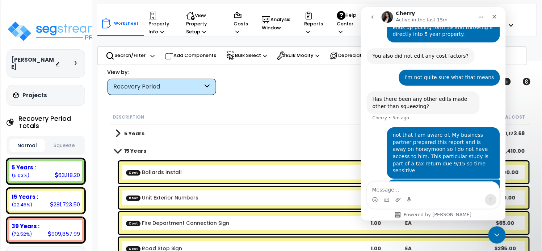
scroll to position [511, 0]
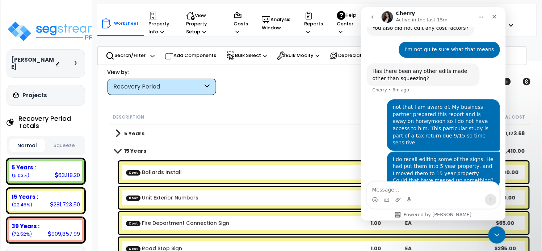
click at [529, 61] on div "Worksheet Property Info Property Setup Add Property Unit Template property Clon…" at bounding box center [320, 186] width 445 height 251
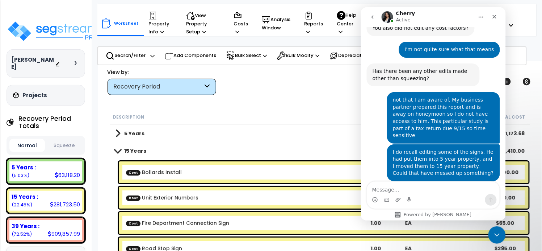
scroll to position [519, 0]
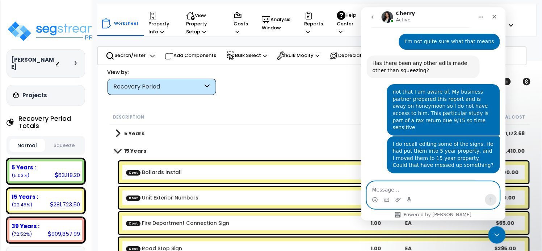
click at [407, 191] on textarea "Message…" at bounding box center [433, 187] width 133 height 12
type textarea "Great thank you."
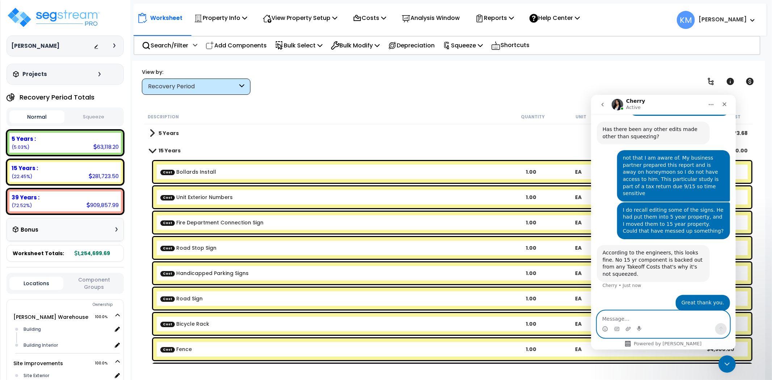
scroll to position [498, 0]
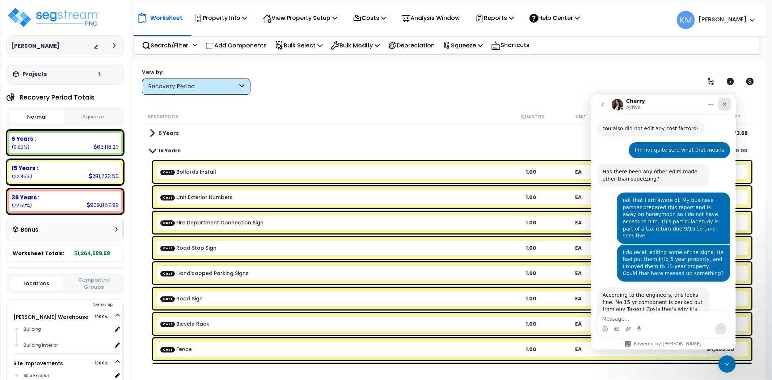
click at [724, 102] on icon "Close" at bounding box center [725, 104] width 6 height 6
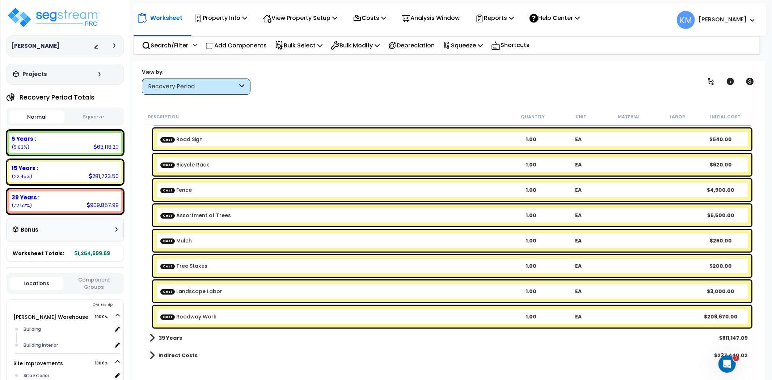
scroll to position [0, 0]
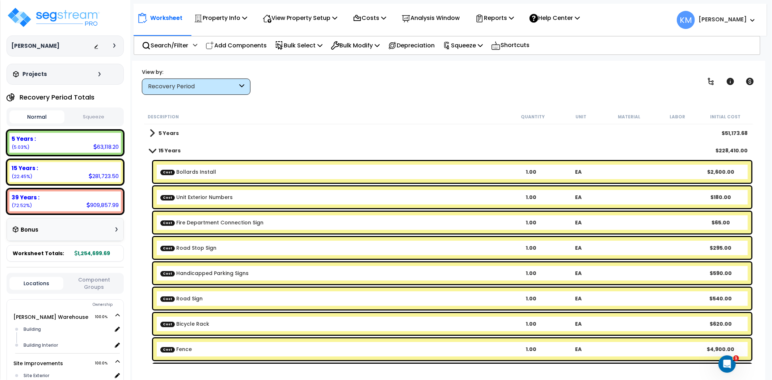
click at [162, 130] on b "5 Years" at bounding box center [169, 133] width 20 height 7
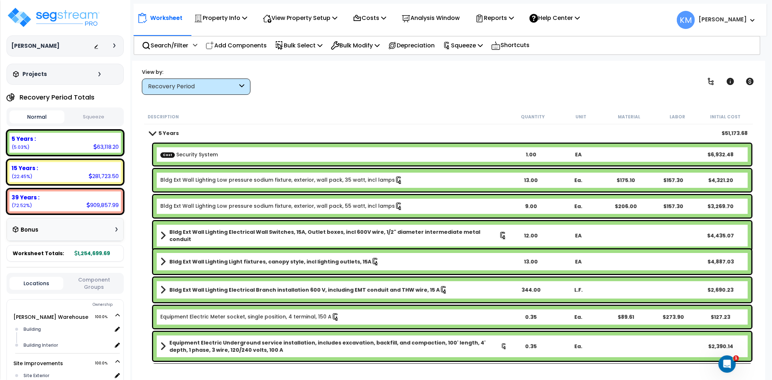
scroll to position [161, 0]
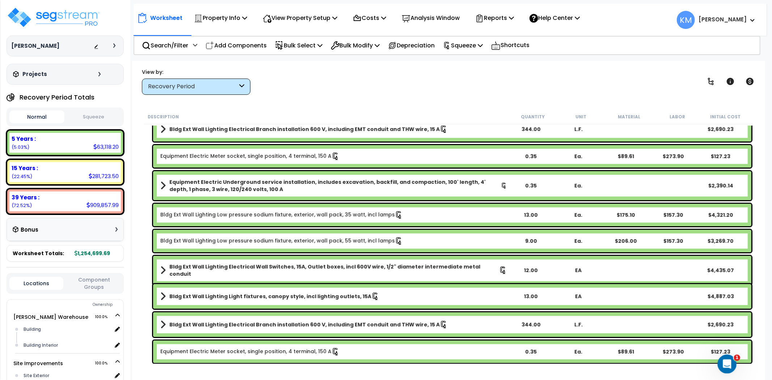
click at [734, 370] on div "Open Intercom Messenger" at bounding box center [726, 363] width 17 height 17
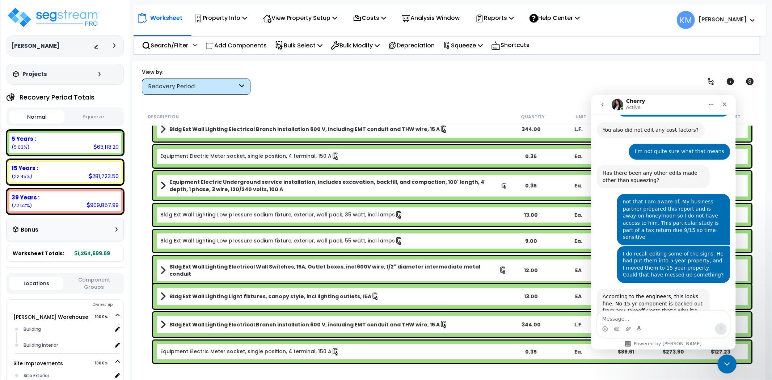
scroll to position [498, 0]
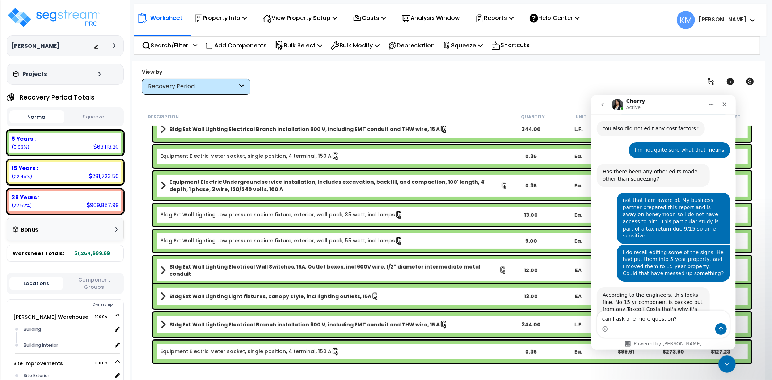
type textarea "can I ask one more question?"
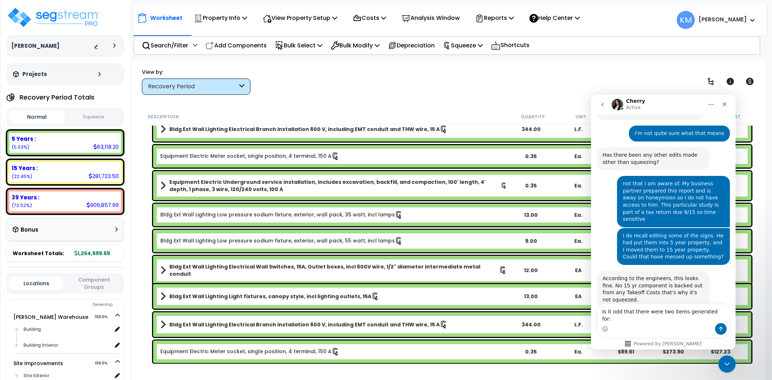
type textarea "Is it odd that there were two items generated for:"
click at [412, 297] on link "Bldg Ext Wall Lighting Light fixtures, canopy style, incl lighting outlets, 15A" at bounding box center [333, 297] width 347 height 10
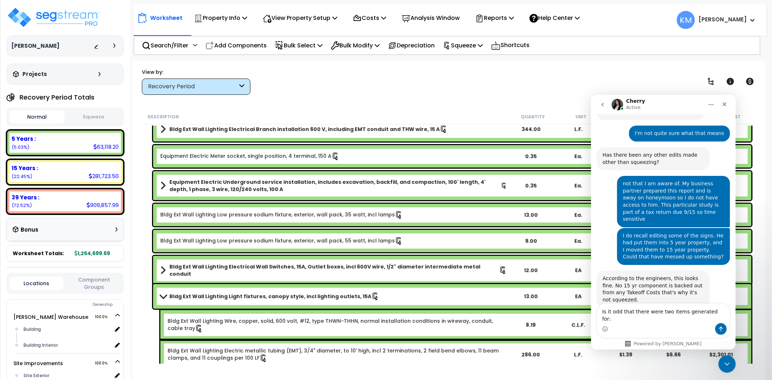
click at [418, 296] on link "Bldg Ext Wall Lighting Light fixtures, canopy style, incl lighting outlets, 15A" at bounding box center [333, 297] width 347 height 10
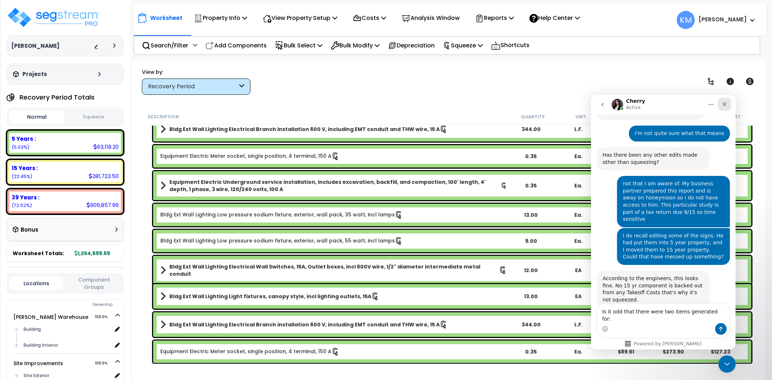
click at [726, 103] on icon "Close" at bounding box center [725, 104] width 6 height 6
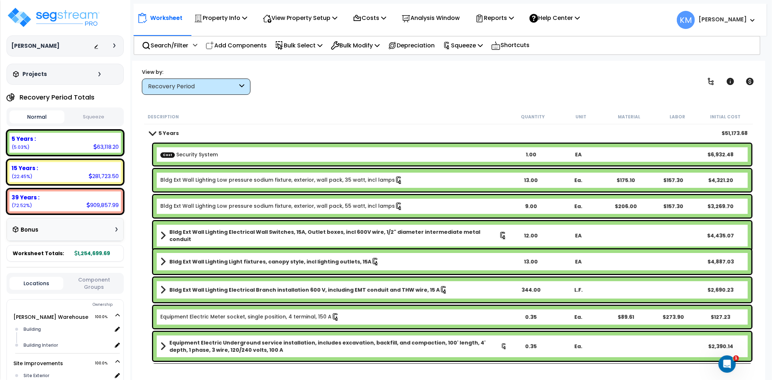
scroll to position [161, 0]
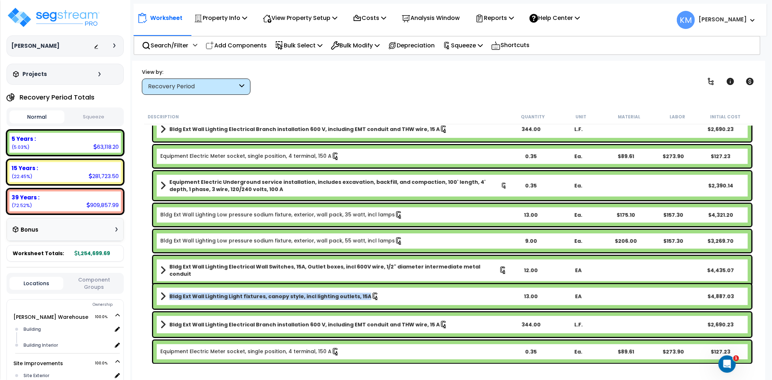
drag, startPoint x: 369, startPoint y: 291, endPoint x: 157, endPoint y: 289, distance: 212.2
click at [157, 289] on div "Bldg Ext Wall Lighting Light fixtures, canopy style, incl lighting outlets, 15A…" at bounding box center [452, 296] width 599 height 25
copy link "Bldg Ext Wall Lighting Light fixtures, canopy style, incl lighting outlets, 15A"
click at [726, 364] on icon "Open Intercom Messenger" at bounding box center [727, 363] width 12 height 12
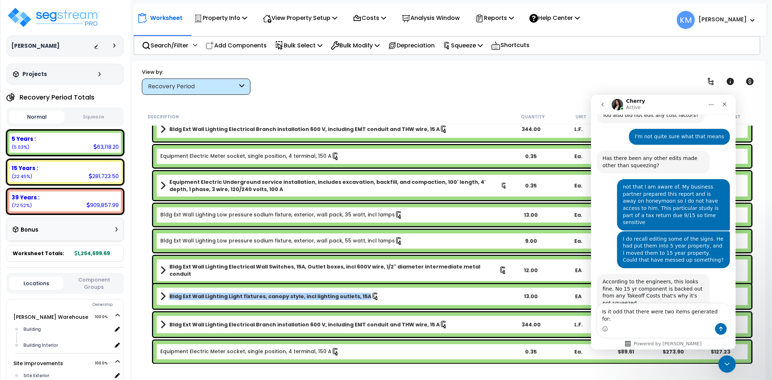
scroll to position [515, 0]
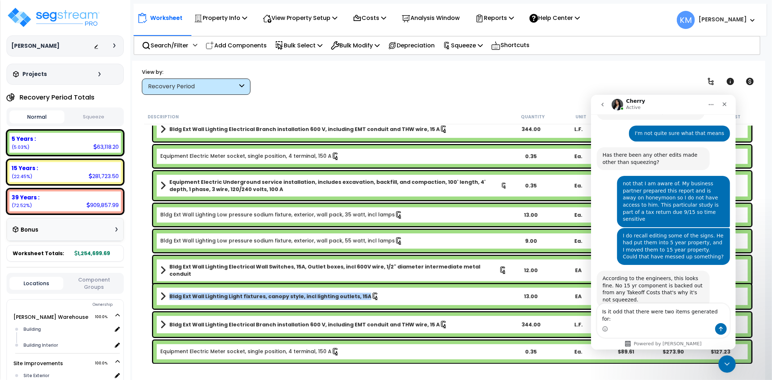
type textarea "Is it odd that there were two items generated for: Bldg Ext Wall Lighting Light…"
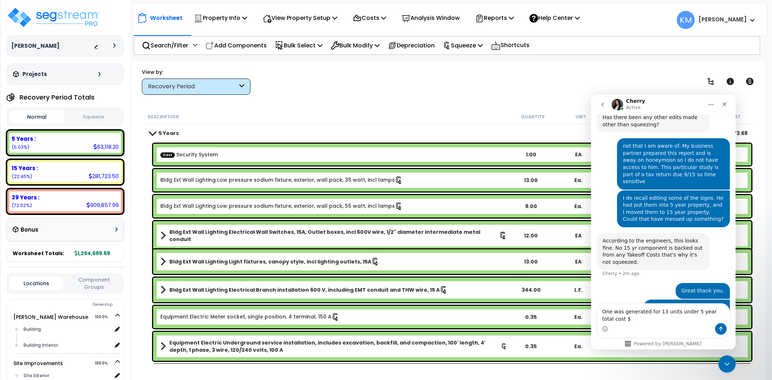
scroll to position [559, 0]
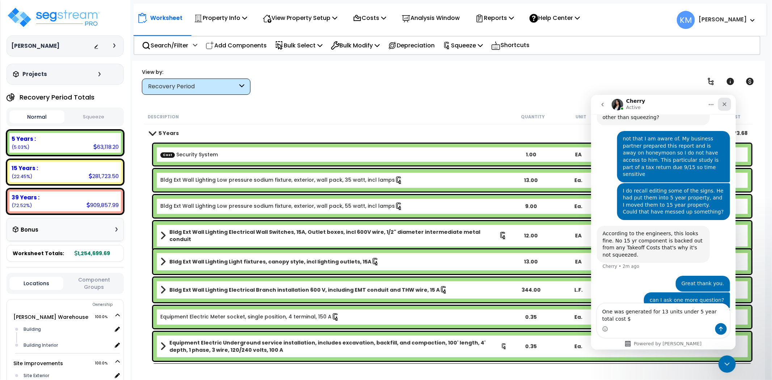
type textarea "One was generated for 13 units under 5 year total cost $"
click at [722, 106] on icon "Close" at bounding box center [725, 104] width 6 height 6
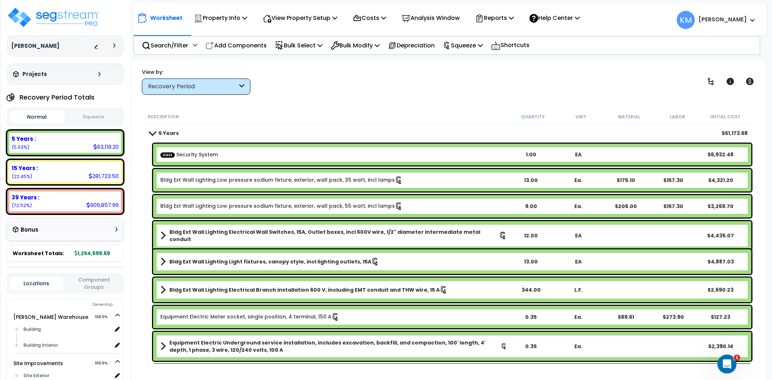
click at [722, 357] on div "Open Intercom Messenger" at bounding box center [726, 363] width 24 height 24
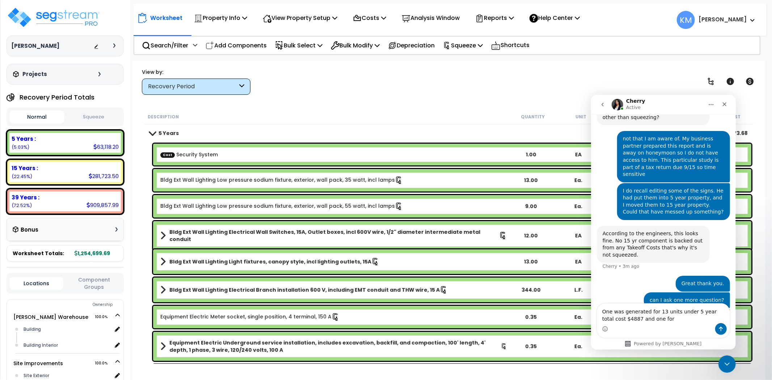
scroll to position [161, 0]
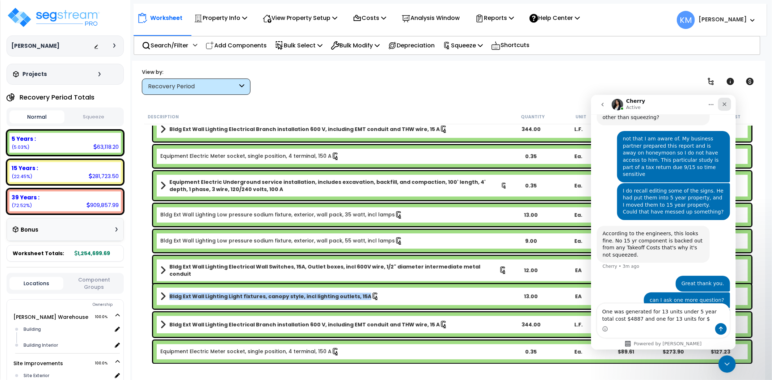
type textarea "One was generated for 13 units under 5 year total cost $4887 and one for 13 uni…"
click at [727, 102] on icon "Close" at bounding box center [725, 104] width 6 height 6
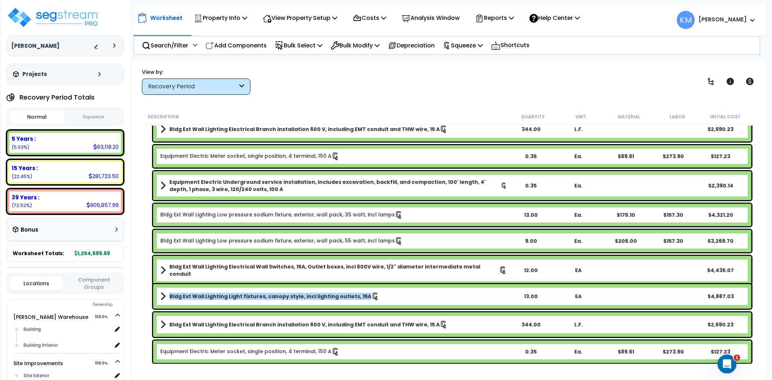
click at [727, 363] on icon "Open Intercom Messenger" at bounding box center [726, 363] width 5 height 6
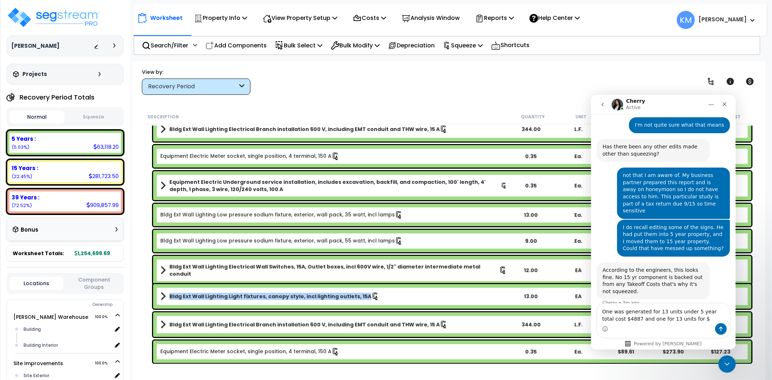
scroll to position [559, 0]
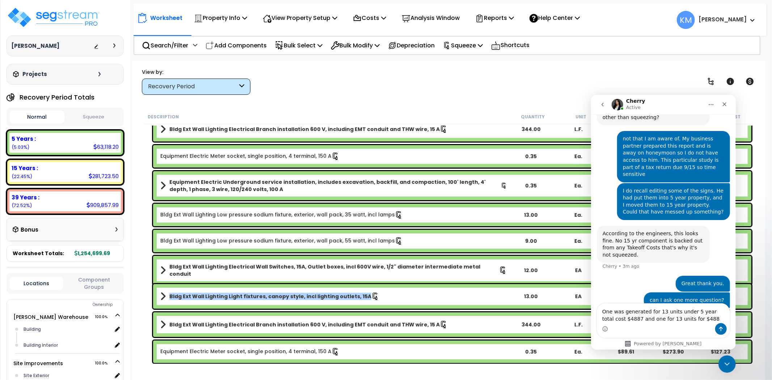
type textarea "One was generated for 13 units under 5 year total cost $4887 and one for 13 uni…"
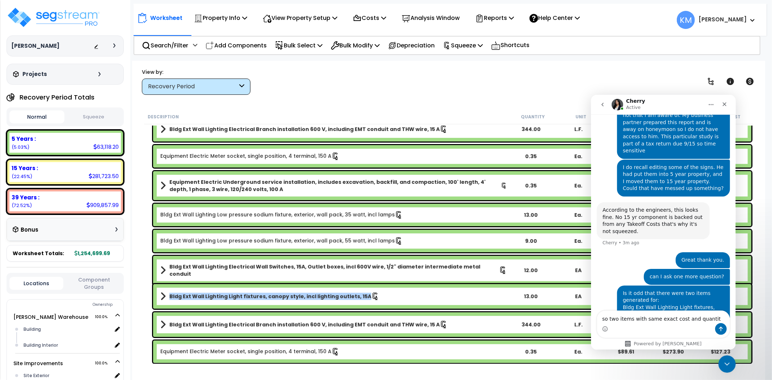
type textarea "so two items with same exact cost and quantity"
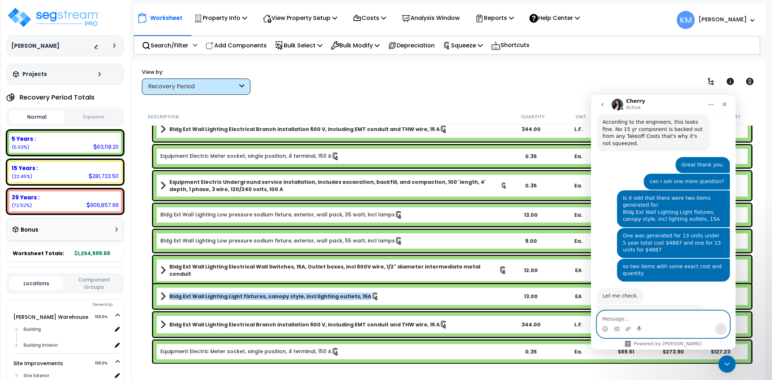
scroll to position [672, 0]
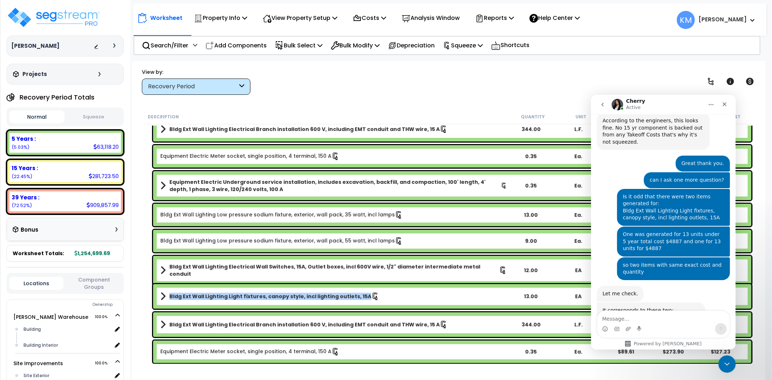
click at [664, 314] on img "Cherry says…" at bounding box center [651, 328] width 97 height 28
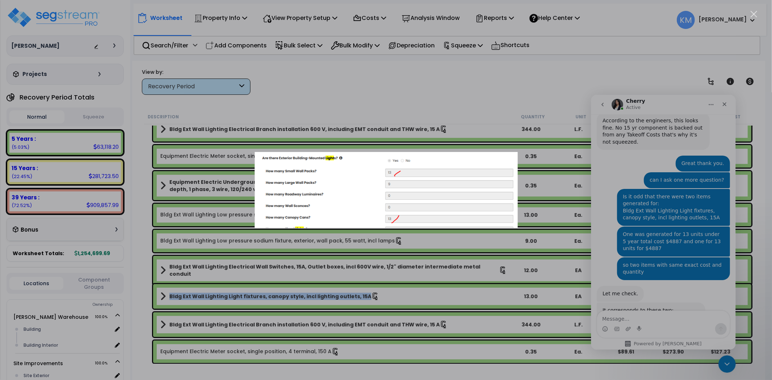
scroll to position [32, 0]
click at [722, 106] on div "Intercom messenger" at bounding box center [386, 190] width 772 height 380
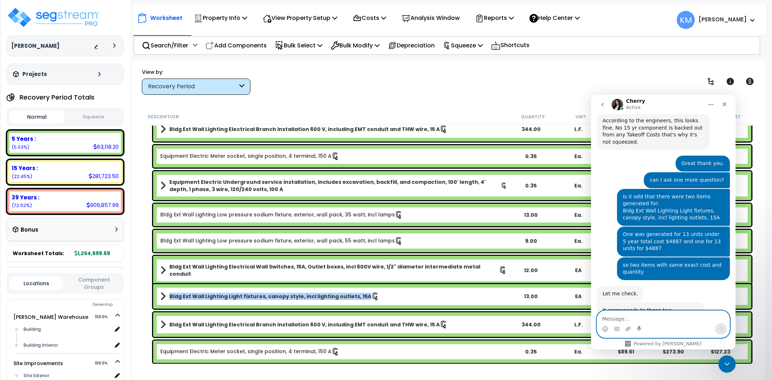
click at [677, 323] on textarea "Message…" at bounding box center [663, 317] width 133 height 12
type textarea "great thank you again"
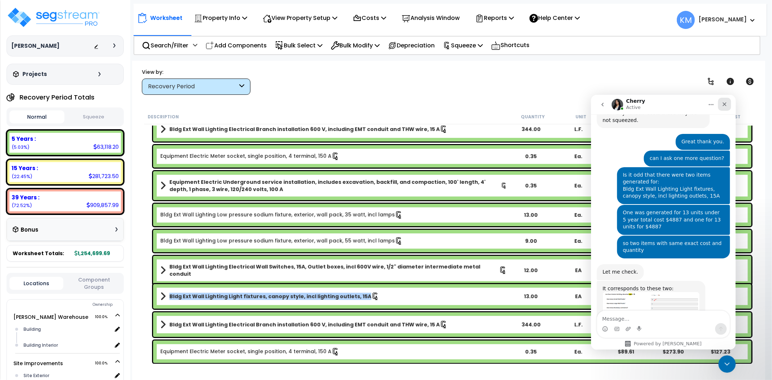
click at [722, 105] on icon "Close" at bounding box center [725, 104] width 6 height 6
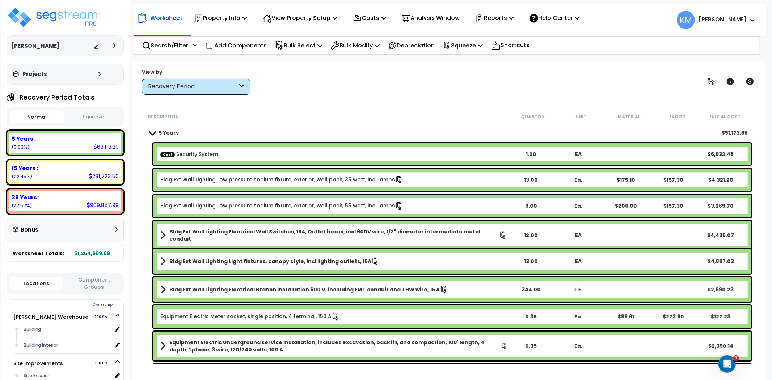
scroll to position [0, 0]
click at [98, 114] on button "Squeeze" at bounding box center [93, 117] width 55 height 13
